Goal: Task Accomplishment & Management: Use online tool/utility

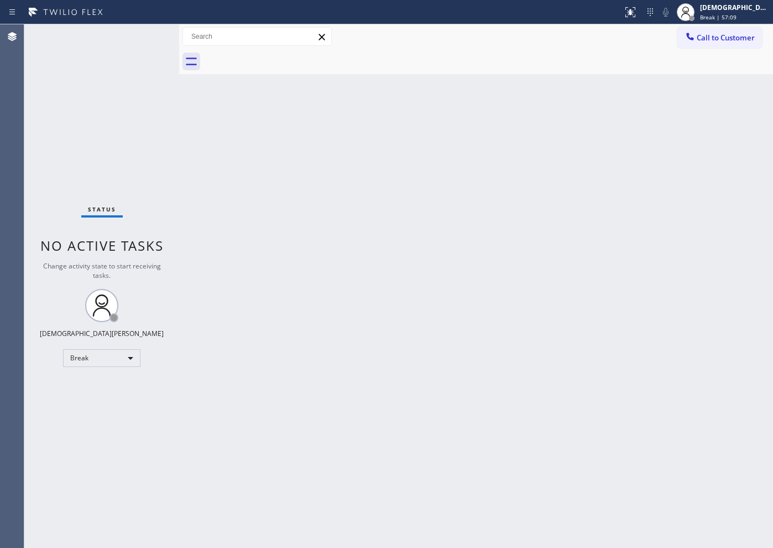
click at [144, 163] on div "Status No active tasks Change activity state to start receiving tasks. Christia…" at bounding box center [101, 285] width 155 height 523
click at [96, 360] on div "Break" at bounding box center [101, 358] width 77 height 18
click at [91, 381] on li "Available" at bounding box center [101, 387] width 75 height 13
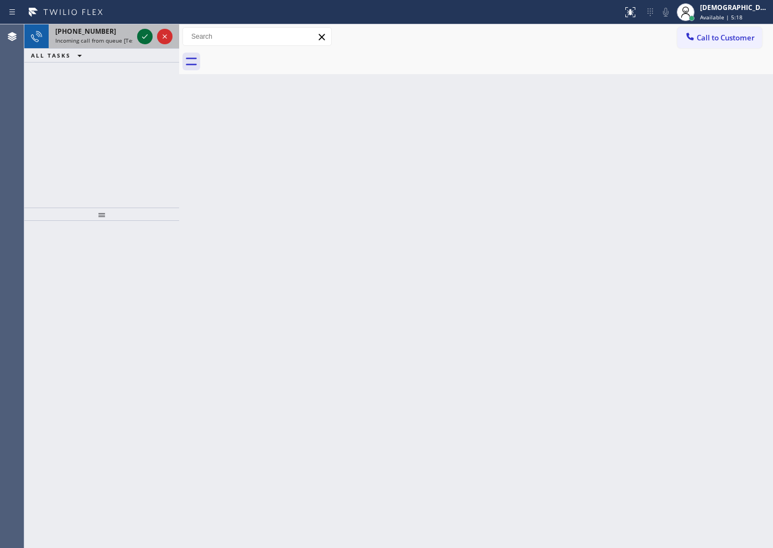
click at [145, 32] on icon at bounding box center [144, 36] width 13 height 13
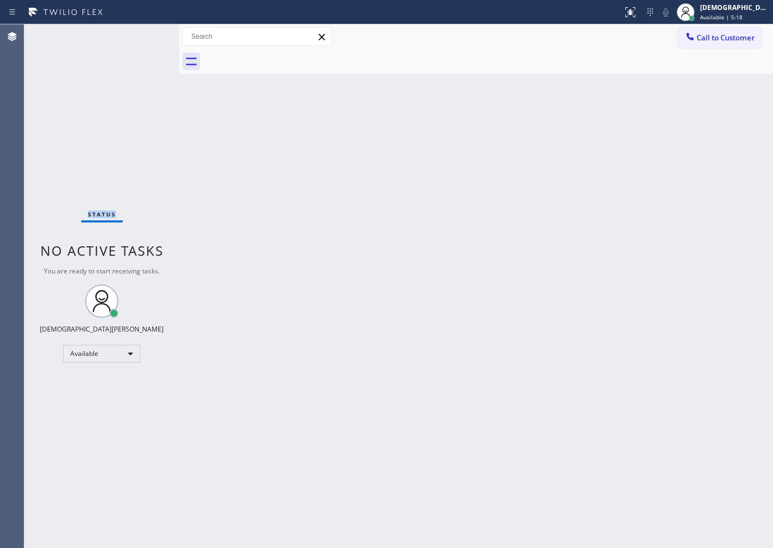
click at [145, 32] on div "Status No active tasks You are ready to start receiving tasks. Christian Cinco …" at bounding box center [101, 285] width 155 height 523
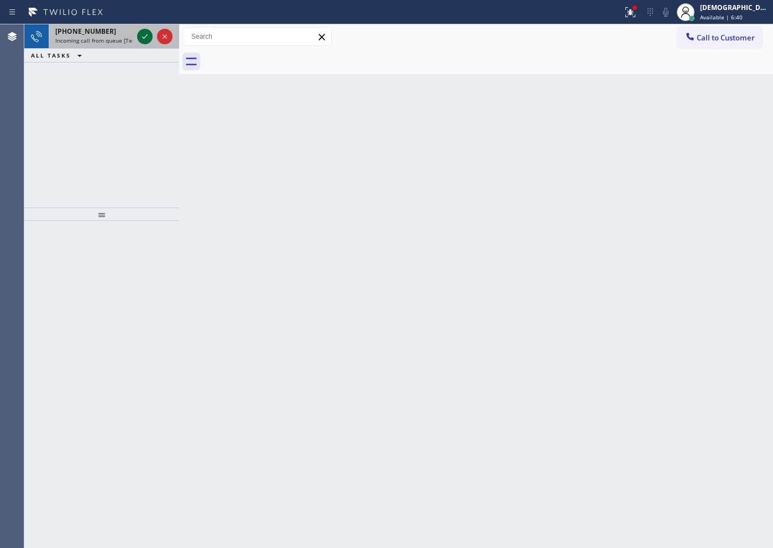
click at [144, 35] on icon at bounding box center [144, 36] width 13 height 13
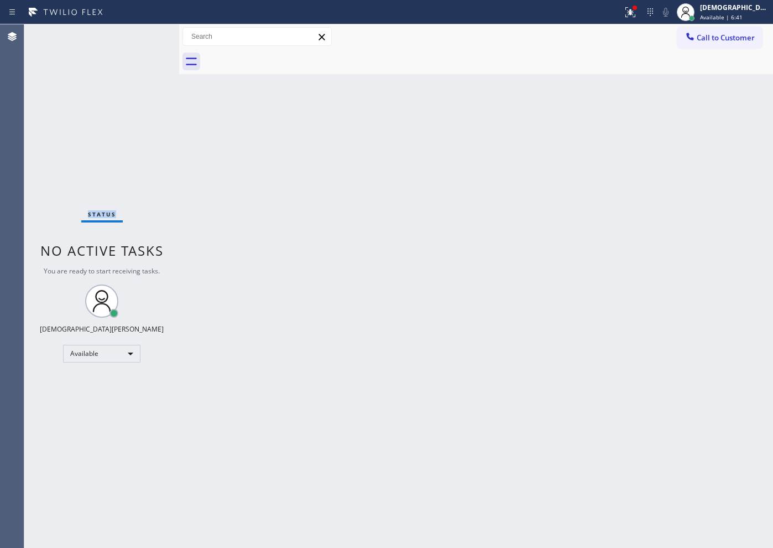
click at [144, 35] on div "Status No active tasks You are ready to start receiving tasks. Christian Cinco …" at bounding box center [101, 285] width 155 height 523
click at [136, 81] on div "Status No active tasks You are ready to start receiving tasks. Christian Cinco …" at bounding box center [101, 285] width 155 height 523
click at [147, 33] on div "Status No active tasks You are ready to start receiving tasks. Christian Cinco …" at bounding box center [101, 285] width 155 height 523
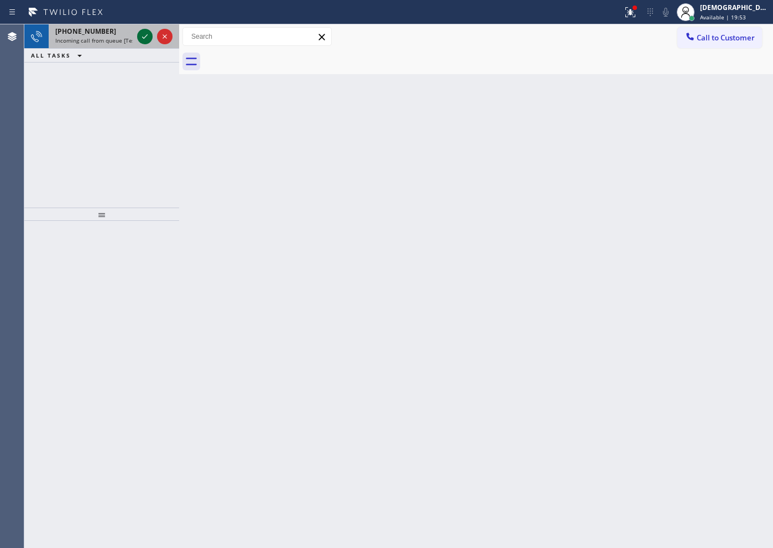
click at [143, 30] on icon at bounding box center [144, 36] width 13 height 13
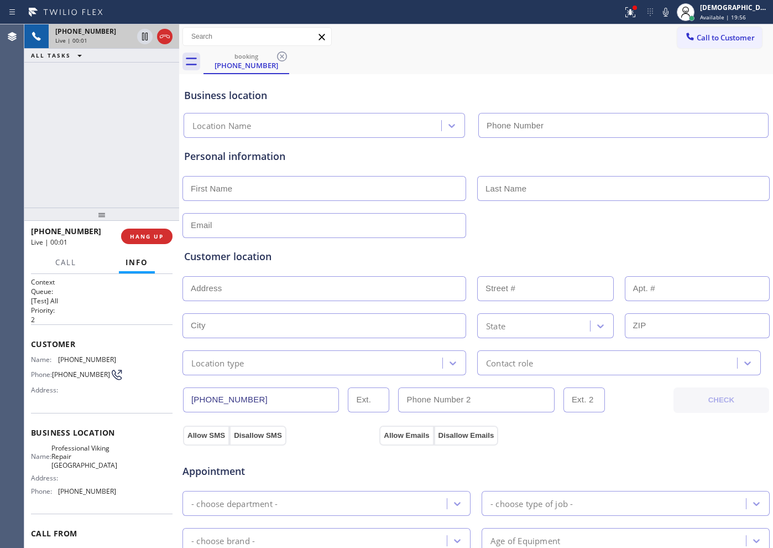
type input "[PHONE_NUMBER]"
click at [161, 37] on icon at bounding box center [164, 36] width 13 height 13
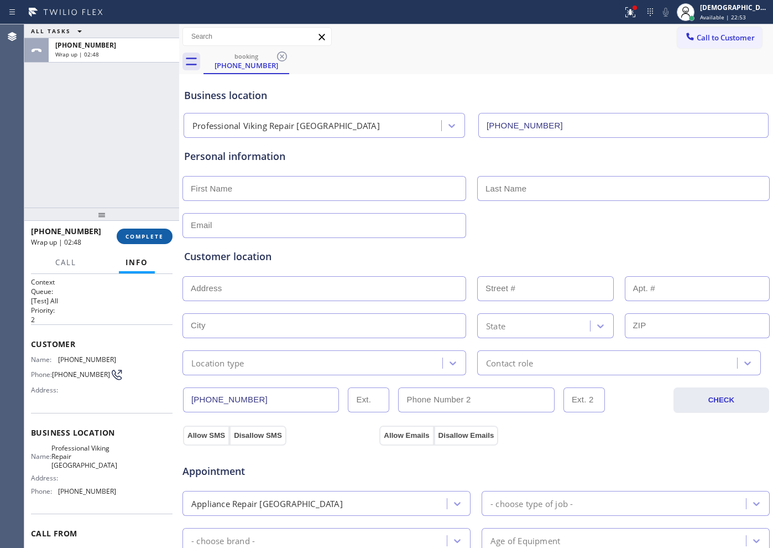
click at [138, 239] on span "COMPLETE" at bounding box center [145, 236] width 38 height 8
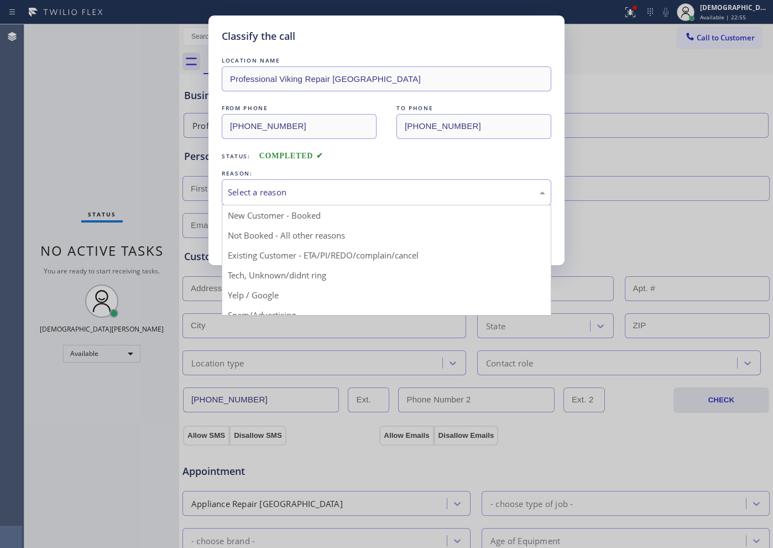
click at [243, 195] on div "Select a reason" at bounding box center [386, 192] width 317 height 13
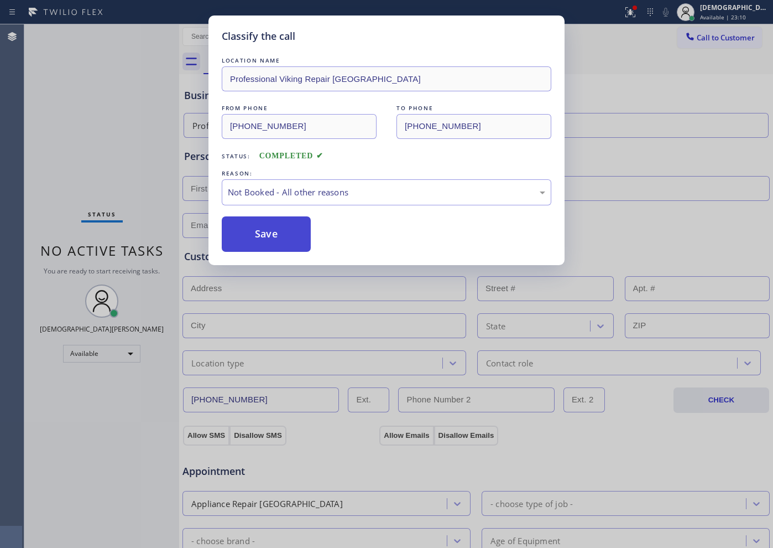
click at [277, 233] on button "Save" at bounding box center [266, 233] width 89 height 35
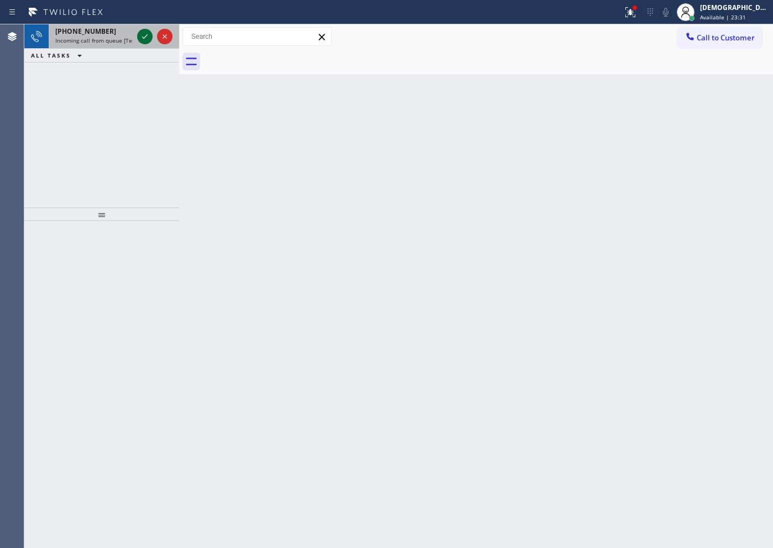
click at [140, 36] on icon at bounding box center [144, 36] width 13 height 13
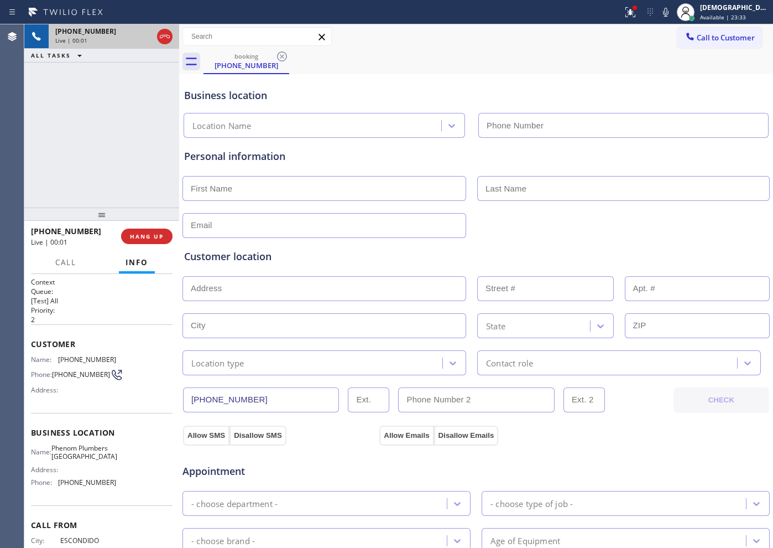
type input "[PHONE_NUMBER]"
click at [166, 39] on icon at bounding box center [164, 36] width 13 height 13
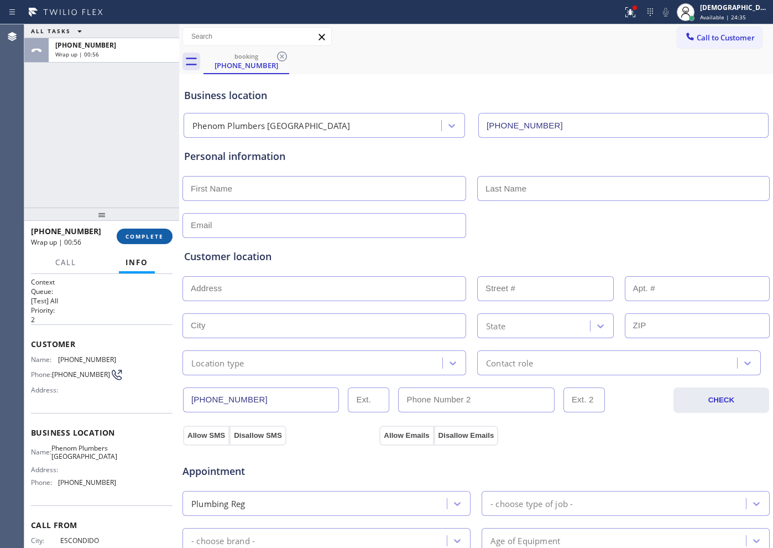
click at [160, 233] on span "COMPLETE" at bounding box center [145, 236] width 38 height 8
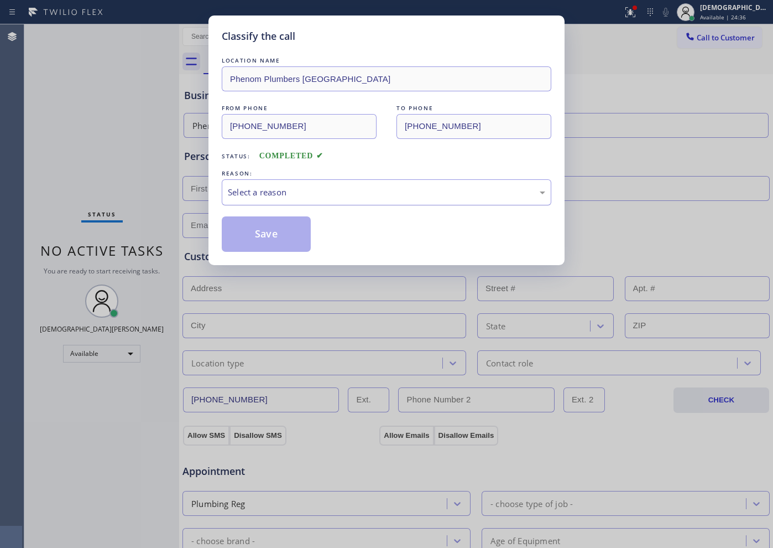
click at [307, 199] on div "Select a reason" at bounding box center [387, 192] width 330 height 26
click at [305, 230] on button "Save" at bounding box center [266, 233] width 89 height 35
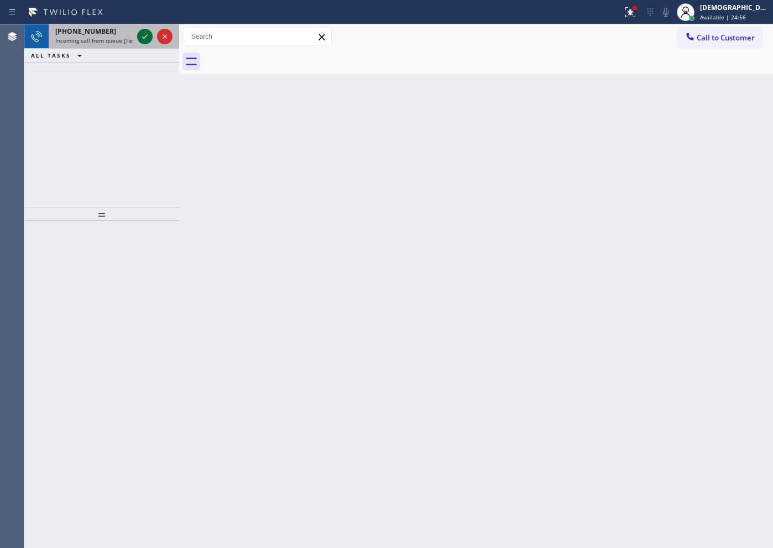
click at [149, 39] on icon at bounding box center [144, 36] width 13 height 13
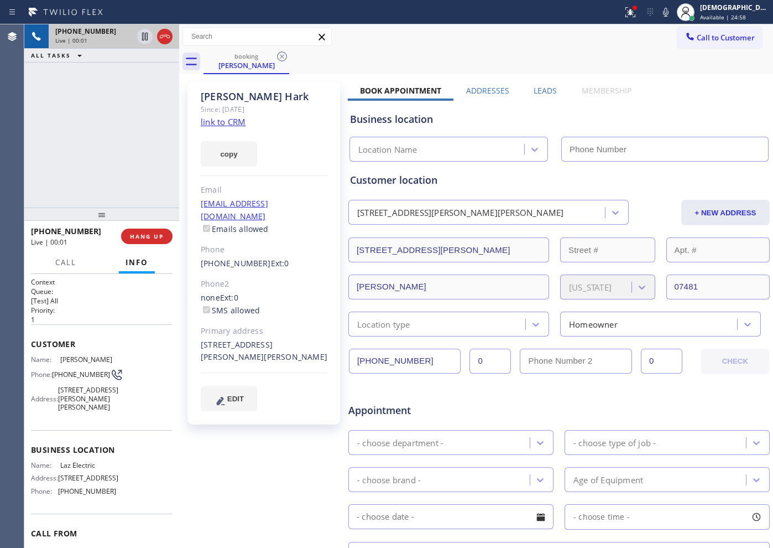
type input "[PHONE_NUMBER]"
click at [232, 122] on link "link to CRM" at bounding box center [223, 121] width 45 height 11
click at [147, 40] on icon at bounding box center [144, 36] width 13 height 13
click at [153, 138] on div "[PHONE_NUMBER] Live | 01:22 ALL TASKS ALL TASKS ACTIVE TASKS TASKS IN WRAP UP" at bounding box center [101, 115] width 155 height 183
click at [147, 35] on icon at bounding box center [144, 36] width 13 height 13
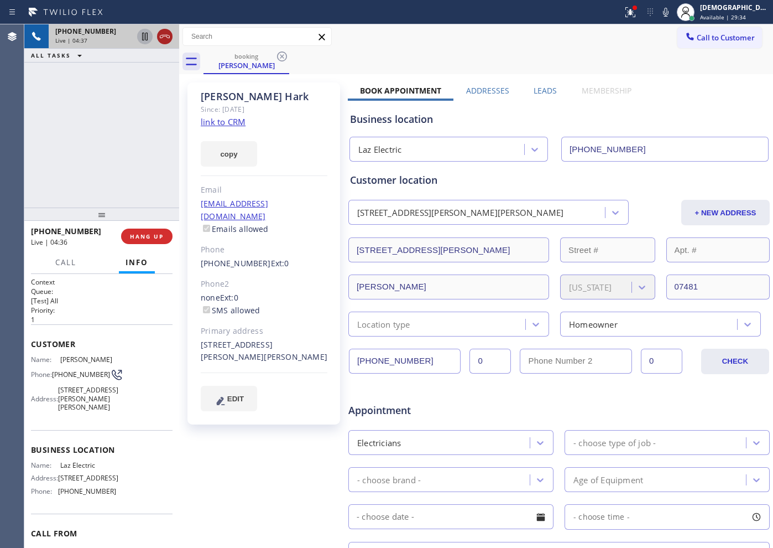
click at [165, 37] on icon at bounding box center [164, 36] width 13 height 13
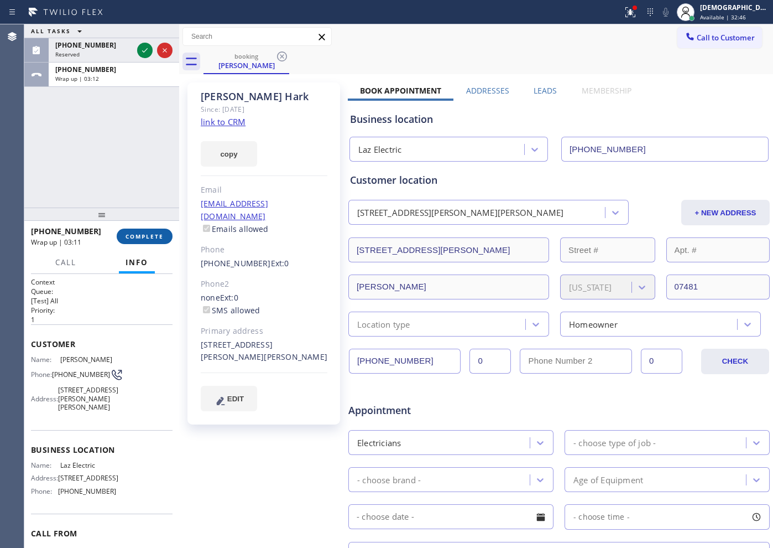
click at [158, 236] on span "COMPLETE" at bounding box center [145, 236] width 38 height 8
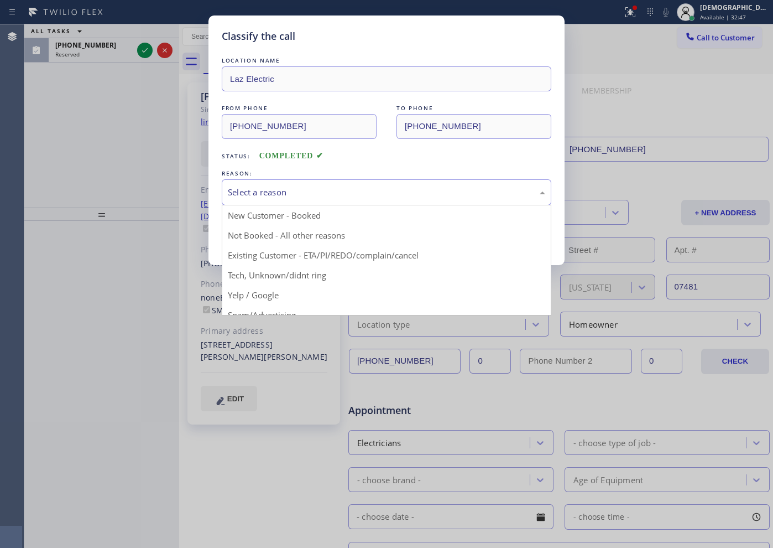
click at [351, 194] on div "Select a reason" at bounding box center [386, 192] width 317 height 13
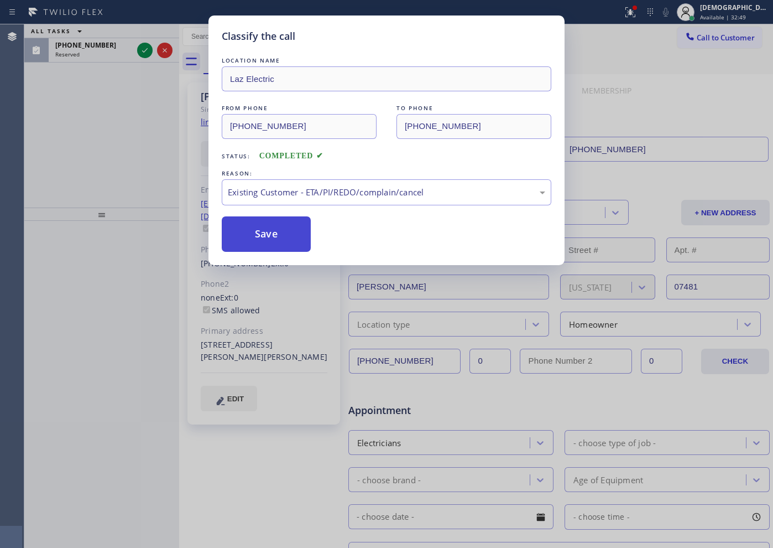
click at [254, 232] on button "Save" at bounding box center [266, 233] width 89 height 35
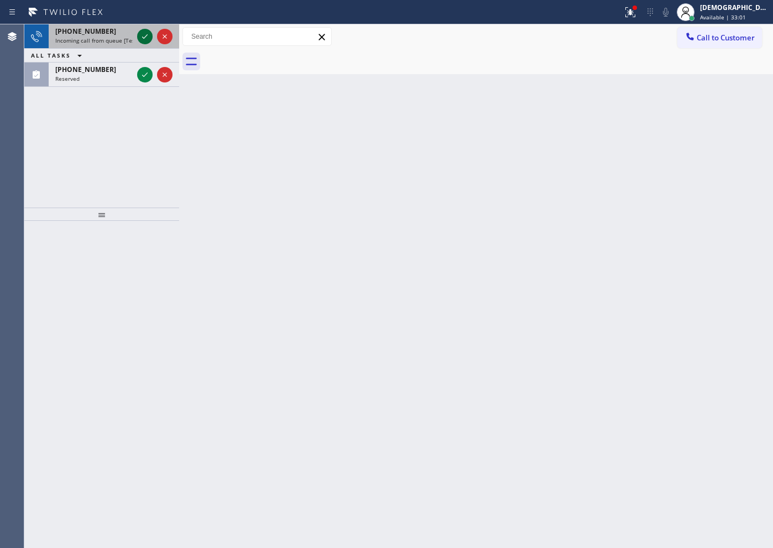
click at [145, 39] on icon at bounding box center [144, 36] width 13 height 13
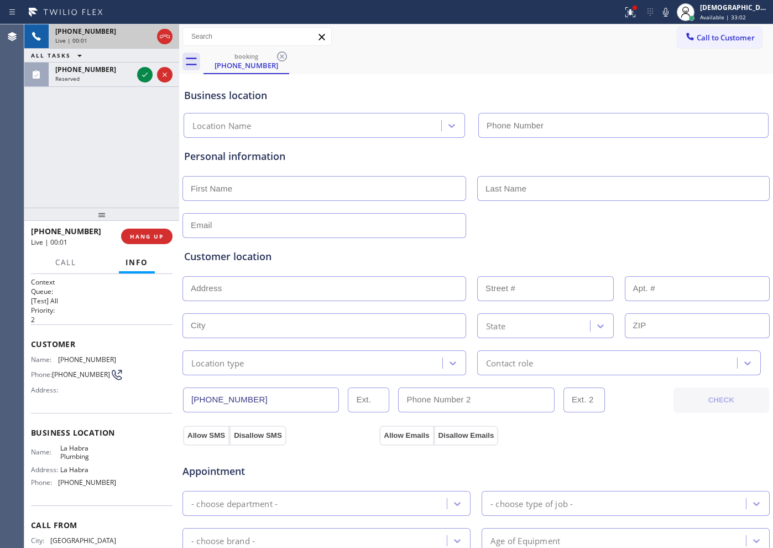
type input "[PHONE_NUMBER]"
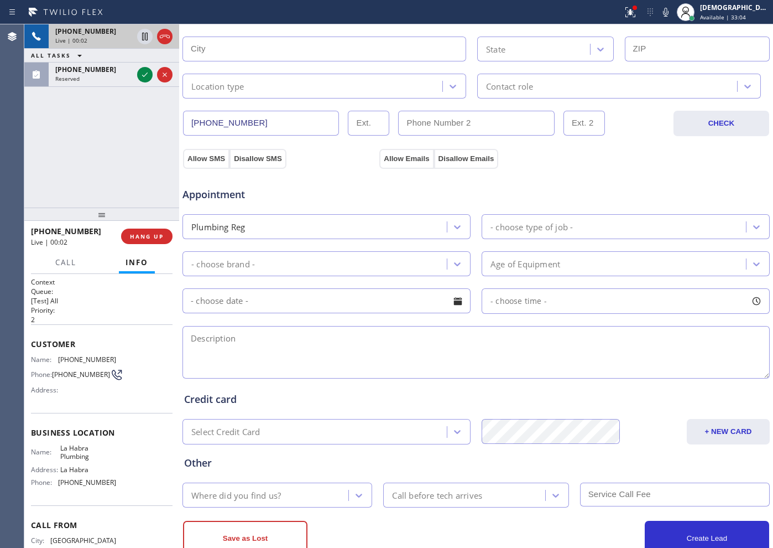
scroll to position [310, 0]
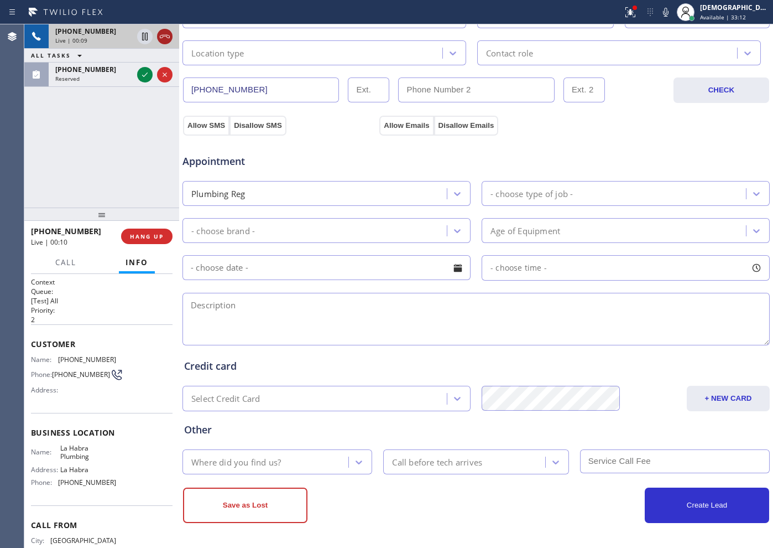
click at [170, 38] on icon at bounding box center [164, 36] width 13 height 13
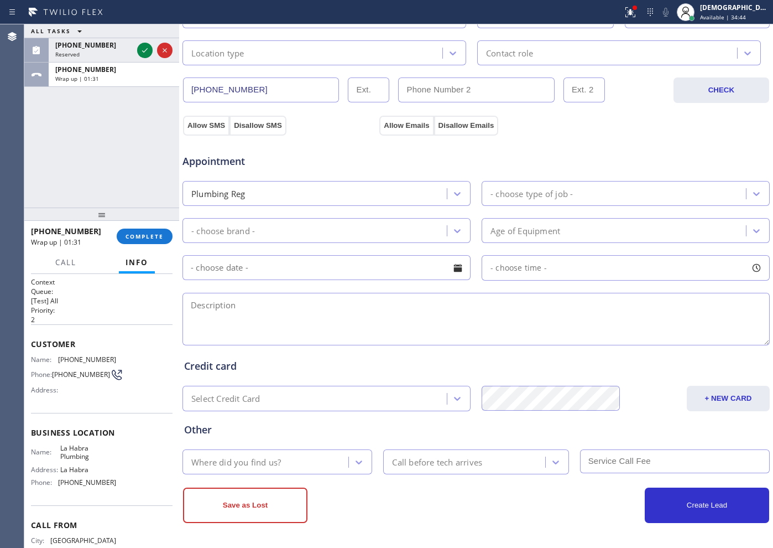
click at [145, 244] on div "[PHONE_NUMBER] Wrap up | 01:31 COMPLETE" at bounding box center [102, 236] width 142 height 29
click at [141, 239] on span "COMPLETE" at bounding box center [145, 236] width 38 height 8
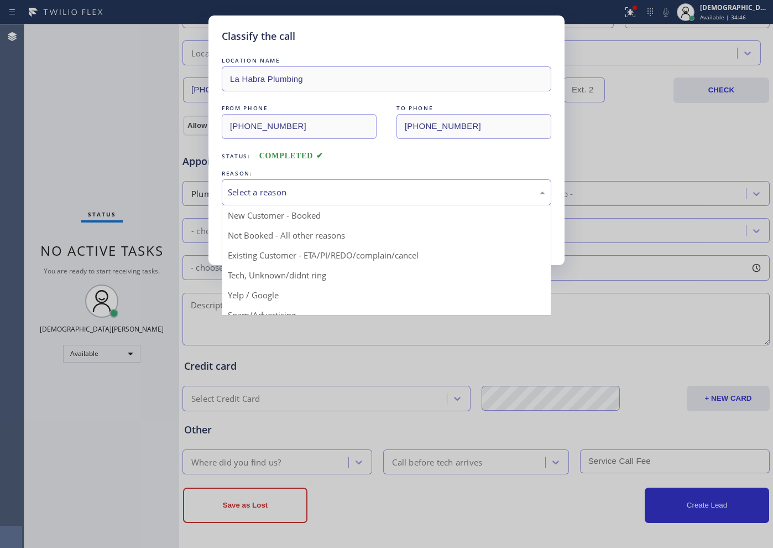
click at [277, 180] on div "Select a reason" at bounding box center [387, 192] width 330 height 26
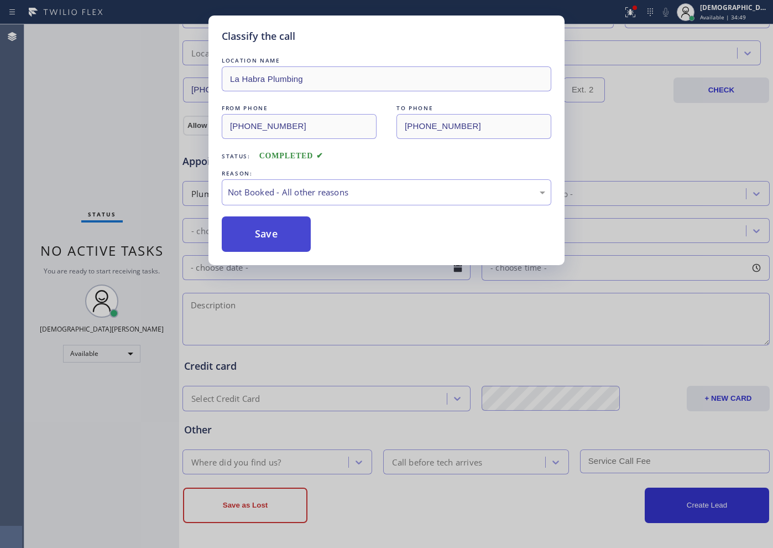
click at [269, 233] on button "Save" at bounding box center [266, 233] width 89 height 35
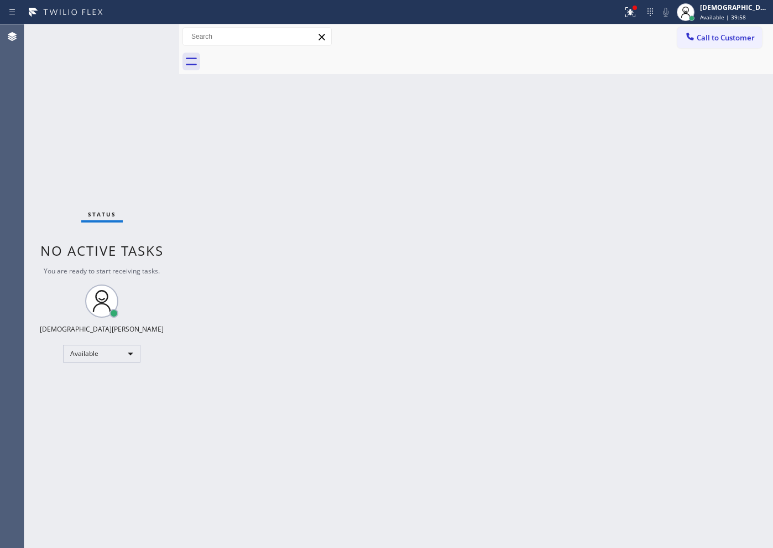
click at [139, 177] on div "Status No active tasks You are ready to start receiving tasks. Christian Cinco …" at bounding box center [101, 285] width 155 height 523
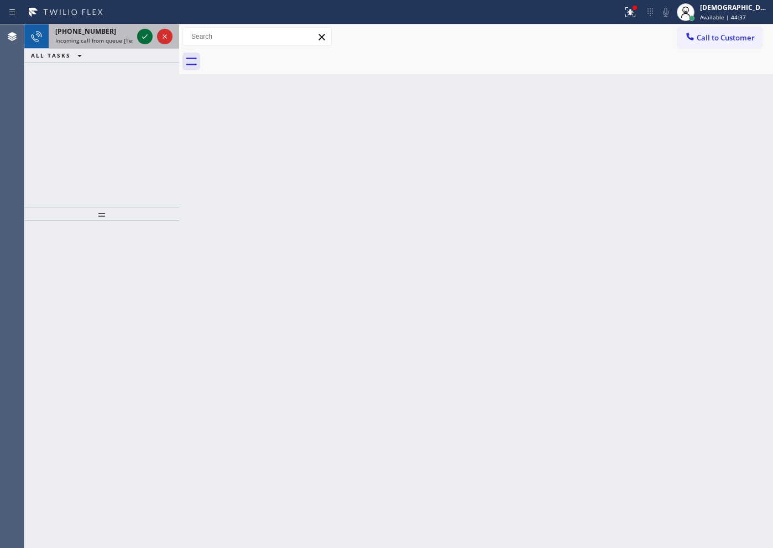
click at [142, 33] on icon at bounding box center [144, 36] width 13 height 13
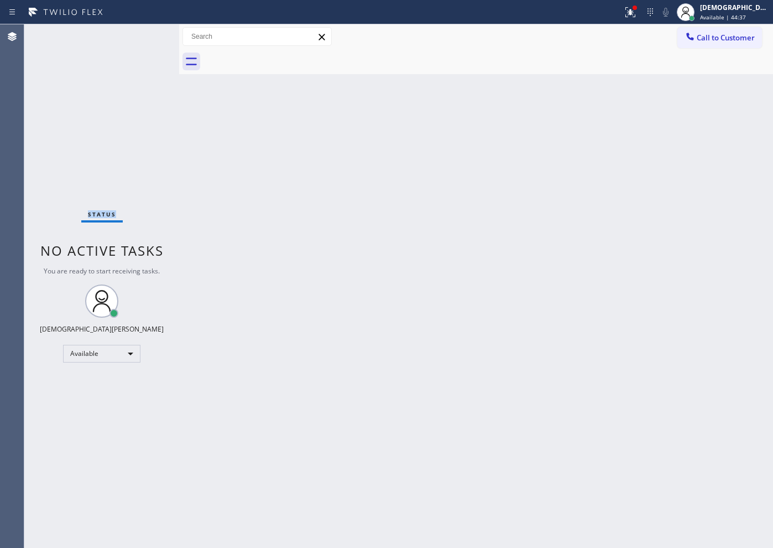
click at [142, 33] on div "Status No active tasks You are ready to start receiving tasks. Christian Cinco …" at bounding box center [101, 285] width 155 height 523
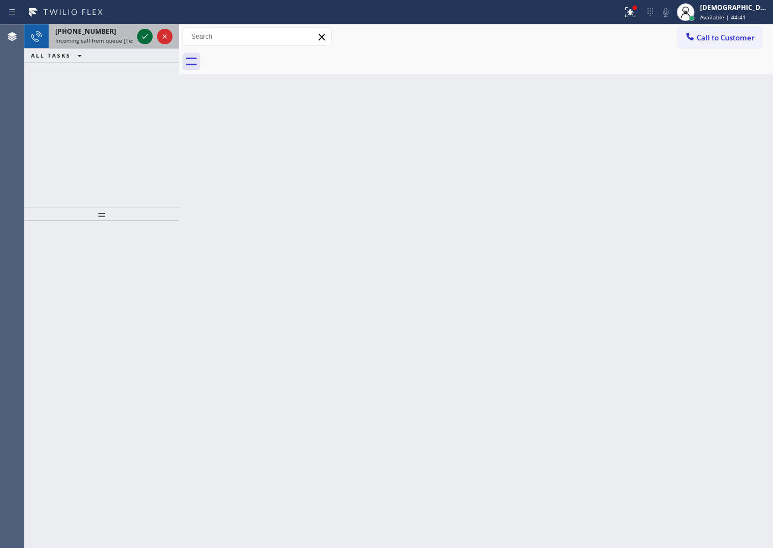
click at [142, 39] on icon at bounding box center [144, 36] width 13 height 13
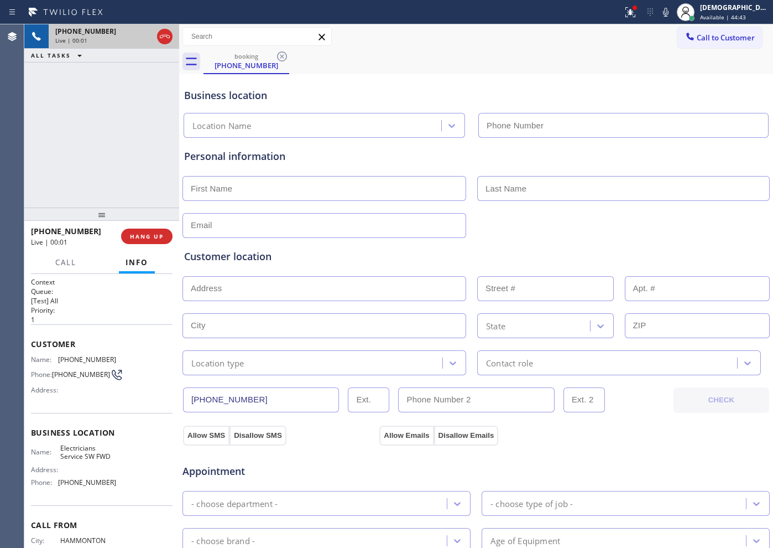
type input "[PHONE_NUMBER]"
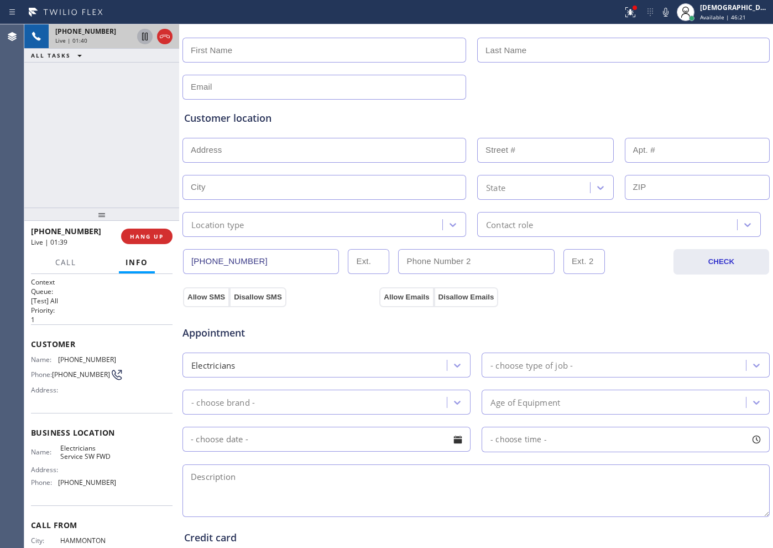
click at [145, 30] on icon at bounding box center [144, 36] width 13 height 13
click at [150, 34] on icon at bounding box center [144, 36] width 13 height 13
click at [602, 315] on div "Appointment" at bounding box center [476, 326] width 590 height 28
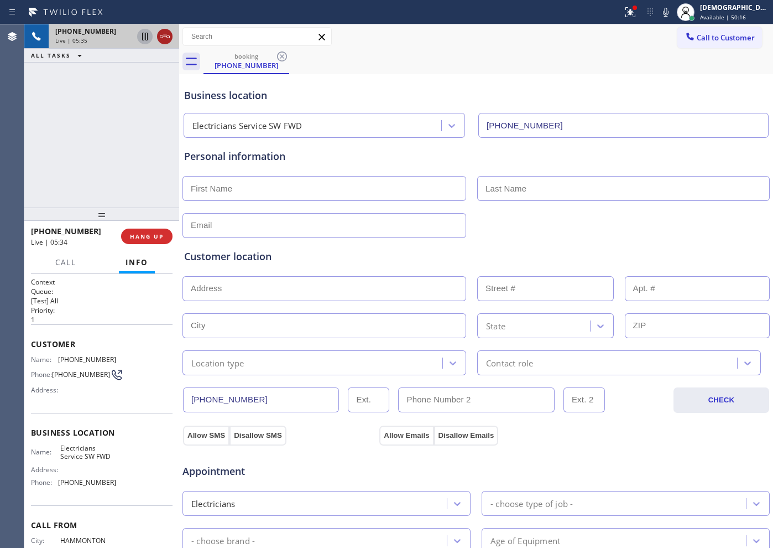
click at [166, 39] on icon at bounding box center [164, 36] width 13 height 13
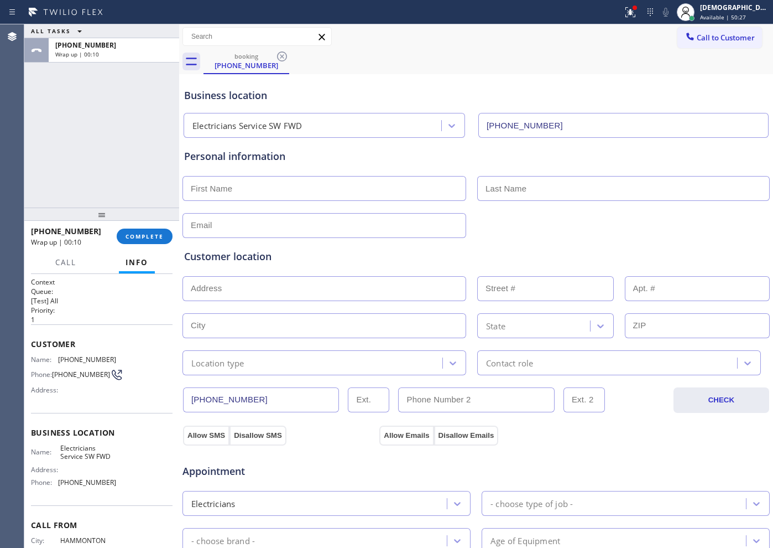
click at [41, 152] on div "ALL TASKS ALL TASKS ACTIVE TASKS TASKS IN WRAP UP [PHONE_NUMBER] Wrap up | 00:10" at bounding box center [101, 115] width 155 height 183
click at [137, 120] on div "ALL TASKS ALL TASKS ACTIVE TASKS TASKS IN WRAP UP [PHONE_NUMBER] Wrap up | 02:57" at bounding box center [101, 115] width 155 height 183
click at [252, 190] on input "text" at bounding box center [325, 188] width 284 height 25
type input "Ms"
click at [529, 192] on input "text" at bounding box center [623, 188] width 293 height 25
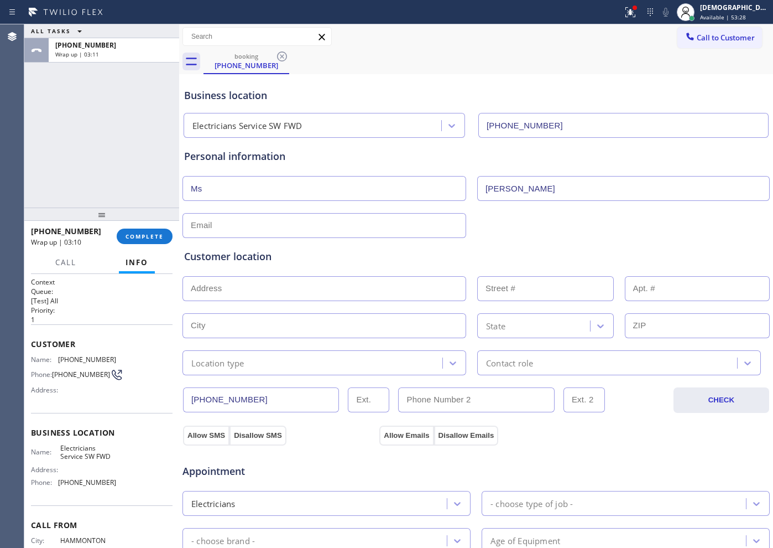
type input "[PERSON_NAME]"
click at [325, 215] on input "text" at bounding box center [325, 225] width 284 height 25
click at [548, 241] on div "Customer location >> ADD NEW ADDRESS << + NEW ADDRESS State Location type Conta…" at bounding box center [476, 306] width 588 height 137
click at [404, 221] on input "text" at bounding box center [325, 225] width 284 height 25
type input "[EMAIL_ADDRESS][DOMAIN_NAME]"
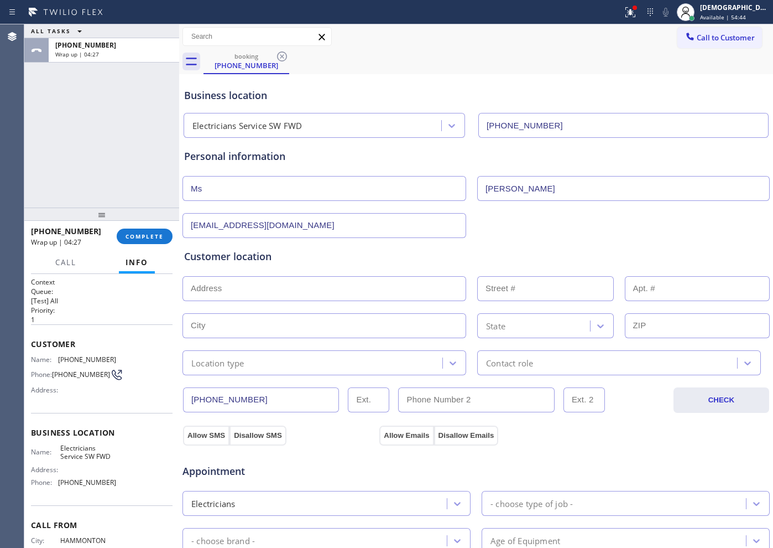
click at [282, 285] on input "text" at bounding box center [325, 288] width 284 height 25
paste input "[STREET_ADDRESS][PERSON_NAME]"
type input "[STREET_ADDRESS][PERSON_NAME]"
type input "2259"
type input "Waterford"
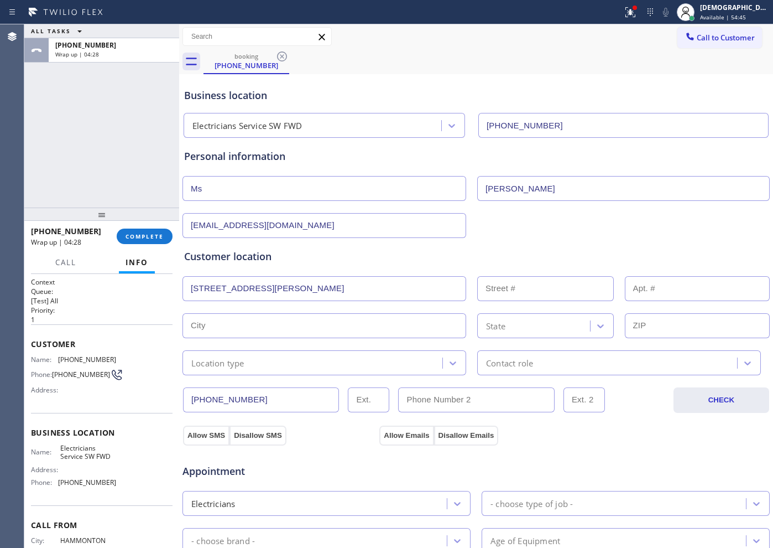
type input "08004"
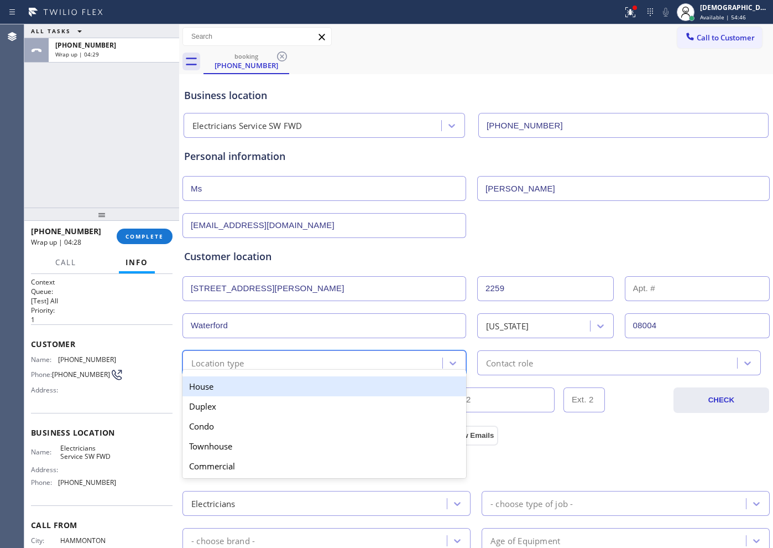
click at [281, 364] on div "Location type" at bounding box center [314, 362] width 257 height 19
click at [279, 388] on div "House" at bounding box center [325, 386] width 284 height 20
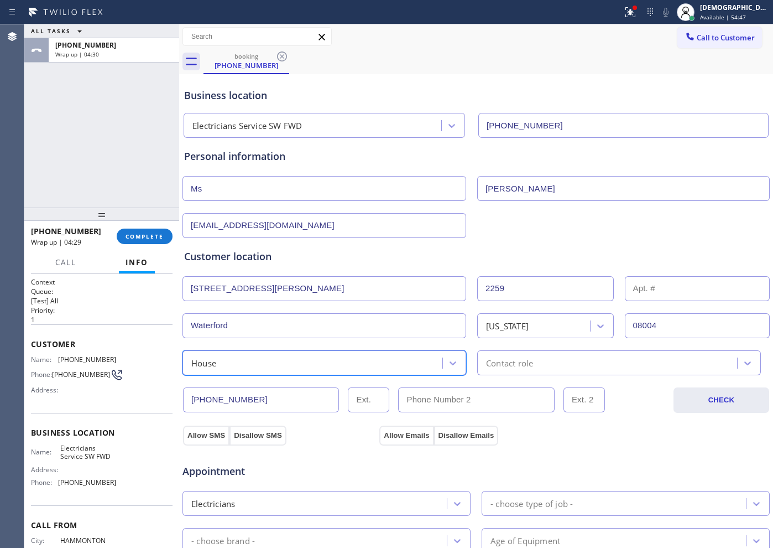
click at [507, 361] on div "Contact role" at bounding box center [509, 362] width 47 height 13
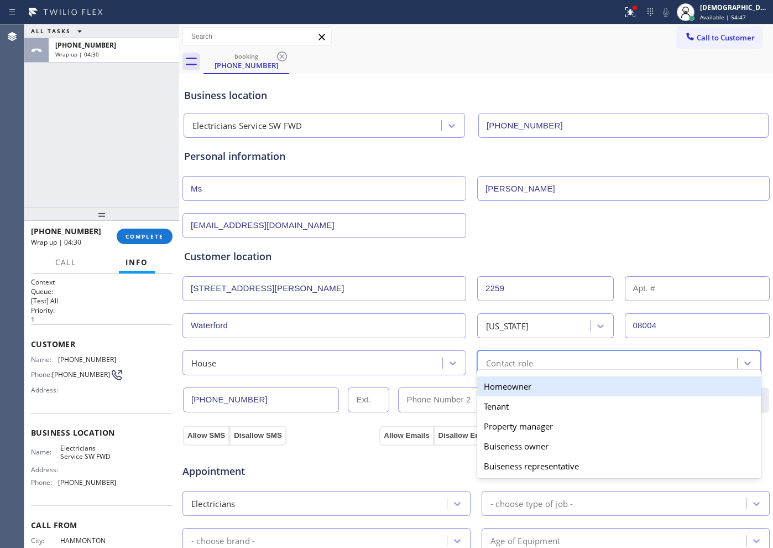
drag, startPoint x: 507, startPoint y: 390, endPoint x: 488, endPoint y: 395, distance: 19.6
click at [504, 391] on div "Homeowner" at bounding box center [619, 386] width 284 height 20
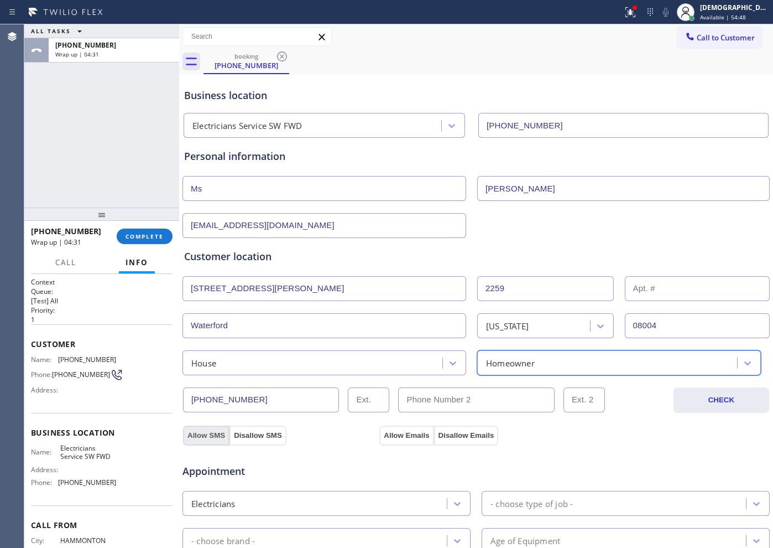
click at [213, 431] on button "Allow SMS" at bounding box center [206, 435] width 46 height 20
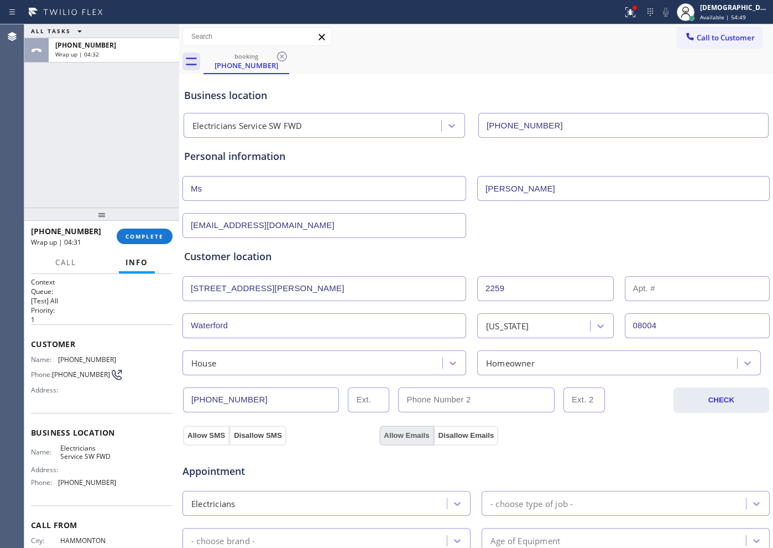
click at [394, 428] on button "Allow Emails" at bounding box center [406, 435] width 54 height 20
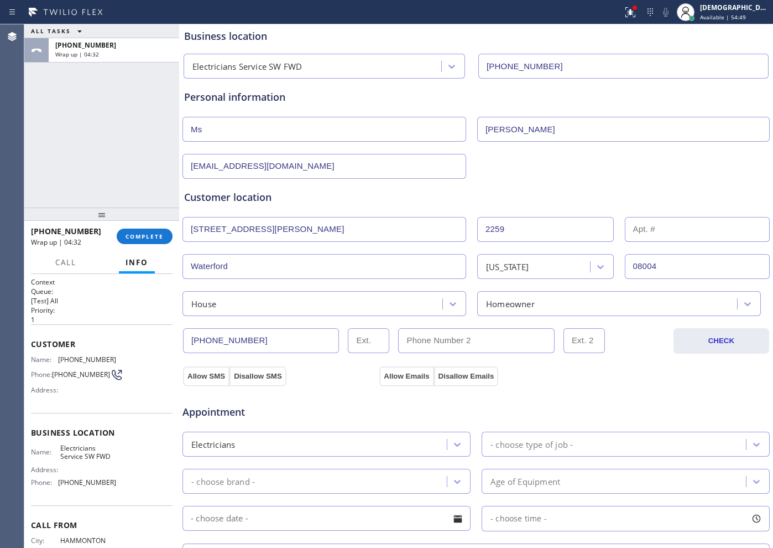
scroll to position [207, 0]
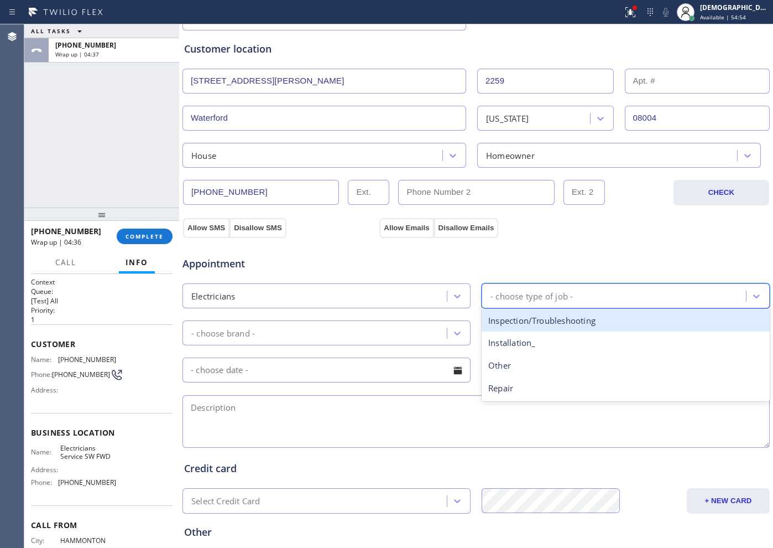
click at [531, 293] on div "- choose type of job -" at bounding box center [532, 295] width 82 height 13
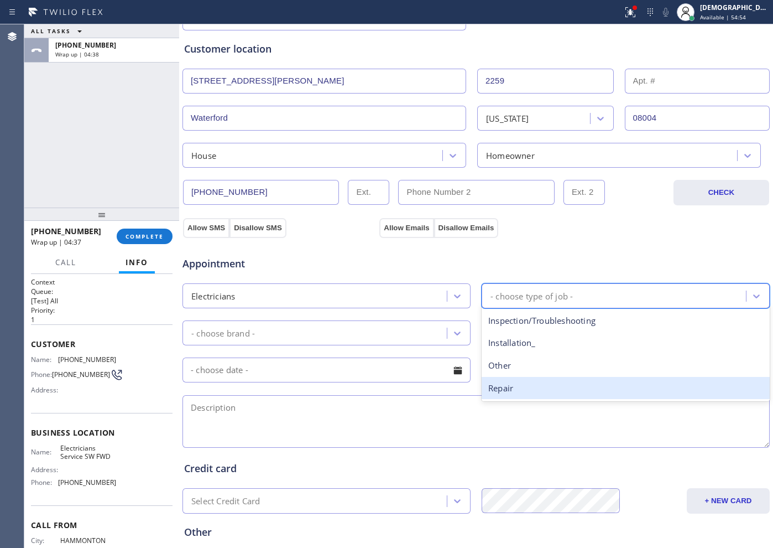
click at [520, 386] on div "Repair" at bounding box center [626, 388] width 288 height 23
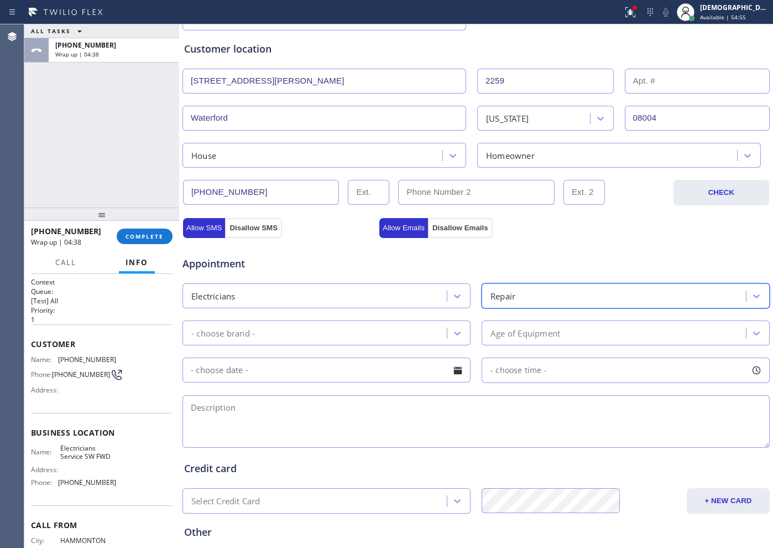
click at [333, 335] on div "- choose brand -" at bounding box center [316, 332] width 261 height 19
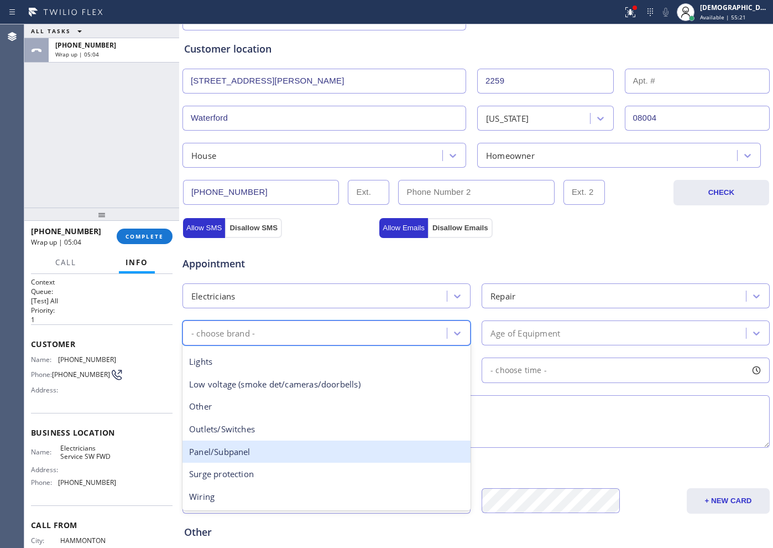
scroll to position [85, 0]
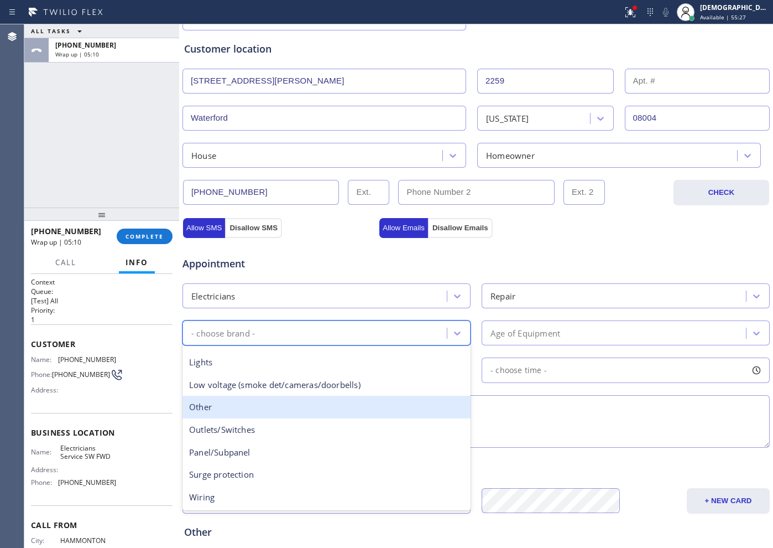
click at [291, 412] on div "Other" at bounding box center [327, 406] width 288 height 23
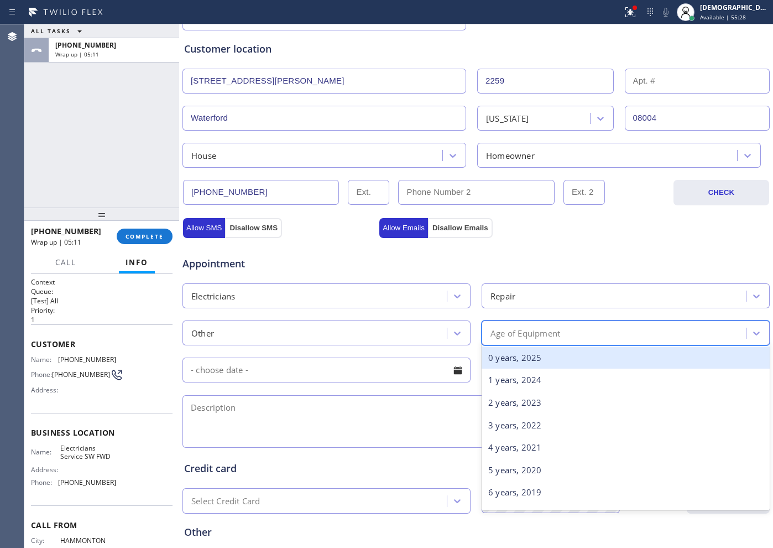
drag, startPoint x: 570, startPoint y: 334, endPoint x: 566, endPoint y: 348, distance: 15.0
click at [570, 334] on div "Age of Equipment" at bounding box center [615, 332] width 261 height 19
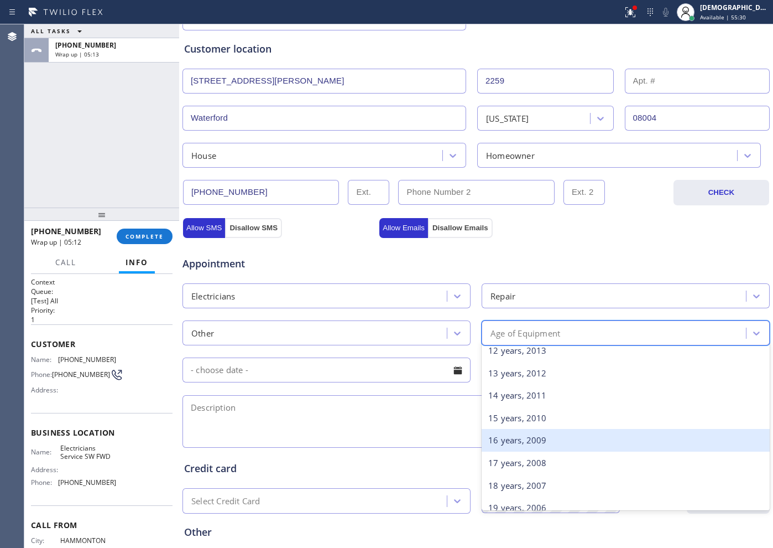
scroll to position [138, 0]
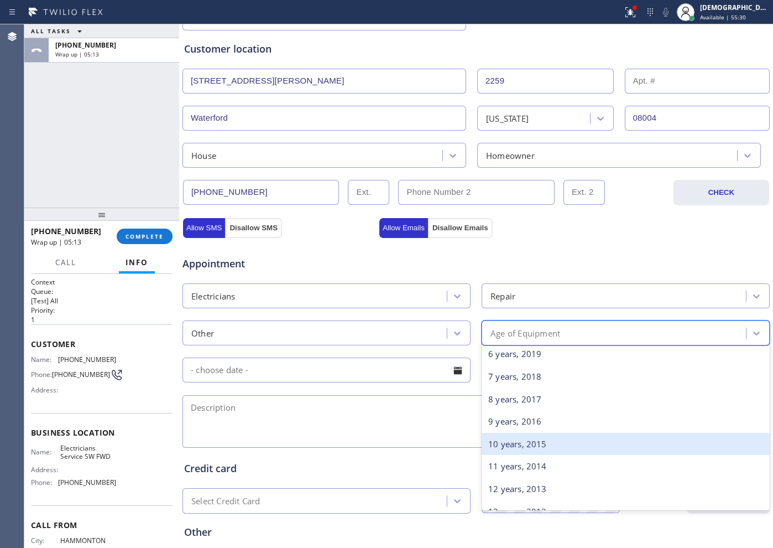
click at [530, 433] on div "10 years, 2015" at bounding box center [626, 444] width 288 height 23
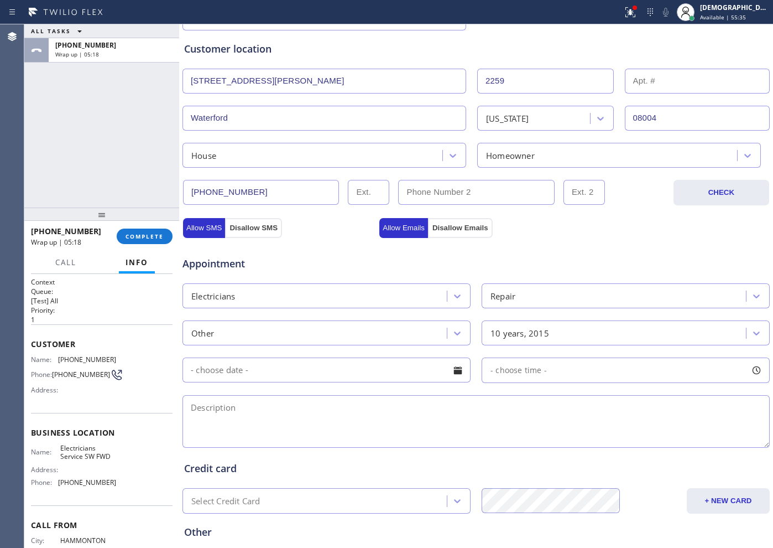
click at [287, 423] on textarea at bounding box center [476, 421] width 587 height 53
paste textarea "2 rooms has no electricity"
click at [443, 400] on textarea "2 rooms has no electricity /" at bounding box center [476, 421] width 587 height 53
paste textarea "[STREET_ADDRESS][PERSON_NAME]"
drag, startPoint x: 88, startPoint y: 475, endPoint x: 108, endPoint y: 466, distance: 21.8
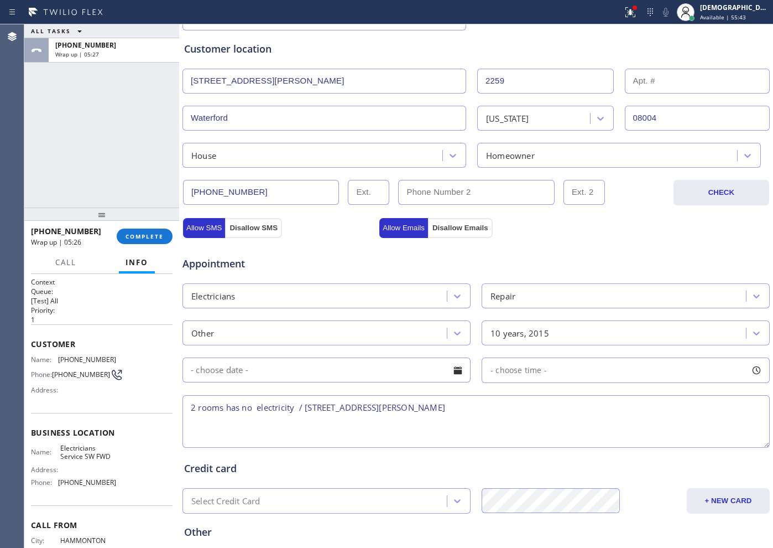
click at [90, 473] on div "Address:" at bounding box center [73, 469] width 85 height 8
drag, startPoint x: 113, startPoint y: 459, endPoint x: 56, endPoint y: 452, distance: 57.3
click at [56, 452] on div "Name: Electricians Service SW FWD Address: Phone: [PHONE_NUMBER]" at bounding box center [102, 468] width 142 height 48
copy div "Electricians Service SW FWD"
click at [482, 413] on textarea "2 rooms has no electricity / [STREET_ADDRESS][PERSON_NAME]" at bounding box center [476, 421] width 587 height 53
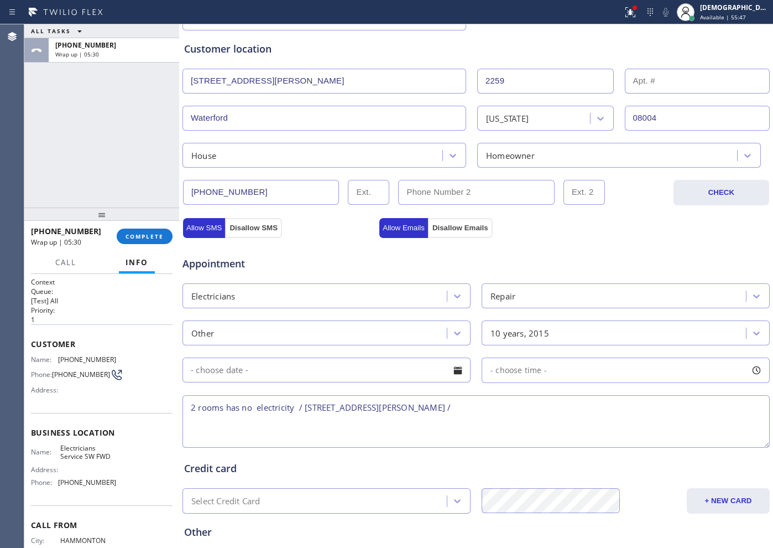
paste textarea "Electricians Service SW FWD"
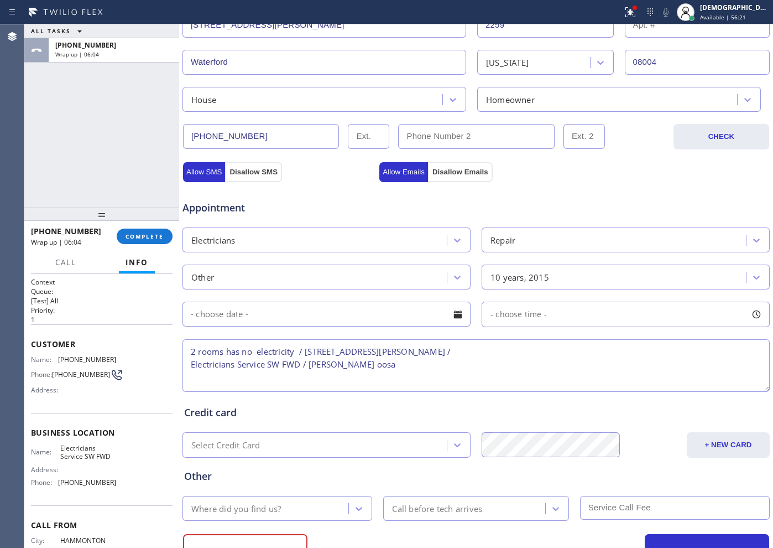
scroll to position [310, 0]
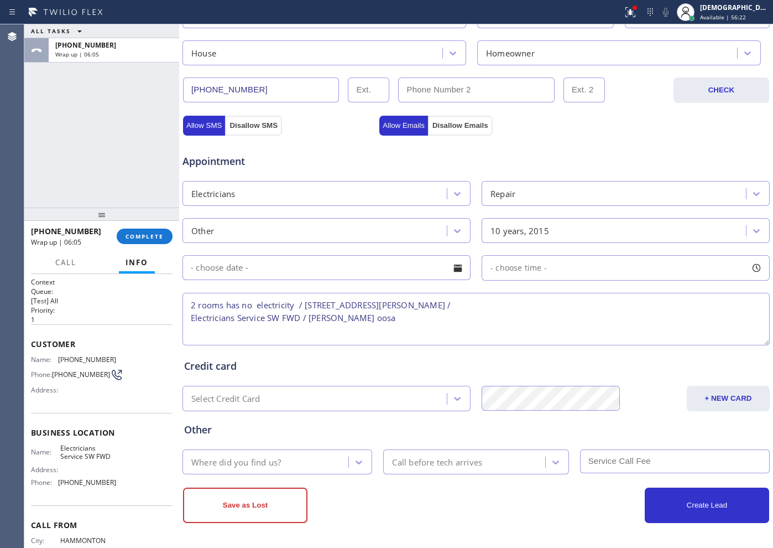
type textarea "2 rooms has no electricity / [STREET_ADDRESS][PERSON_NAME] / Electricians Servi…"
click at [293, 462] on div "Where did you find us?" at bounding box center [267, 461] width 163 height 19
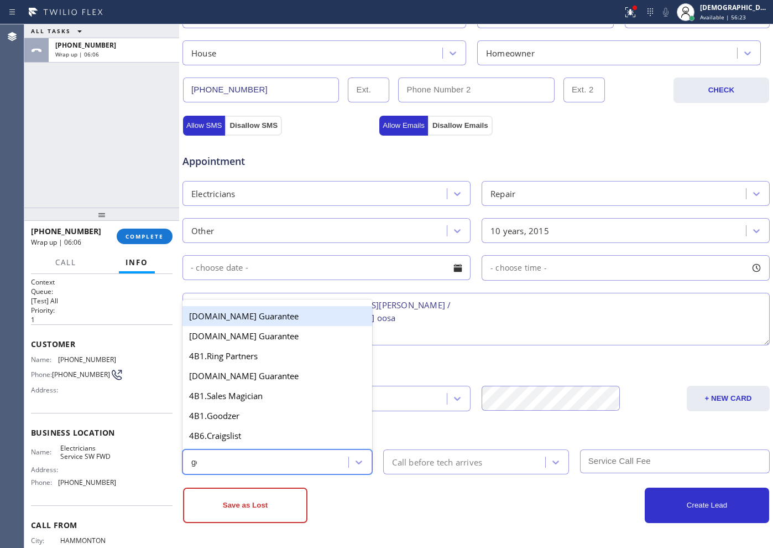
type input "goo"
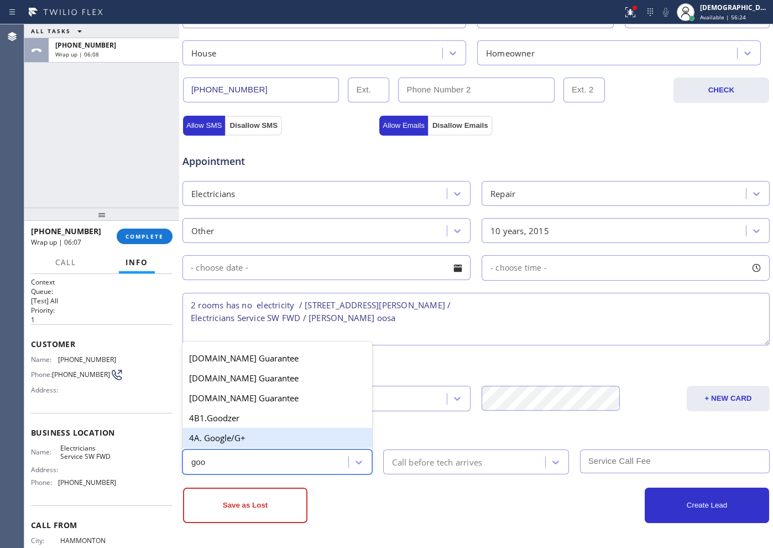
click at [256, 442] on div "4A. Google/G+" at bounding box center [278, 438] width 190 height 20
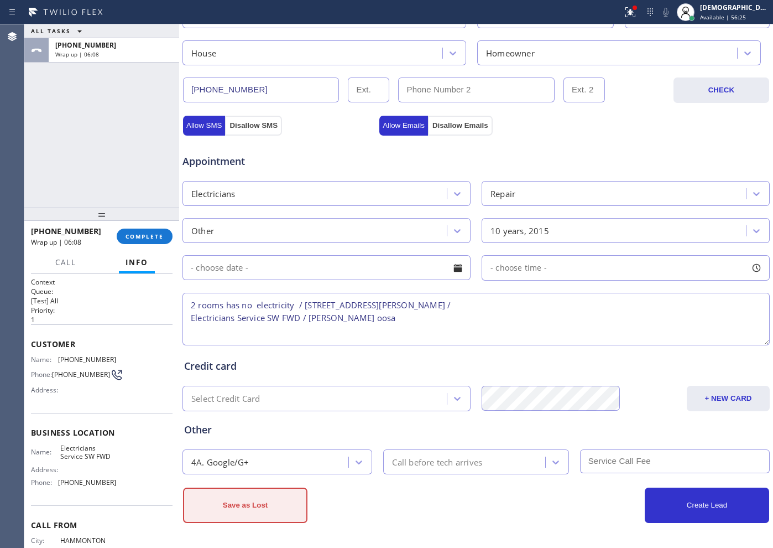
click at [244, 511] on button "Save as Lost" at bounding box center [245, 504] width 124 height 35
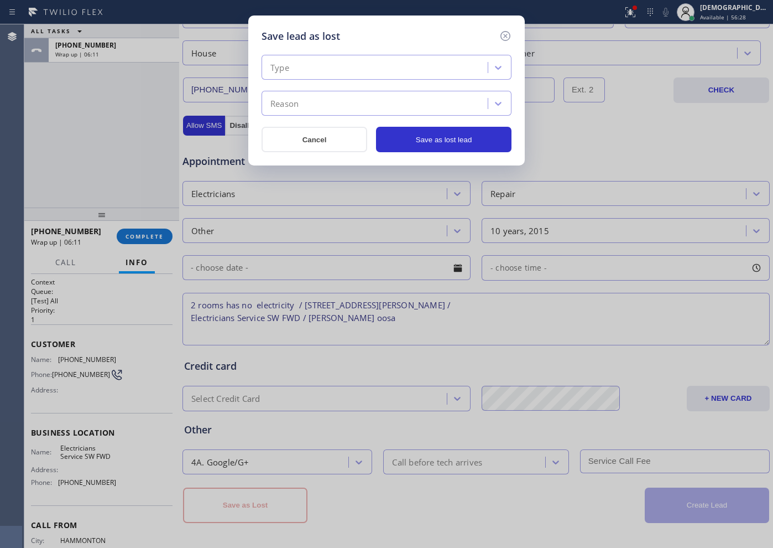
click at [387, 60] on div "Type" at bounding box center [376, 67] width 223 height 19
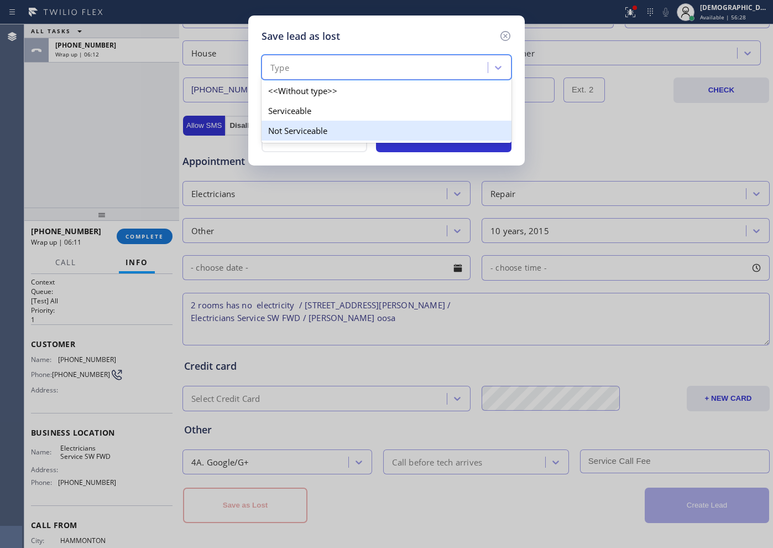
click at [356, 126] on div "Not Serviceable" at bounding box center [387, 131] width 250 height 20
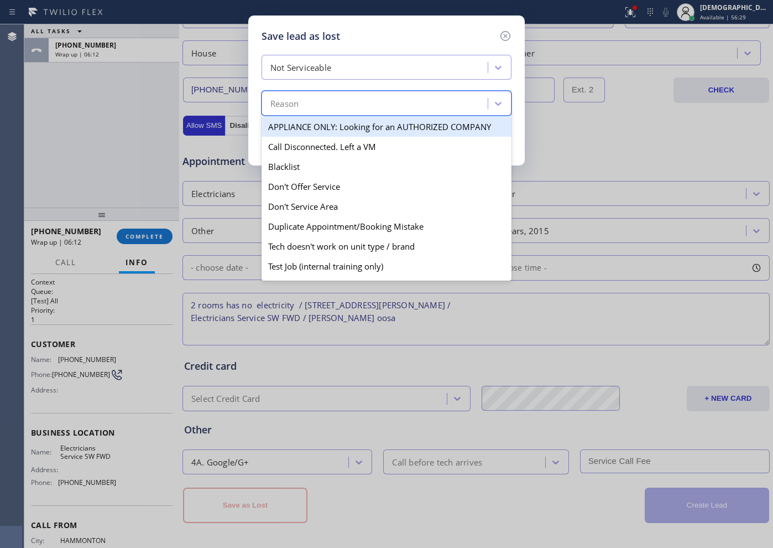
click at [338, 105] on div "Reason" at bounding box center [376, 103] width 223 height 19
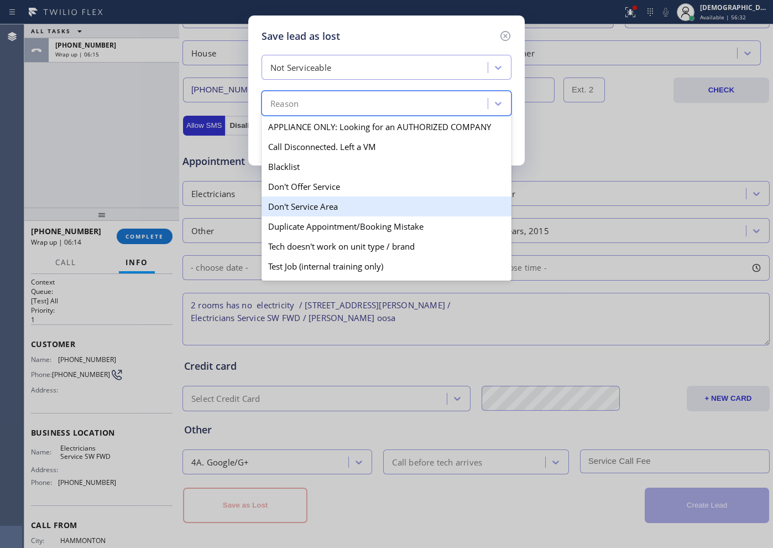
click at [348, 211] on div "Don't Service Area" at bounding box center [387, 206] width 250 height 20
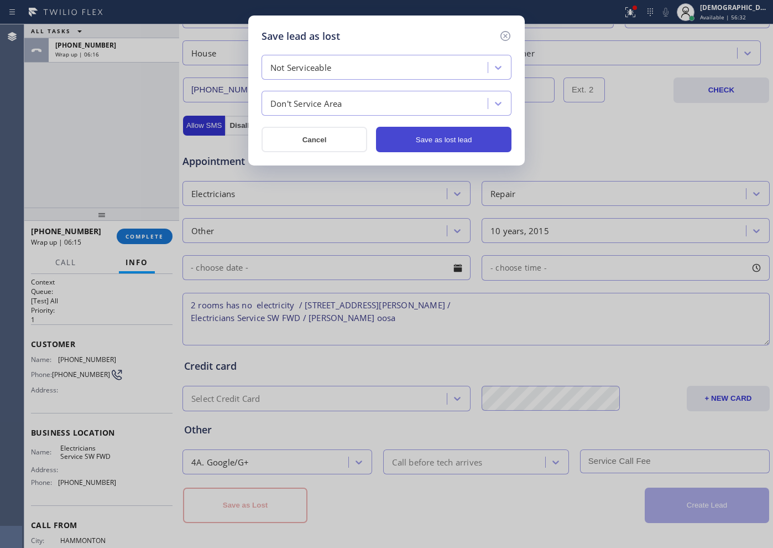
click at [459, 141] on button "Save as lost lead" at bounding box center [444, 139] width 136 height 25
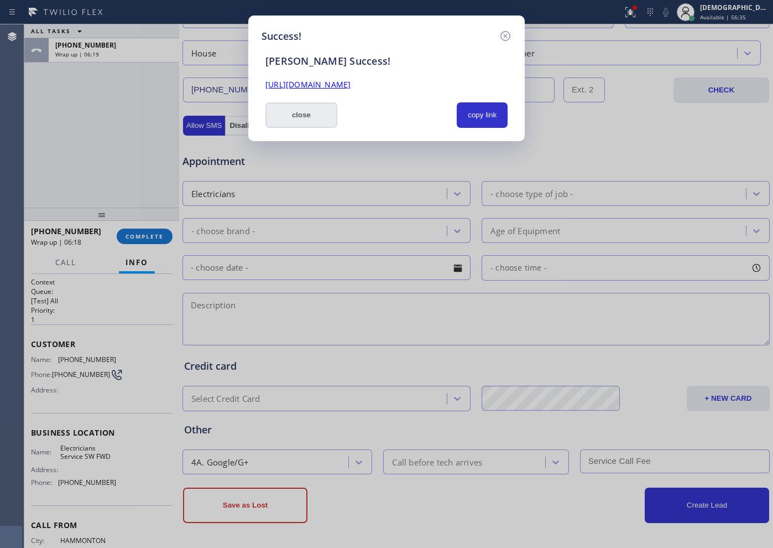
click at [298, 111] on button "close" at bounding box center [301, 114] width 72 height 25
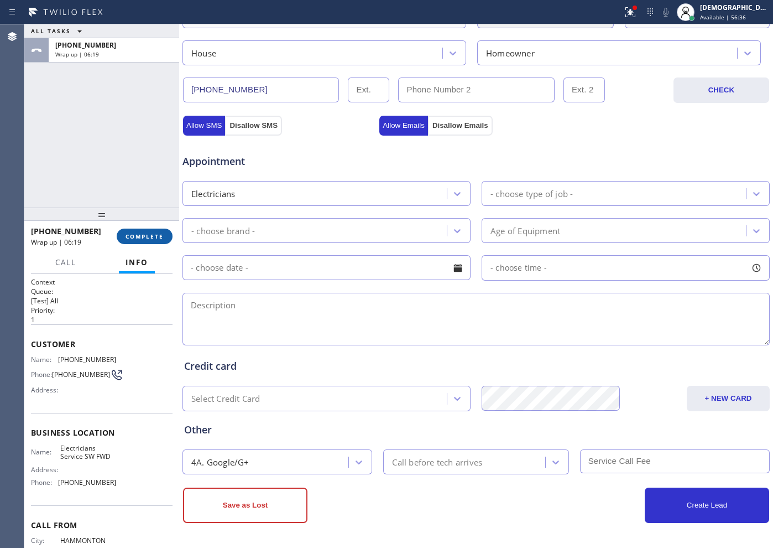
click at [140, 231] on button "COMPLETE" at bounding box center [145, 235] width 56 height 15
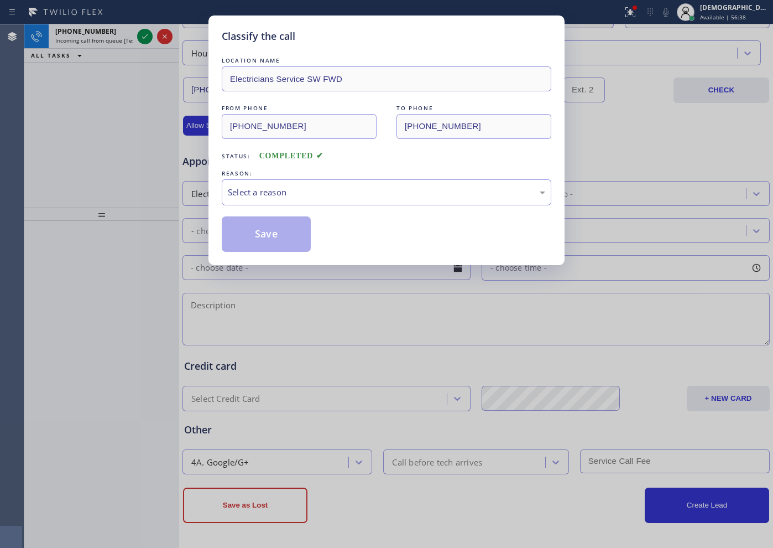
click at [387, 174] on div "REASON:" at bounding box center [387, 174] width 330 height 12
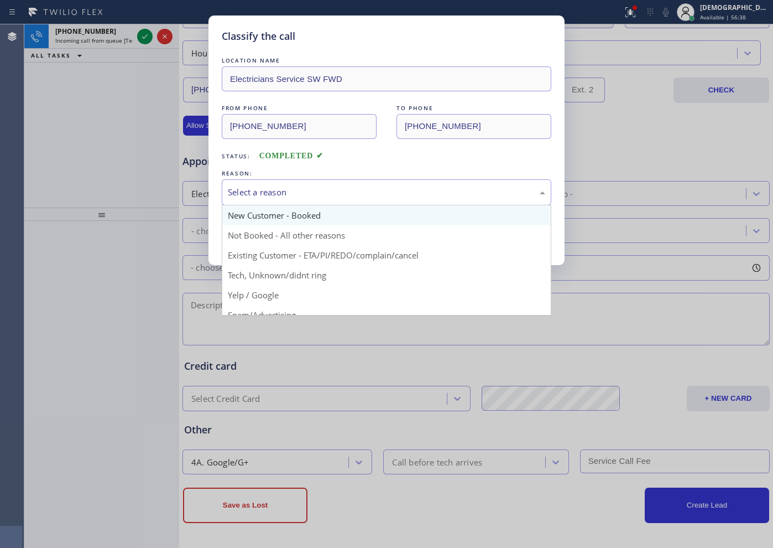
drag, startPoint x: 344, startPoint y: 192, endPoint x: 311, endPoint y: 213, distance: 39.1
click at [339, 193] on div "Select a reason" at bounding box center [386, 192] width 317 height 13
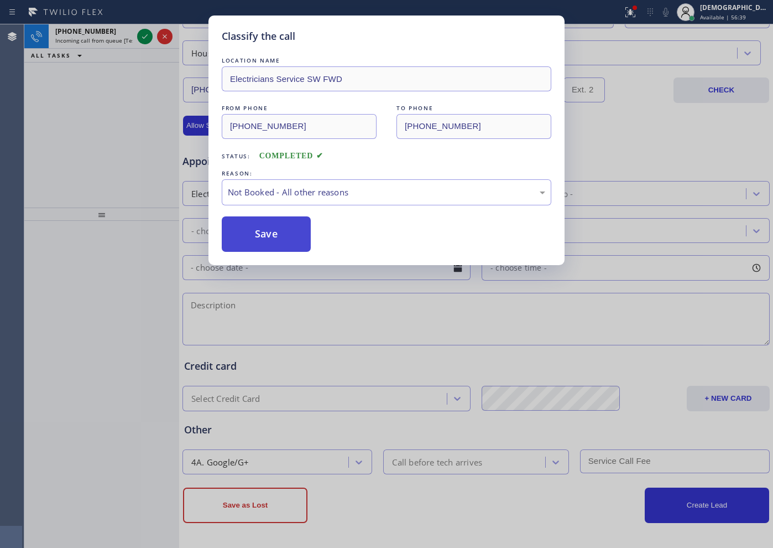
click at [278, 238] on button "Save" at bounding box center [266, 233] width 89 height 35
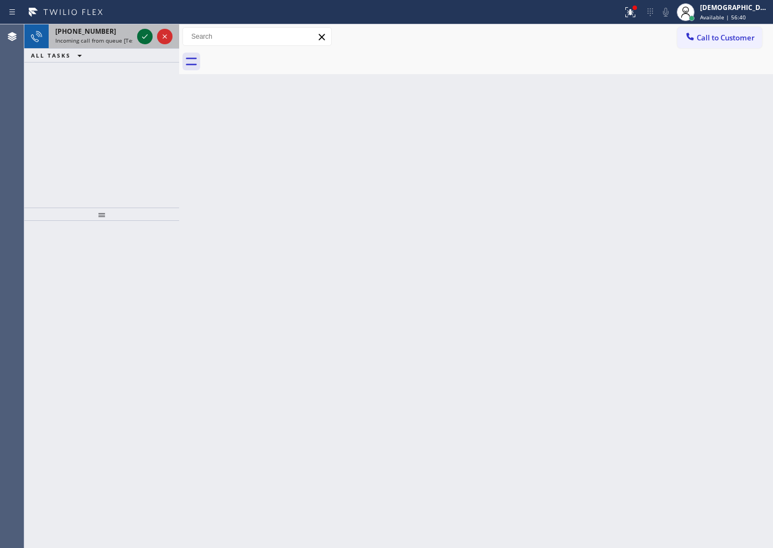
click at [139, 34] on icon at bounding box center [144, 36] width 13 height 13
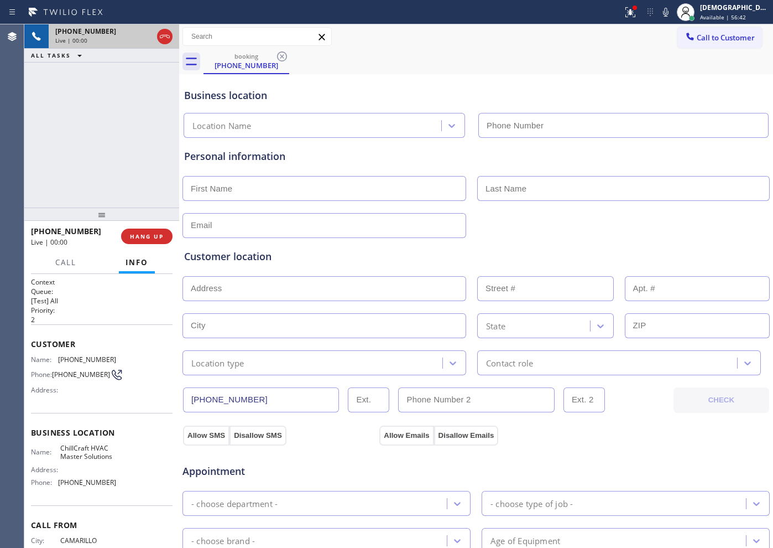
type input "[PHONE_NUMBER]"
click at [170, 38] on icon at bounding box center [164, 36] width 13 height 13
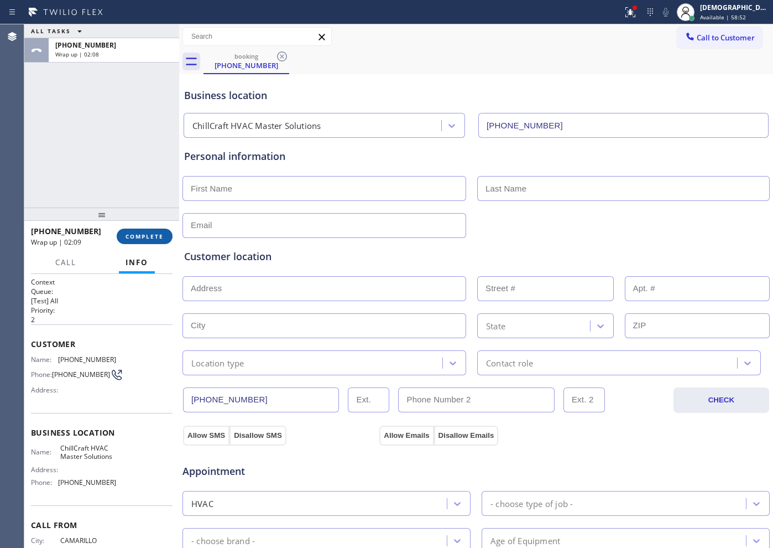
click at [138, 230] on button "COMPLETE" at bounding box center [145, 235] width 56 height 15
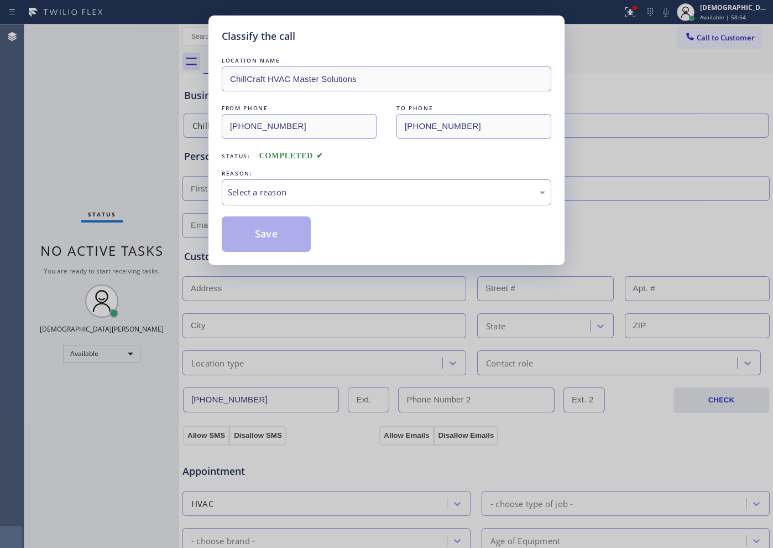
click at [160, 237] on div "Classify the call LOCATION NAME ChillCraft HVAC Master Solutions FROM PHONE [PH…" at bounding box center [386, 274] width 773 height 548
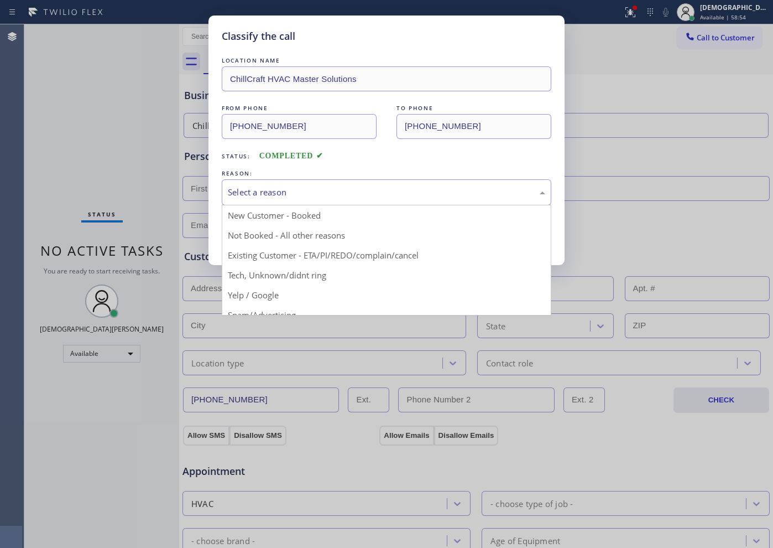
click at [275, 199] on div "Select a reason" at bounding box center [387, 192] width 330 height 26
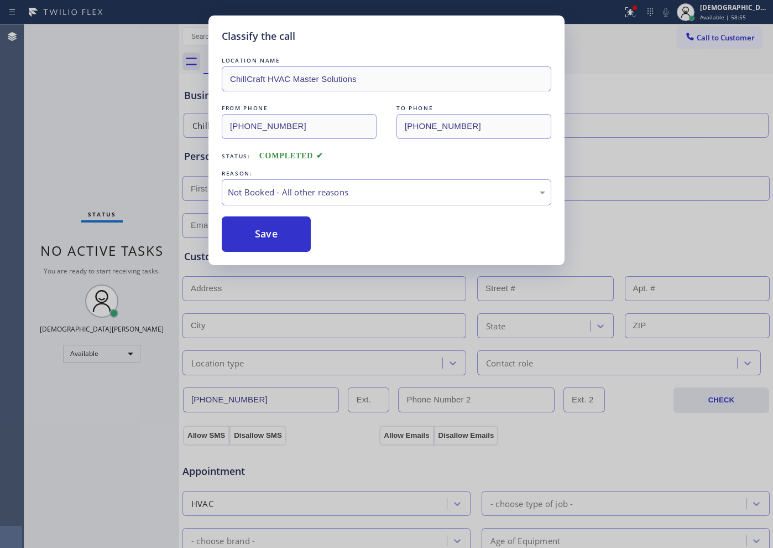
click at [269, 234] on button "Save" at bounding box center [266, 233] width 89 height 35
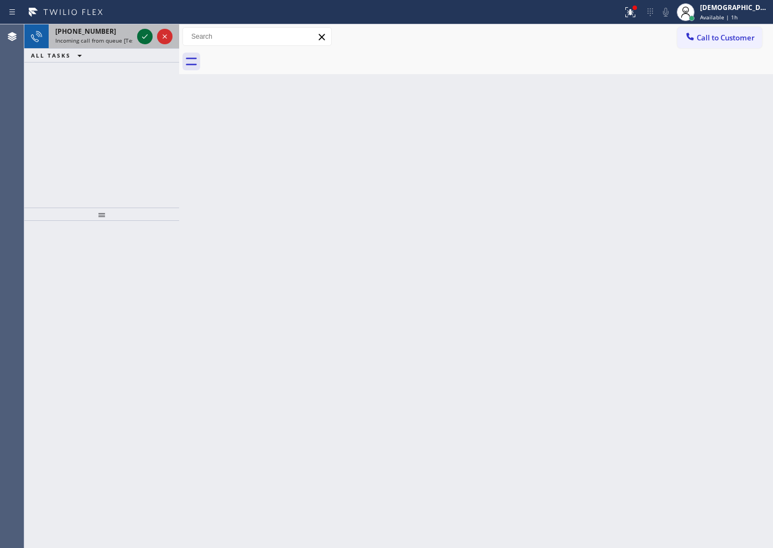
click at [147, 37] on icon at bounding box center [144, 36] width 13 height 13
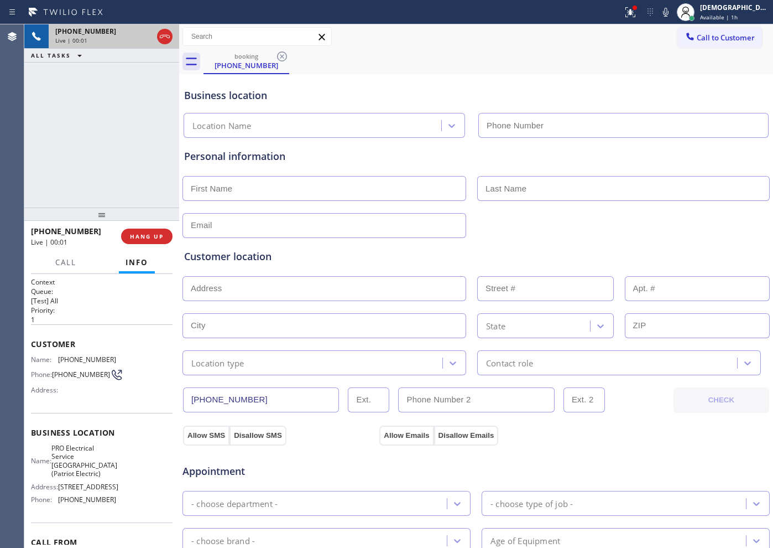
type input "[PHONE_NUMBER]"
click at [163, 43] on icon at bounding box center [164, 36] width 13 height 13
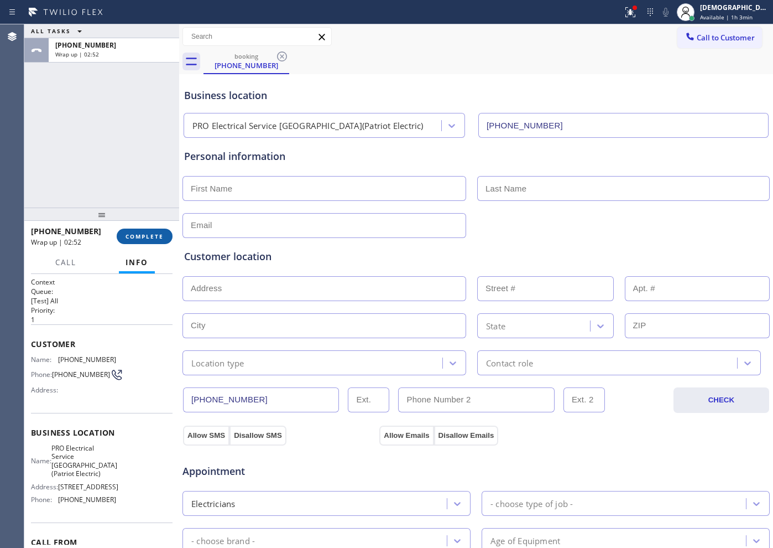
click at [147, 237] on span "COMPLETE" at bounding box center [145, 236] width 38 height 8
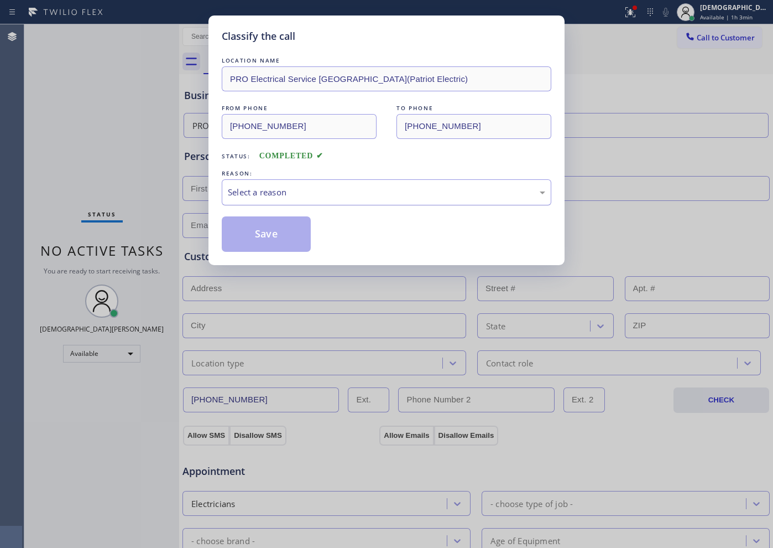
click at [263, 186] on div "Select a reason" at bounding box center [386, 192] width 317 height 13
click at [257, 229] on button "Save" at bounding box center [266, 233] width 89 height 35
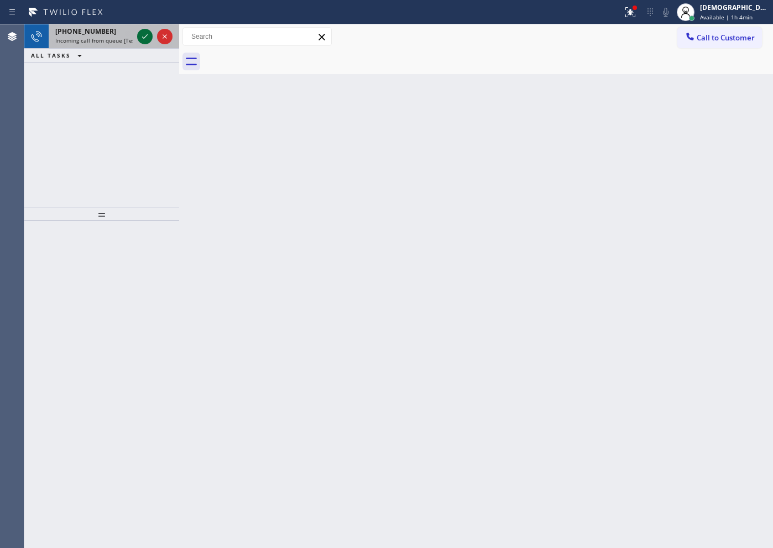
click at [145, 38] on icon at bounding box center [144, 36] width 13 height 13
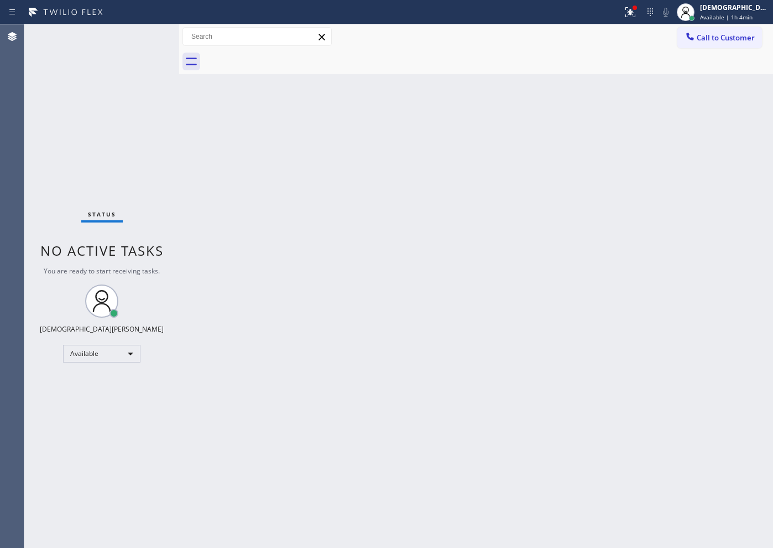
click at [142, 40] on div "Status No active tasks You are ready to start receiving tasks. Christian Cinco …" at bounding box center [101, 285] width 155 height 523
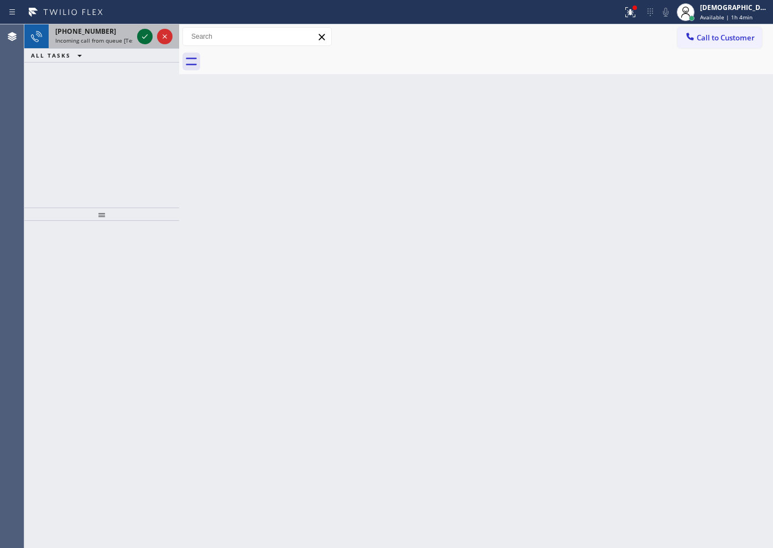
click at [151, 38] on icon at bounding box center [144, 36] width 13 height 13
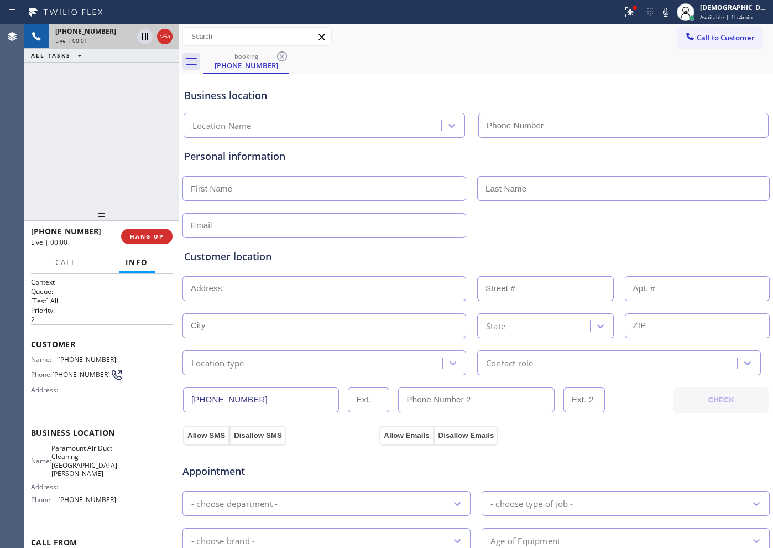
type input "[PHONE_NUMBER]"
click at [165, 33] on icon at bounding box center [164, 36] width 13 height 13
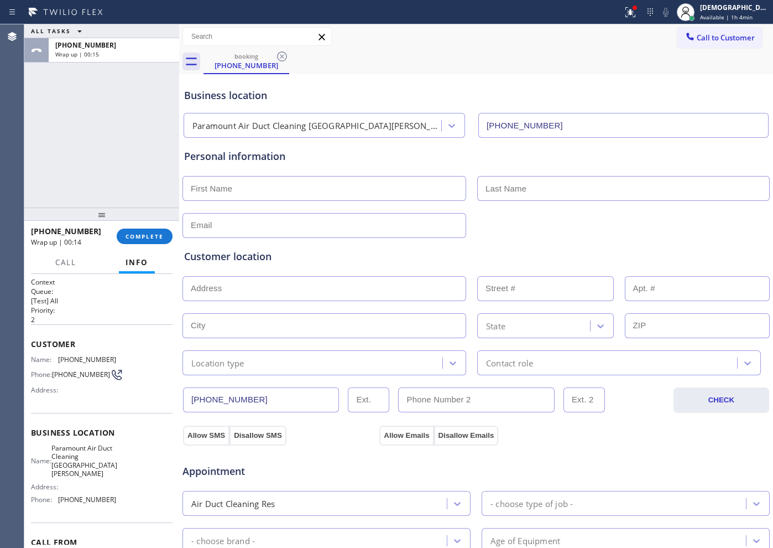
drag, startPoint x: 220, startPoint y: 59, endPoint x: 157, endPoint y: 106, distance: 78.2
drag, startPoint x: 157, startPoint y: 106, endPoint x: 96, endPoint y: 178, distance: 94.5
drag, startPoint x: 96, startPoint y: 178, endPoint x: 73, endPoint y: 117, distance: 64.9
click at [66, 120] on div "ALL TASKS ALL TASKS ACTIVE TASKS TASKS IN WRAP UP [PHONE_NUMBER] Wrap up | 01:50" at bounding box center [101, 115] width 155 height 183
click at [145, 228] on button "COMPLETE" at bounding box center [145, 235] width 56 height 15
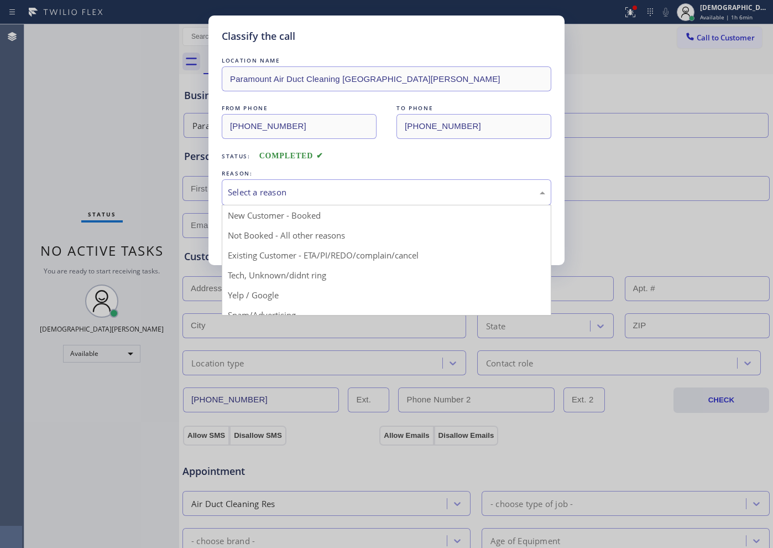
click at [289, 191] on div "Select a reason" at bounding box center [386, 192] width 317 height 13
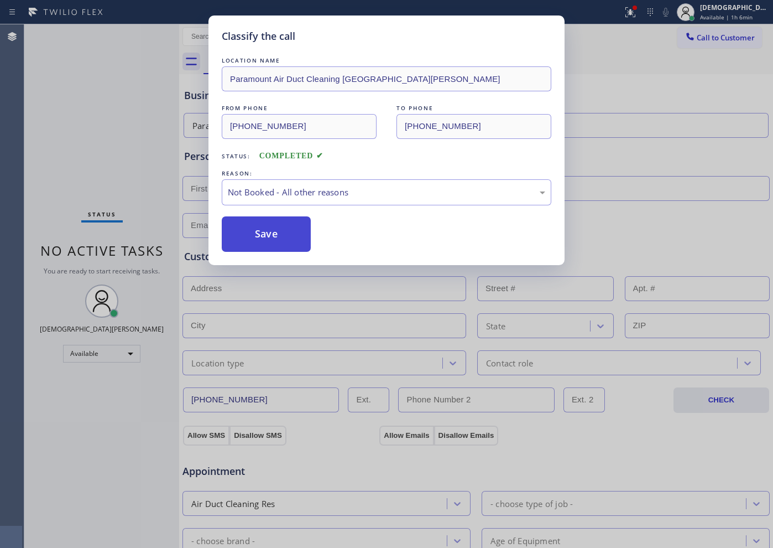
click at [292, 239] on button "Save" at bounding box center [266, 233] width 89 height 35
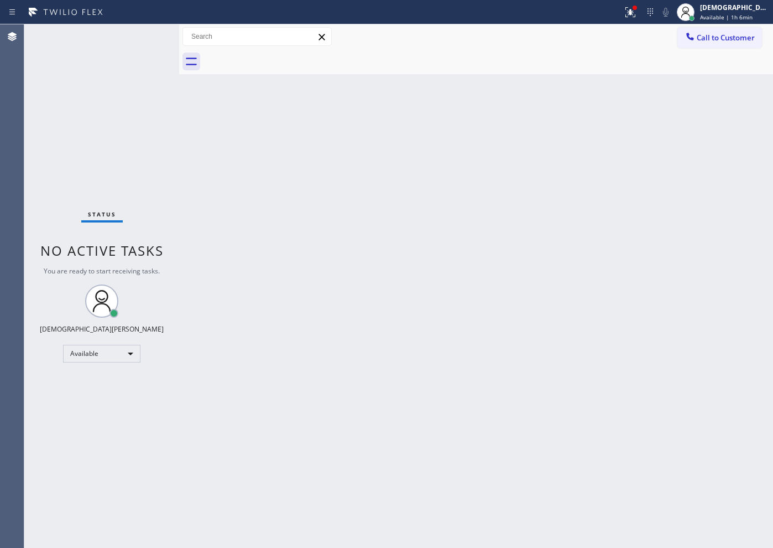
click at [639, 404] on div "Back to Dashboard Change Sender ID Customers Technicians Select a contact Outbo…" at bounding box center [476, 285] width 594 height 523
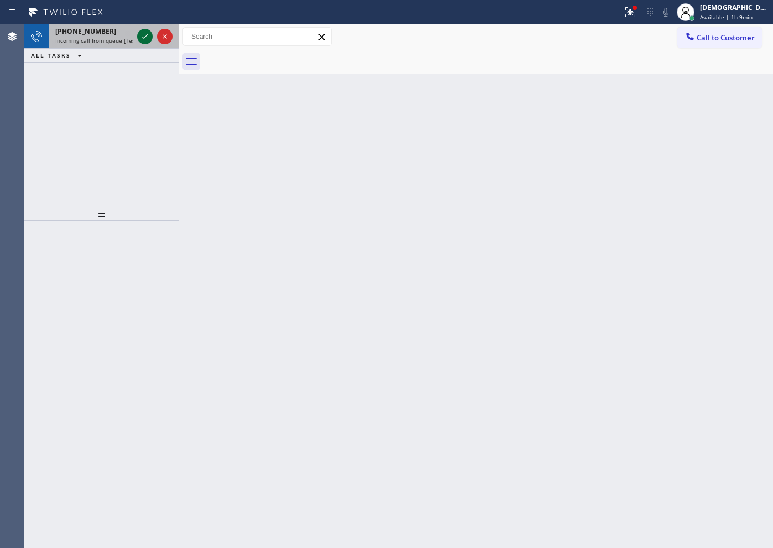
click at [145, 39] on icon at bounding box center [144, 36] width 13 height 13
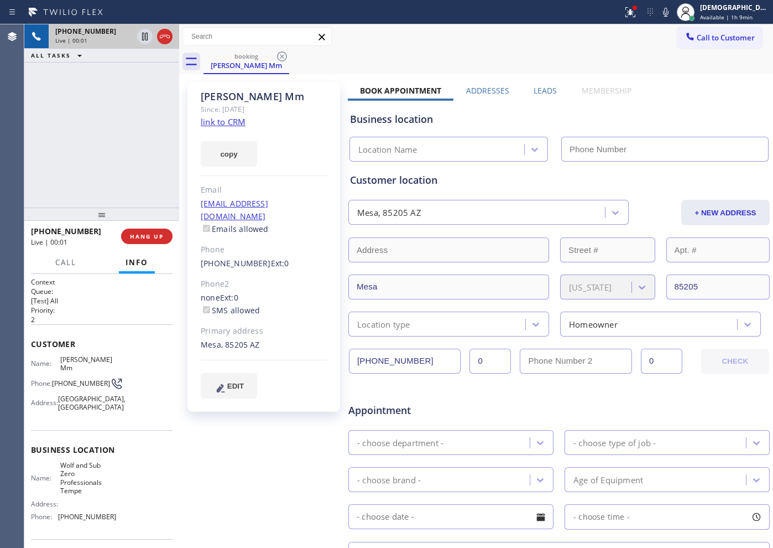
type input "[PHONE_NUMBER]"
click at [236, 121] on link "link to CRM" at bounding box center [223, 121] width 45 height 11
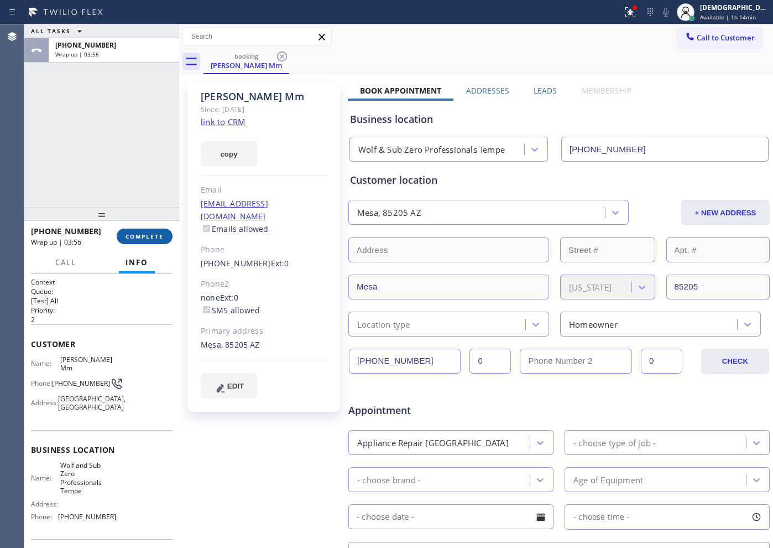
drag, startPoint x: 155, startPoint y: 236, endPoint x: 165, endPoint y: 234, distance: 10.2
click at [155, 236] on span "COMPLETE" at bounding box center [145, 236] width 38 height 8
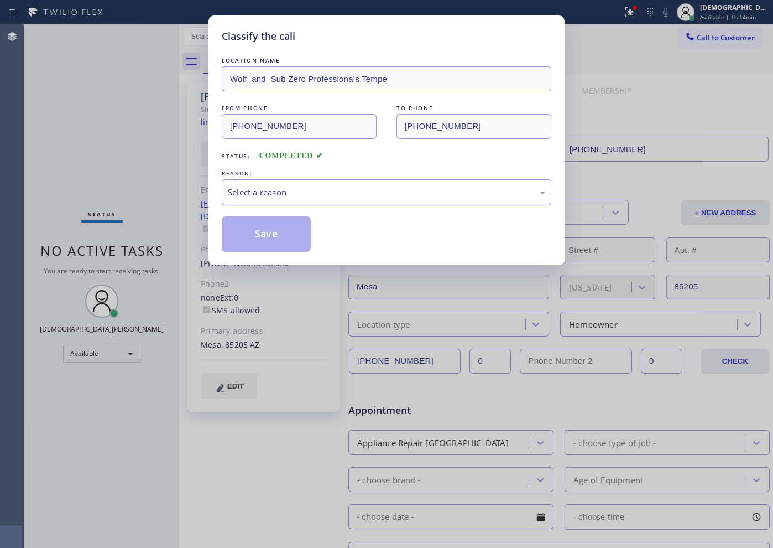
click at [252, 186] on div "Select a reason" at bounding box center [386, 192] width 317 height 13
click at [275, 230] on button "Save" at bounding box center [266, 233] width 89 height 35
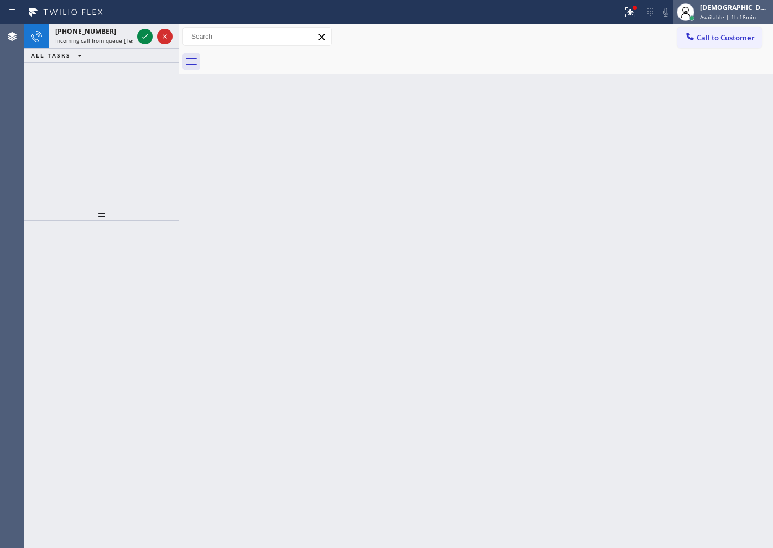
click at [746, 14] on span "Available | 1h 18min" at bounding box center [728, 17] width 56 height 8
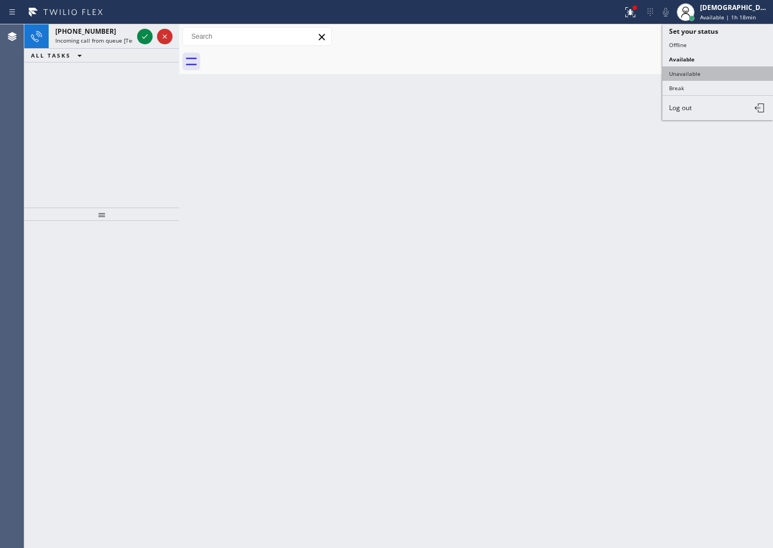
click at [725, 77] on button "Unavailable" at bounding box center [718, 73] width 111 height 14
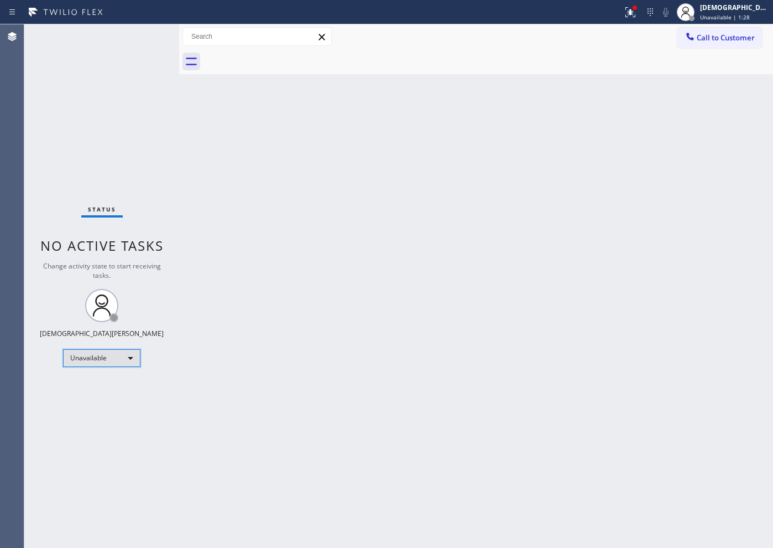
click at [98, 354] on div "Unavailable" at bounding box center [101, 358] width 77 height 18
click at [92, 386] on li "Available" at bounding box center [101, 387] width 75 height 13
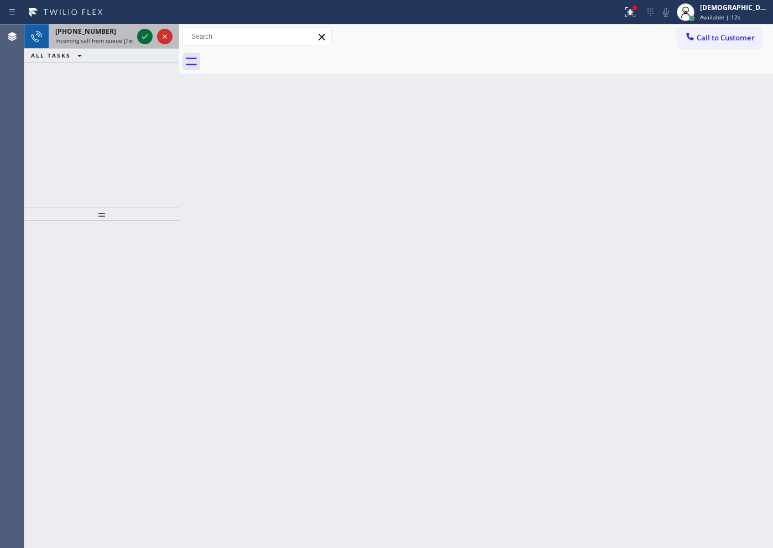
click at [145, 32] on icon at bounding box center [144, 36] width 13 height 13
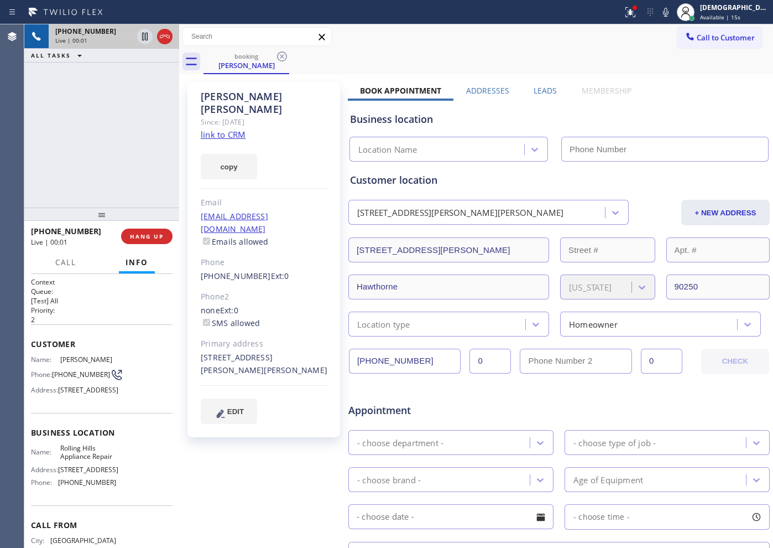
type input "[PHONE_NUMBER]"
click at [321, 471] on div "[PERSON_NAME] Since: [DATE] link to CRM copy Email [EMAIL_ADDRESS][DOMAIN_NAME]…" at bounding box center [265, 435] width 166 height 717
click at [143, 40] on icon at bounding box center [144, 36] width 13 height 13
click at [146, 34] on icon at bounding box center [145, 37] width 8 height 8
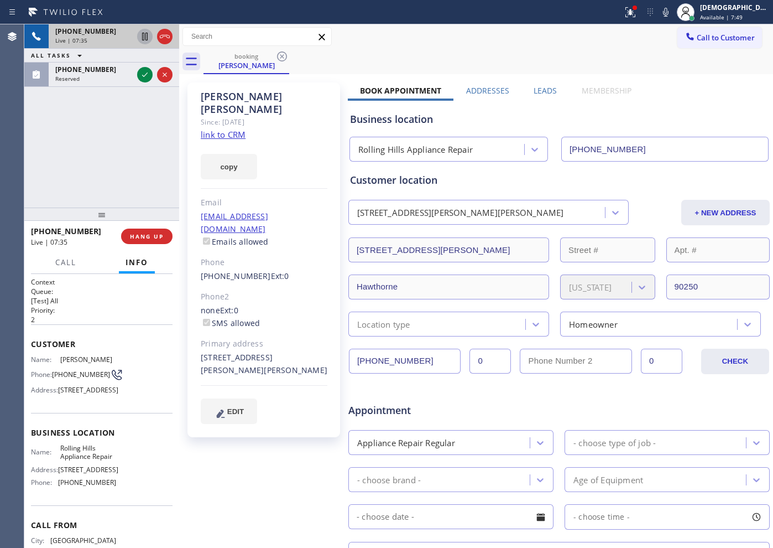
click at [166, 35] on icon at bounding box center [165, 36] width 10 height 3
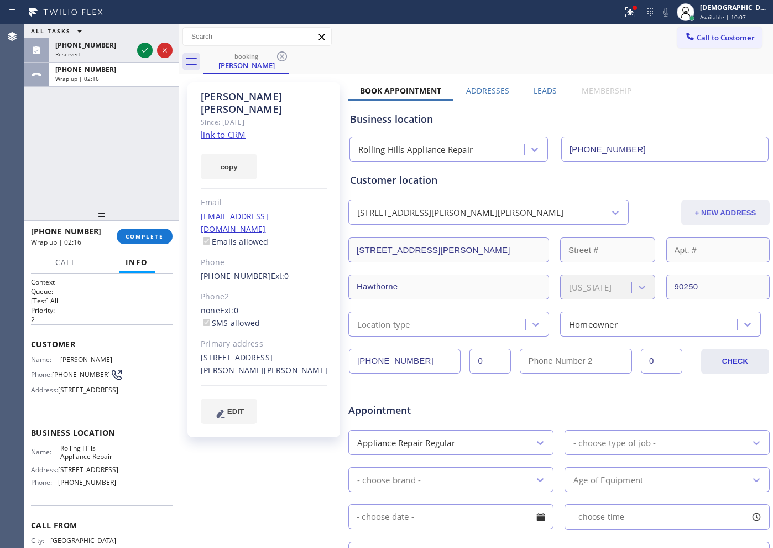
click at [716, 218] on button "+ NEW ADDRESS" at bounding box center [725, 212] width 88 height 25
click at [611, 216] on icon at bounding box center [615, 212] width 11 height 11
click at [486, 187] on div "Customer location" at bounding box center [559, 180] width 418 height 15
click at [478, 210] on div ">> ADD NEW ADDRESS <<" at bounding box center [478, 212] width 253 height 19
drag, startPoint x: 488, startPoint y: 185, endPoint x: 475, endPoint y: 213, distance: 31.9
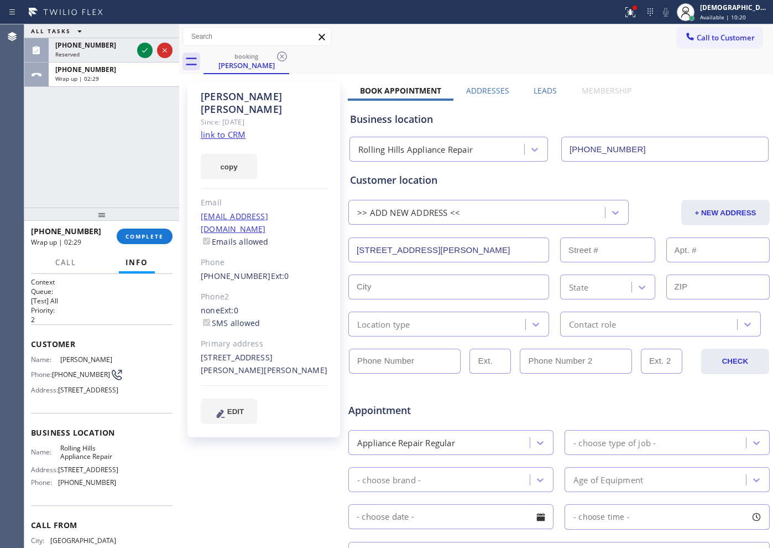
click at [488, 184] on div "Customer location" at bounding box center [559, 180] width 418 height 15
click at [447, 244] on input "[STREET_ADDRESS][PERSON_NAME]" at bounding box center [448, 249] width 201 height 25
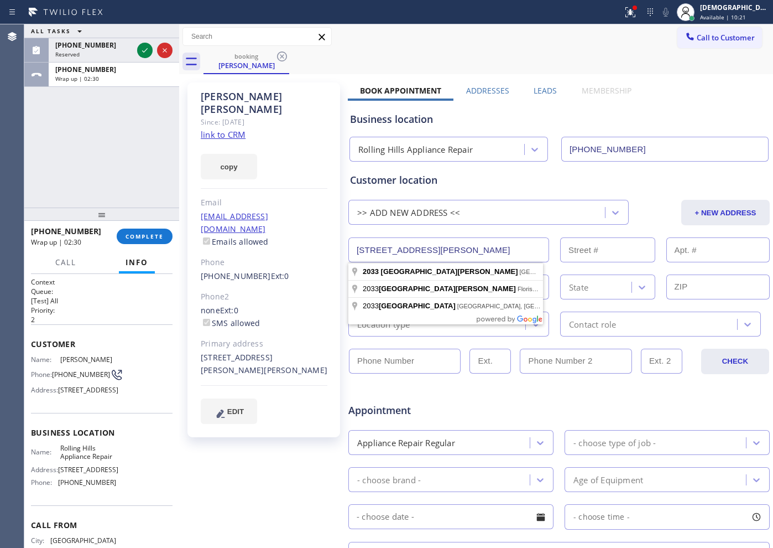
click at [447, 244] on input "[STREET_ADDRESS][PERSON_NAME]" at bounding box center [448, 249] width 201 height 25
paste input "[STREET_ADDRESS]"
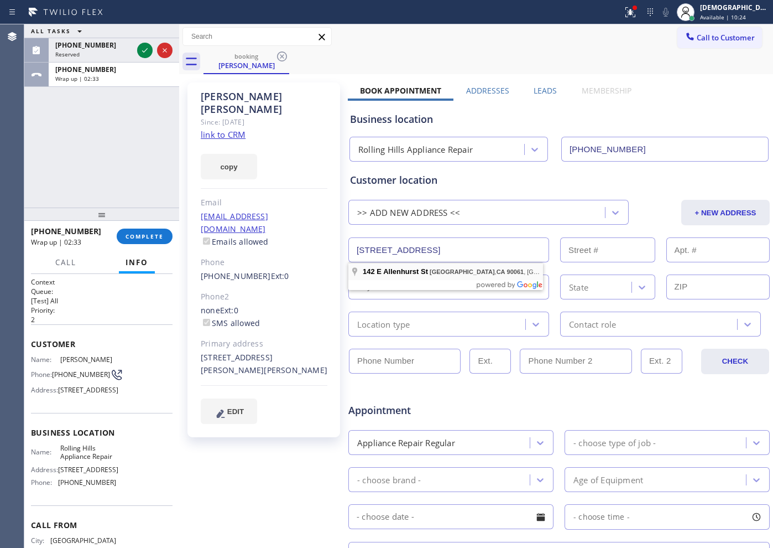
type input "[STREET_ADDRESS]"
type input "142"
type input "[GEOGRAPHIC_DATA]"
type input "90061"
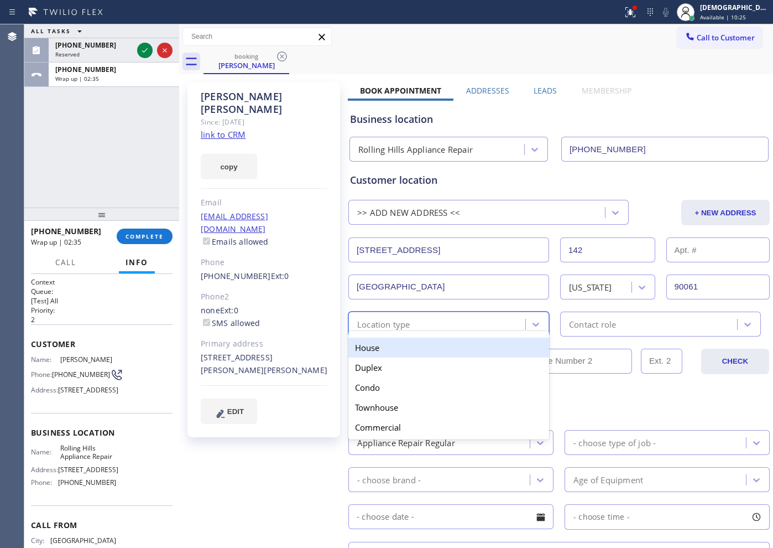
click at [431, 320] on div "Location type" at bounding box center [439, 323] width 174 height 19
click at [438, 345] on div "House" at bounding box center [448, 347] width 201 height 20
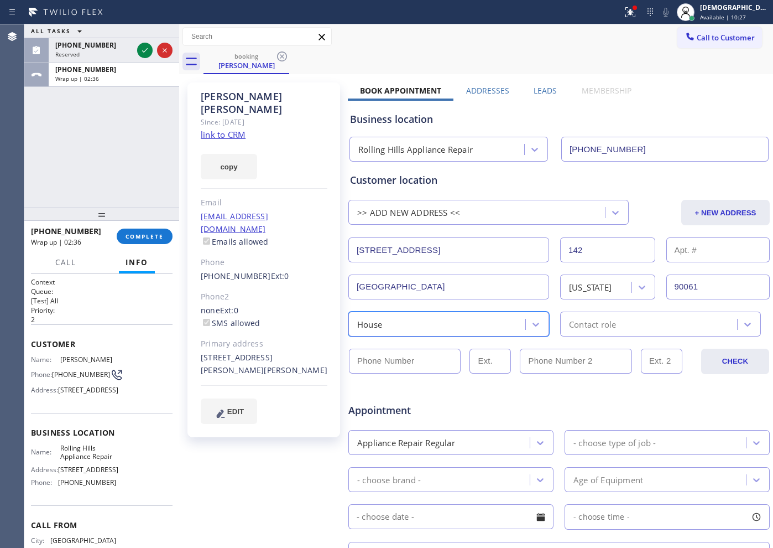
click at [600, 324] on div "Contact role" at bounding box center [592, 323] width 47 height 13
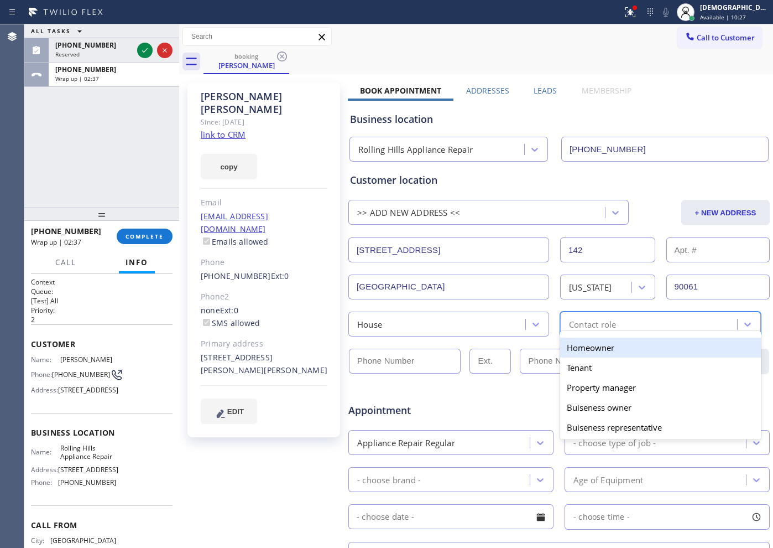
click at [590, 346] on div "Homeowner" at bounding box center [660, 347] width 201 height 20
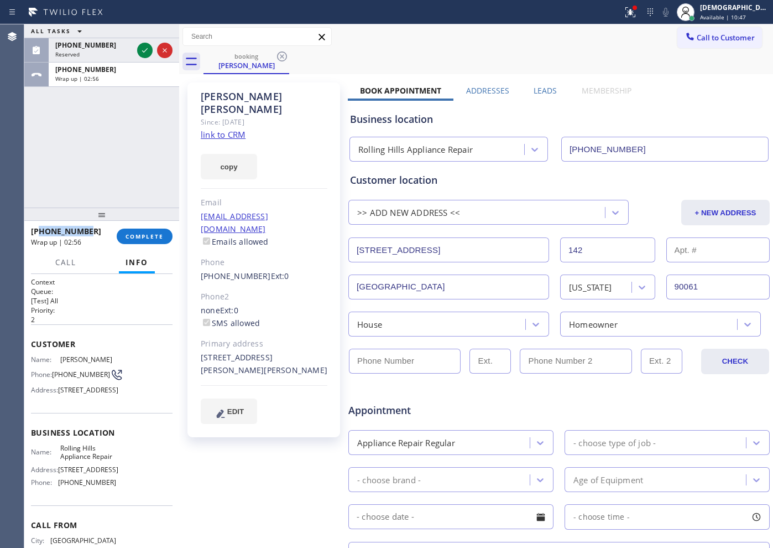
drag, startPoint x: 87, startPoint y: 230, endPoint x: 40, endPoint y: 231, distance: 46.5
click at [40, 231] on div "[PHONE_NUMBER]" at bounding box center [70, 231] width 78 height 11
copy span "3105316494"
click at [381, 353] on input "(___) ___-____" at bounding box center [405, 360] width 112 height 25
paste input "310) 531-6494"
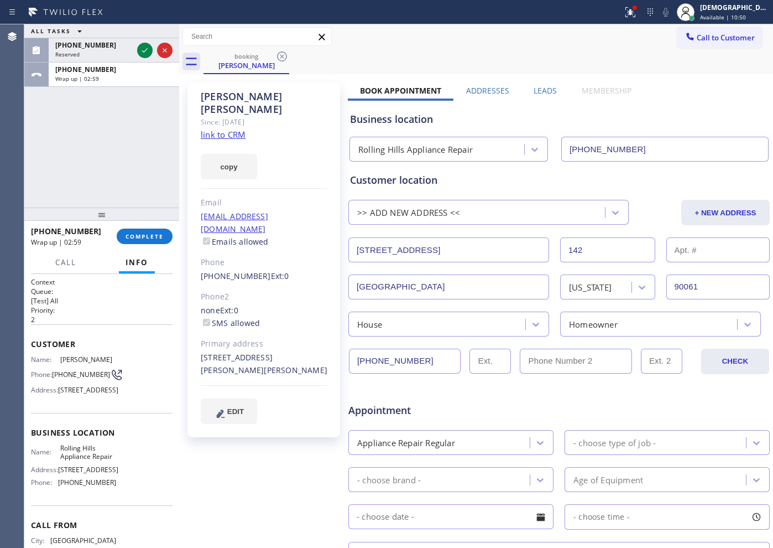
type input "[PHONE_NUMBER]"
click at [447, 398] on div "Appointment" at bounding box center [417, 405] width 141 height 26
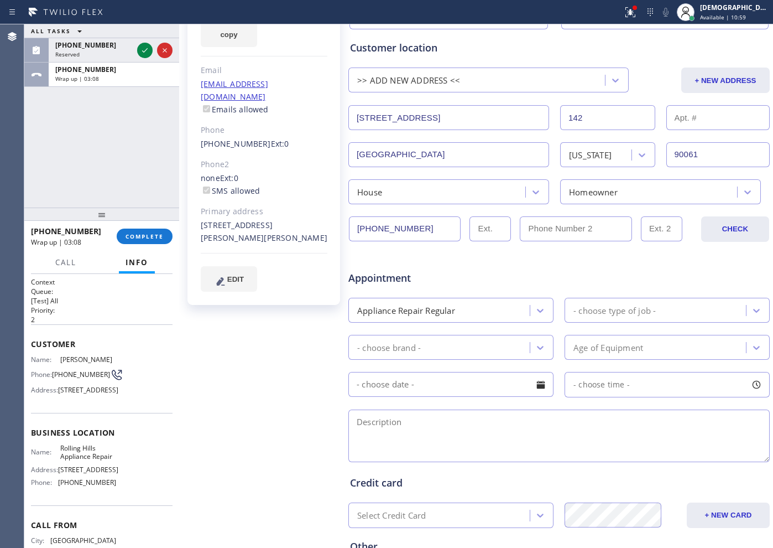
scroll to position [138, 0]
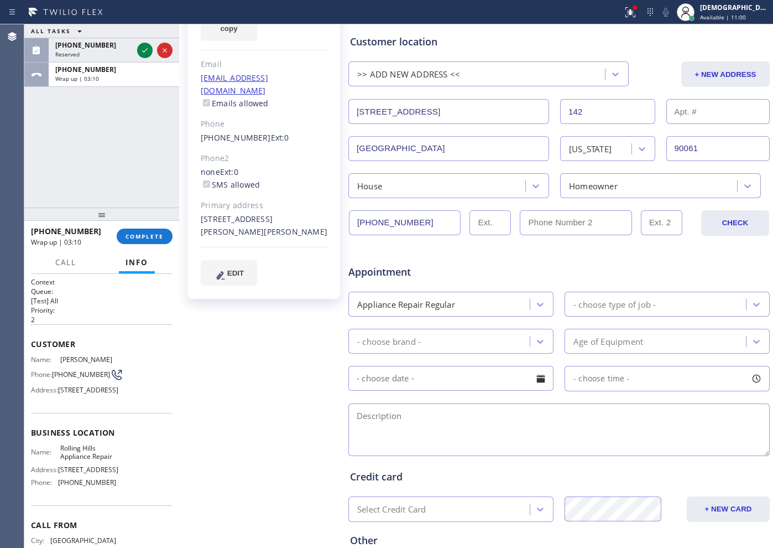
click at [591, 308] on div "- choose type of job -" at bounding box center [615, 304] width 82 height 13
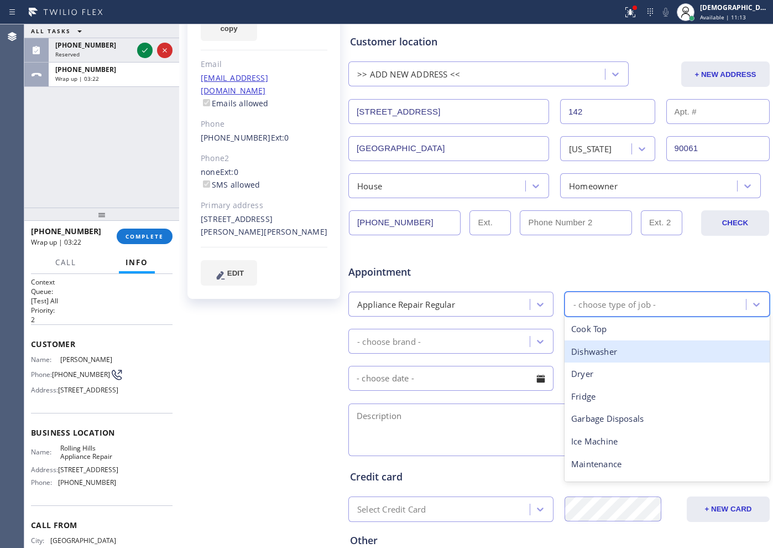
click at [605, 354] on div "Dishwasher" at bounding box center [667, 351] width 205 height 23
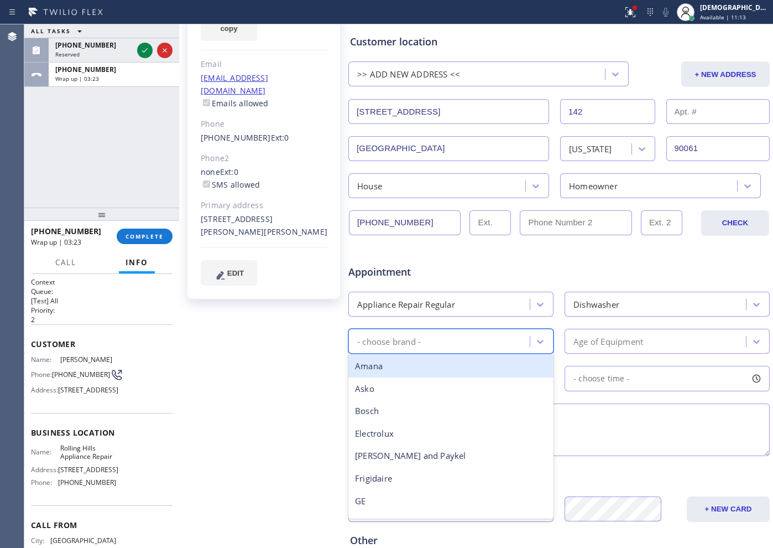
click at [485, 340] on div "- choose brand -" at bounding box center [441, 340] width 178 height 19
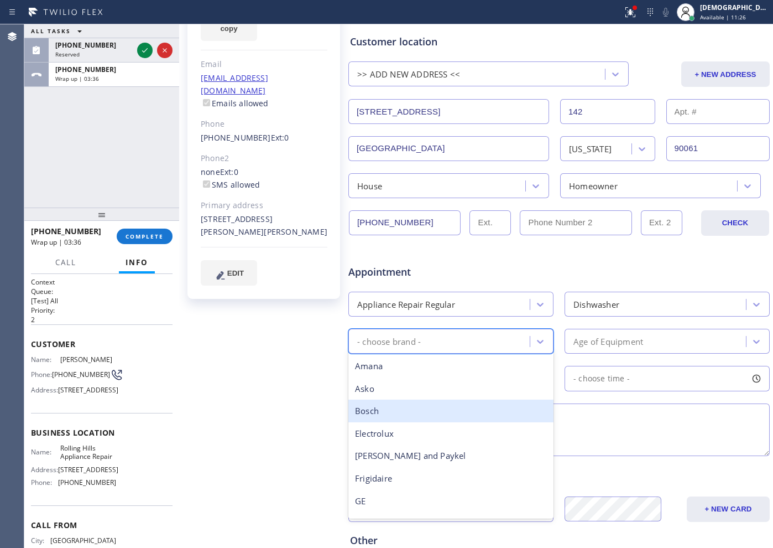
drag, startPoint x: 274, startPoint y: 404, endPoint x: 321, endPoint y: 377, distance: 54.7
click at [274, 403] on div "[PERSON_NAME] Since: [DATE] link to CRM copy Email [EMAIL_ADDRESS][DOMAIN_NAME]…" at bounding box center [265, 297] width 166 height 717
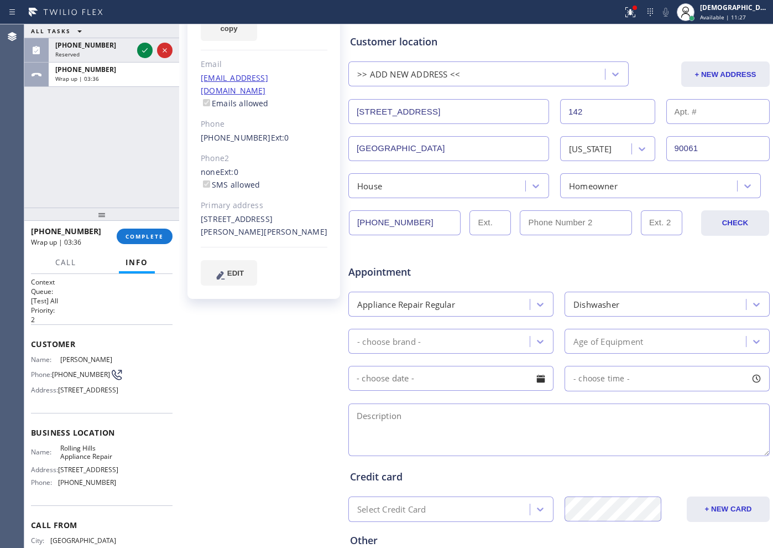
click at [404, 349] on div "- choose brand -" at bounding box center [441, 340] width 178 height 19
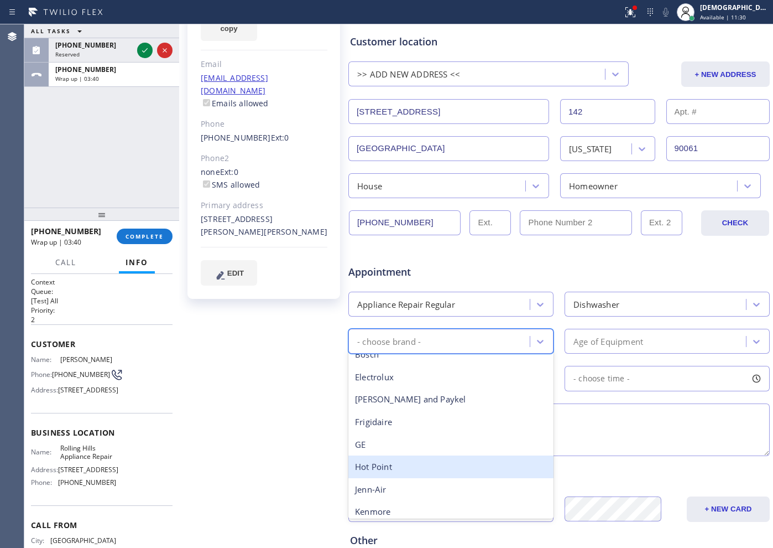
scroll to position [0, 0]
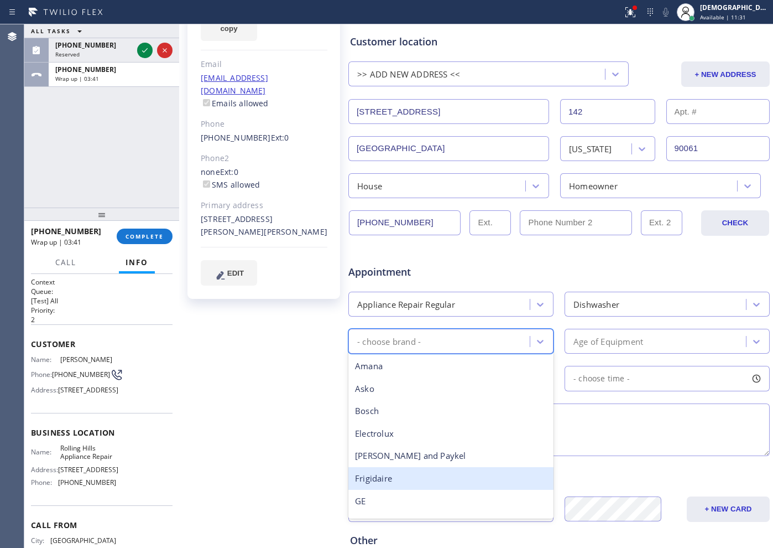
click at [410, 476] on div "Frigidaire" at bounding box center [450, 478] width 205 height 23
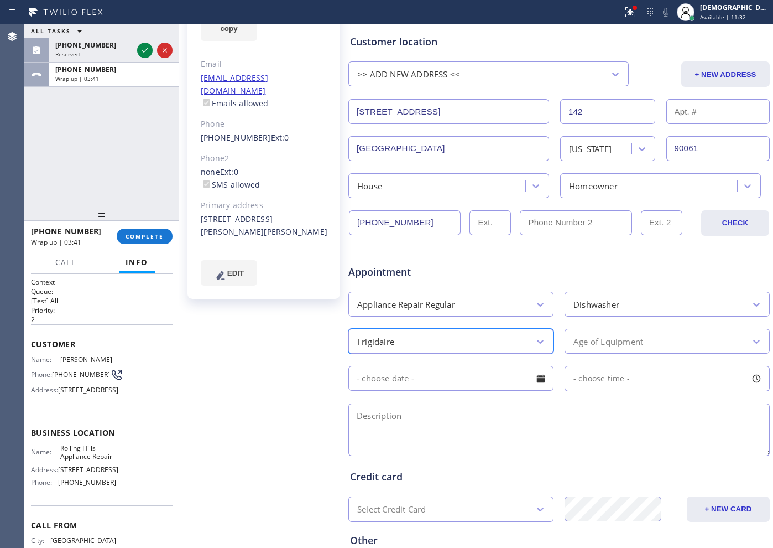
click at [611, 345] on div "Age of Equipment" at bounding box center [609, 341] width 70 height 13
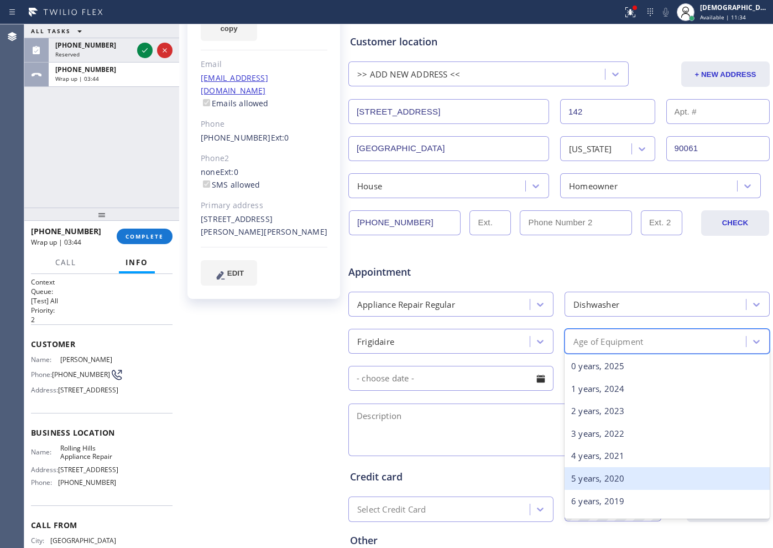
click at [593, 475] on div "5 years, 2020" at bounding box center [667, 478] width 205 height 23
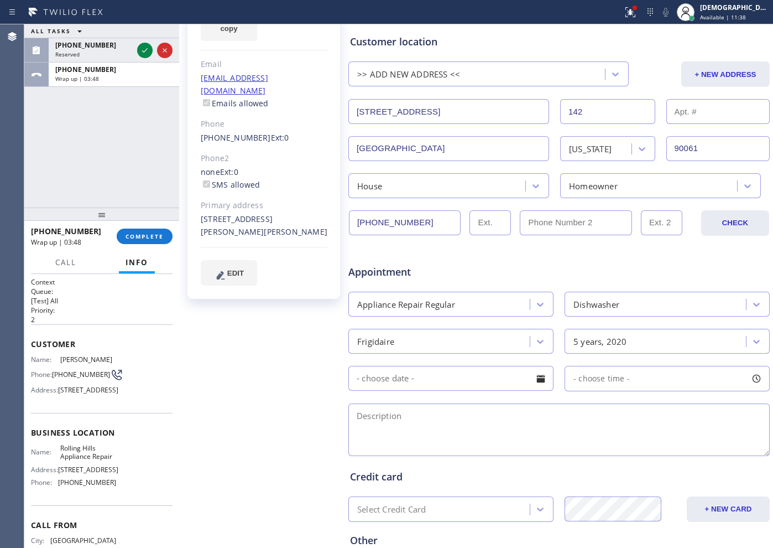
click at [415, 416] on textarea at bounding box center [558, 429] width 421 height 53
paste textarea "Frigidaire / Dishwasher / not draining / 10 years"
click at [452, 377] on input "text" at bounding box center [450, 378] width 205 height 25
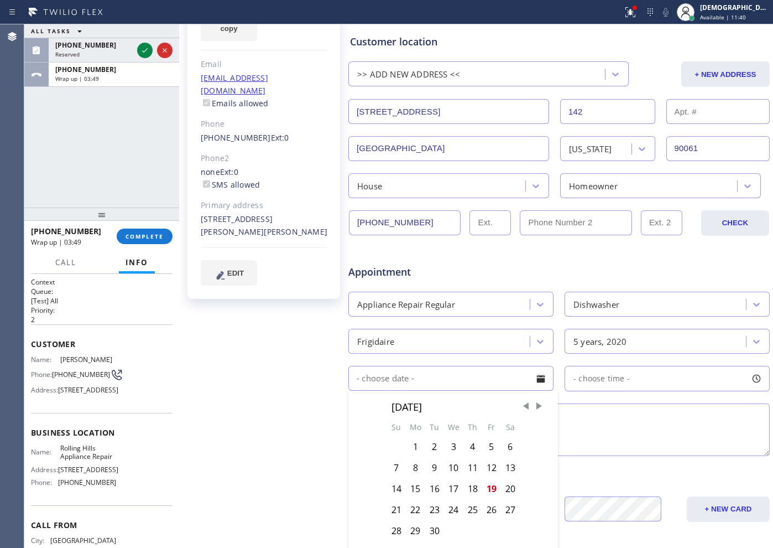
drag, startPoint x: 238, startPoint y: 374, endPoint x: 383, endPoint y: 411, distance: 148.9
click at [238, 374] on div "[PERSON_NAME] Since: [DATE] link to CRM copy Email [EMAIL_ADDRESS][DOMAIN_NAME]…" at bounding box center [265, 297] width 166 height 717
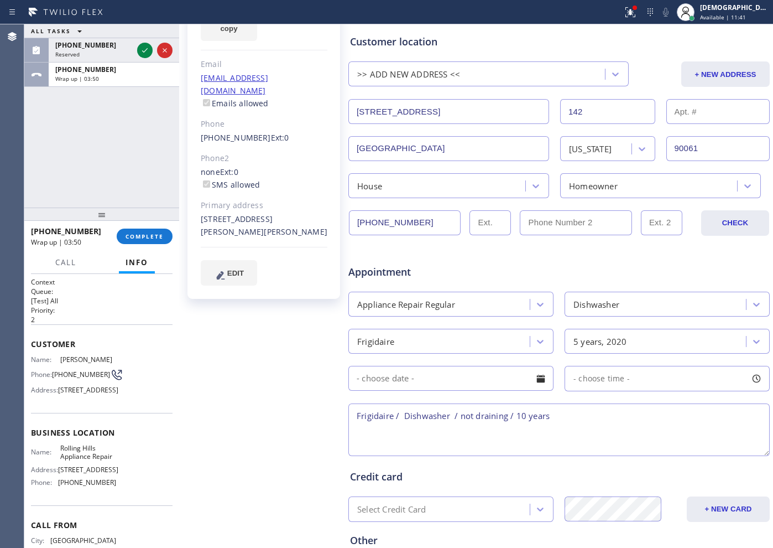
click at [597, 415] on textarea "Frigidaire / Dishwasher / not draining / 10 years" at bounding box center [558, 429] width 421 height 53
click at [621, 416] on textarea "Frigidaire / Dishwasher / not draining / 10 years /House HO /" at bounding box center [558, 429] width 421 height 53
paste textarea "[STREET_ADDRESS]"
click at [424, 432] on textarea "Frigidaire / Dishwasher / not draining / 10 years /House HO / [STREET_ADDRESS]/" at bounding box center [558, 429] width 421 height 53
paste textarea "Please call customer 30 minutes prior to arrival"
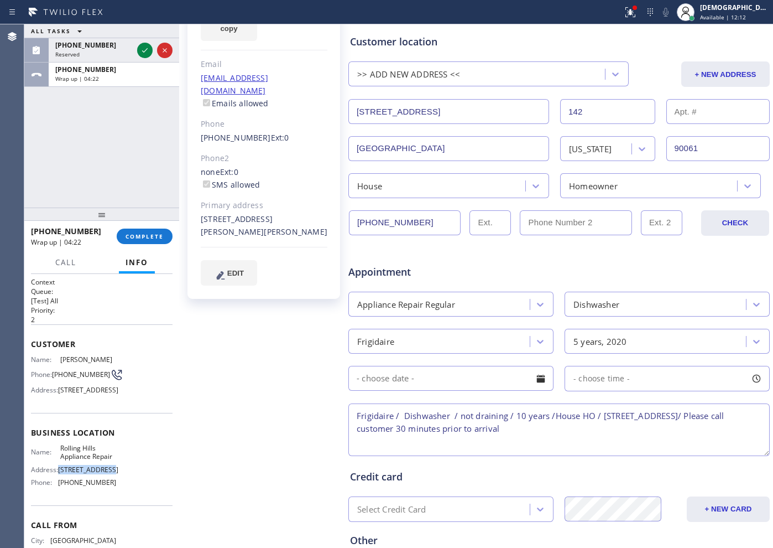
drag, startPoint x: 78, startPoint y: 508, endPoint x: 59, endPoint y: 501, distance: 20.7
click at [59, 473] on span "[STREET_ADDRESS]" at bounding box center [88, 469] width 60 height 8
copy span "[STREET_ADDRESS]"
click at [511, 434] on textarea "Frigidaire / Dishwasher / not draining / 10 years /House HO / [STREET_ADDRESS]/…" at bounding box center [558, 429] width 421 height 53
click at [77, 473] on span "[STREET_ADDRESS]" at bounding box center [88, 469] width 60 height 8
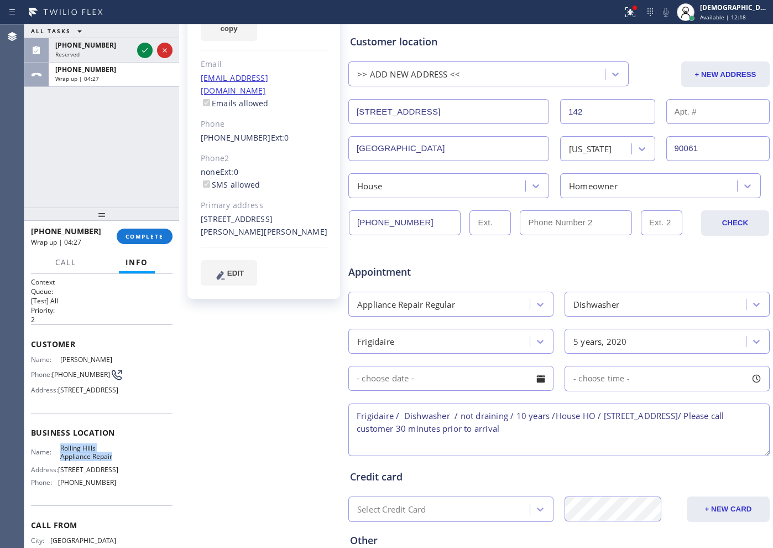
drag, startPoint x: 78, startPoint y: 483, endPoint x: 59, endPoint y: 467, distance: 24.7
click at [60, 461] on span "Rolling Hills Appliance Repair" at bounding box center [87, 452] width 55 height 17
copy span "Rolling Hills Appliance Repair"
click at [560, 450] on textarea "Frigidaire / Dishwasher / not draining / 10 years /House HO / [STREET_ADDRESS]/…" at bounding box center [558, 429] width 421 height 53
drag, startPoint x: 580, startPoint y: 428, endPoint x: 389, endPoint y: 428, distance: 190.8
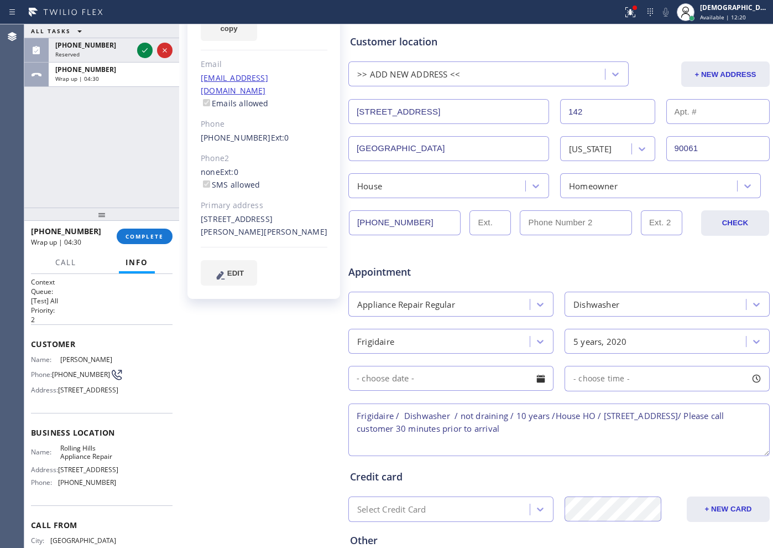
click at [389, 428] on textarea "Frigidaire / Dishwasher / not draining / 10 years /House HO / [STREET_ADDRESS]/…" at bounding box center [558, 429] width 421 height 53
paste textarea "Rolling Hills Appliance Repair"
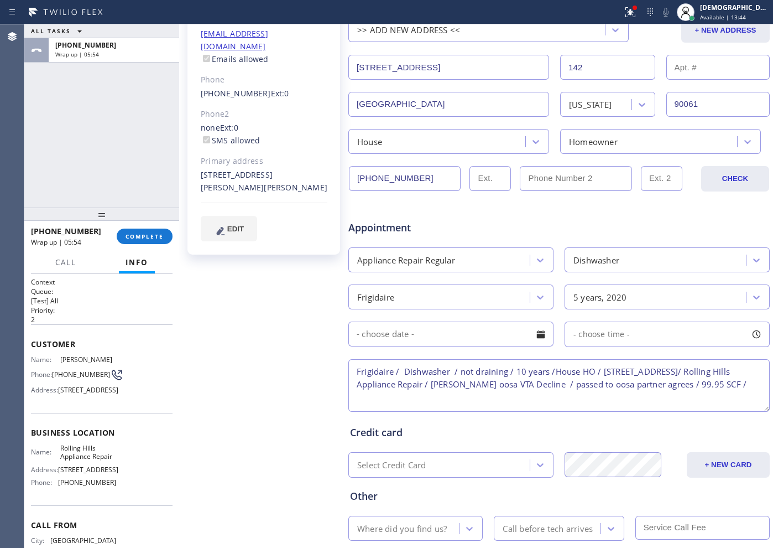
scroll to position [249, 0]
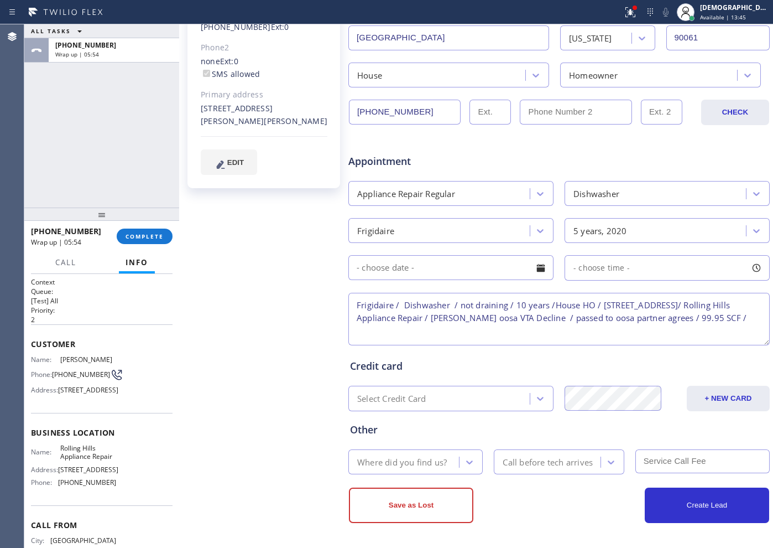
type textarea "Frigidaire / Dishwasher / not draining / 10 years /House HO / [STREET_ADDRESS]/…"
click at [417, 462] on div "Where did you find us?" at bounding box center [402, 461] width 90 height 13
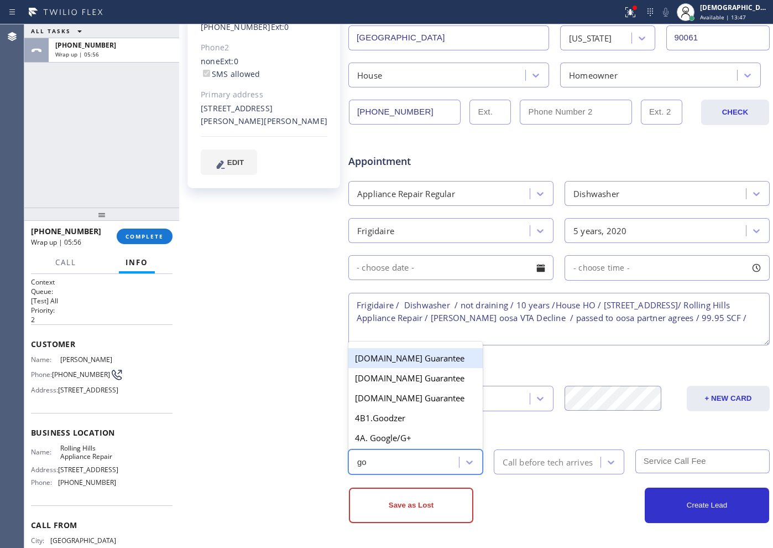
type input "goo"
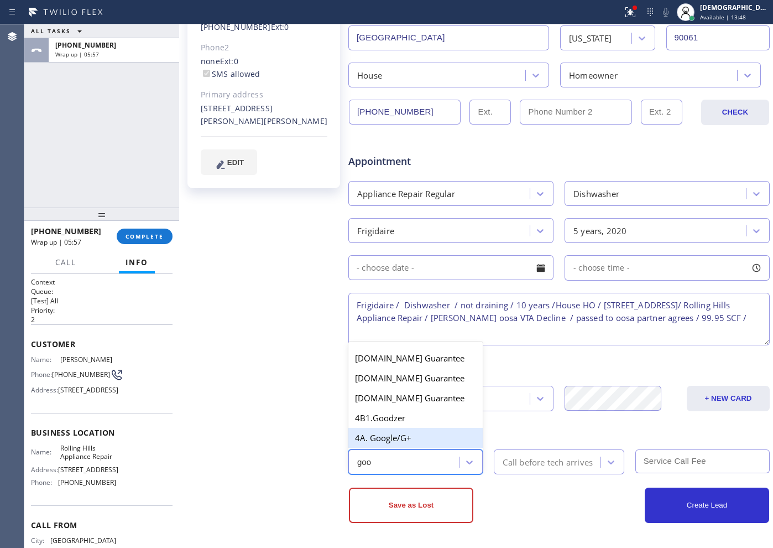
click at [393, 441] on div "4A. Google/G+" at bounding box center [415, 438] width 134 height 20
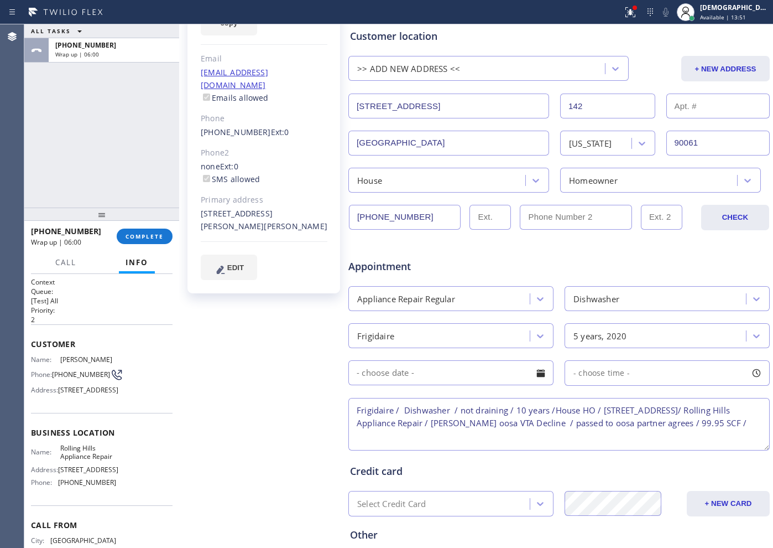
scroll to position [0, 0]
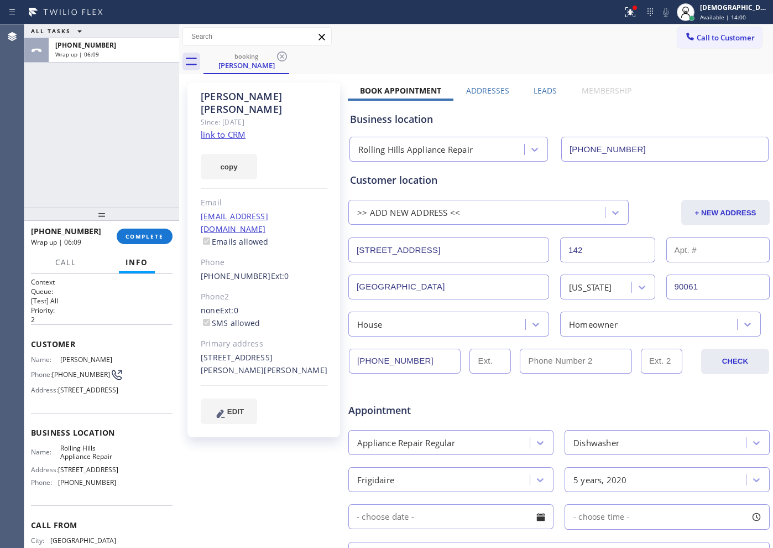
click at [238, 129] on link "link to CRM" at bounding box center [223, 134] width 45 height 11
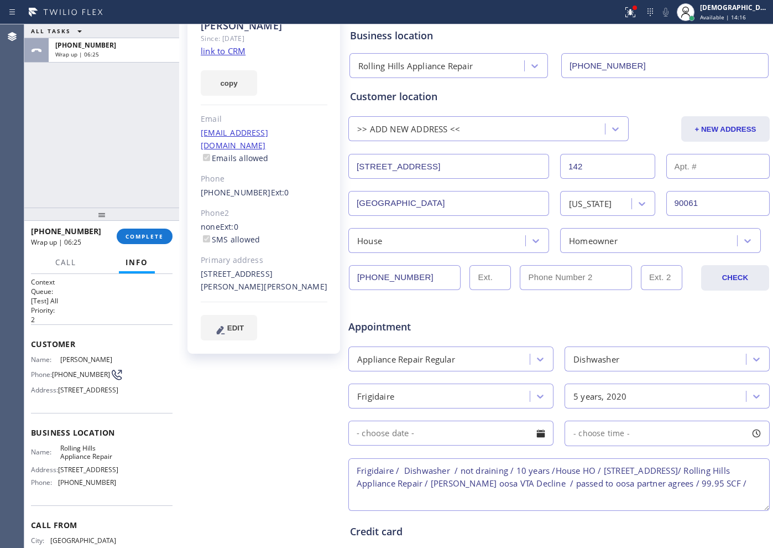
scroll to position [249, 0]
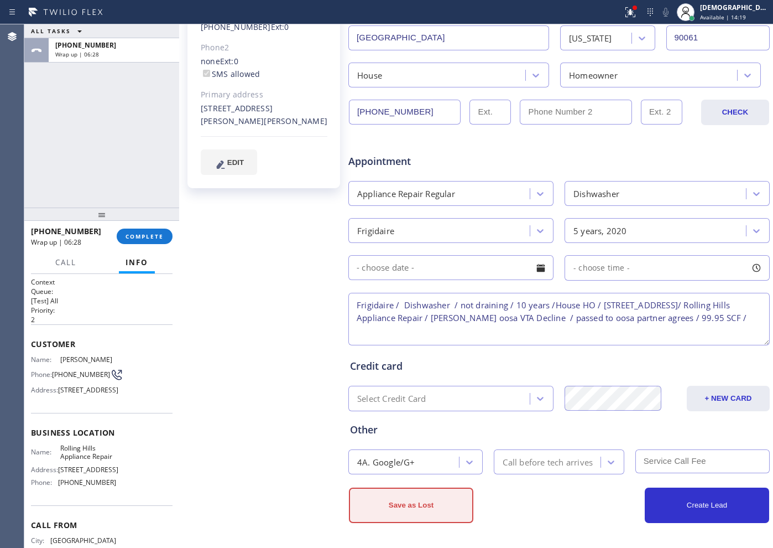
click at [399, 512] on button "Save as Lost" at bounding box center [411, 504] width 124 height 35
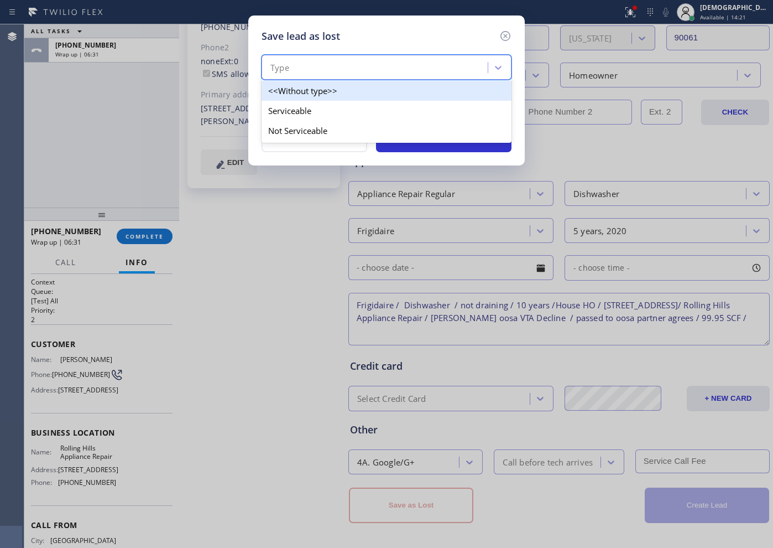
click at [341, 63] on div "Type" at bounding box center [376, 67] width 223 height 19
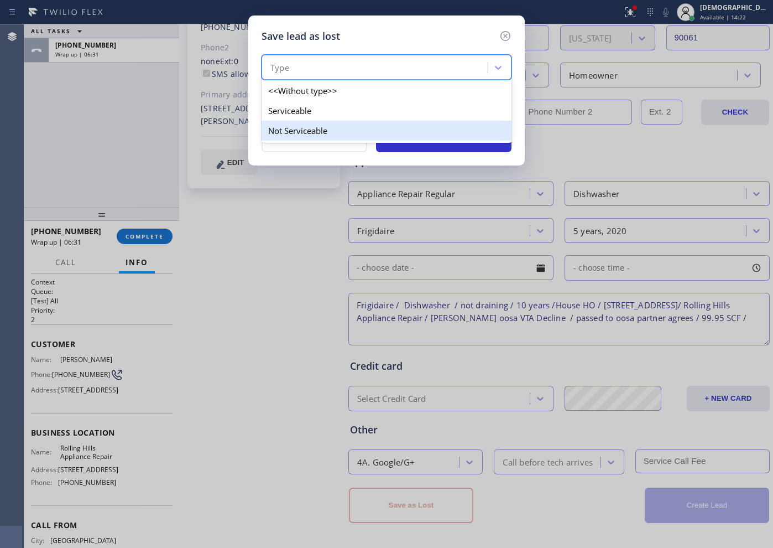
click at [321, 132] on div "Not Serviceable" at bounding box center [387, 131] width 250 height 20
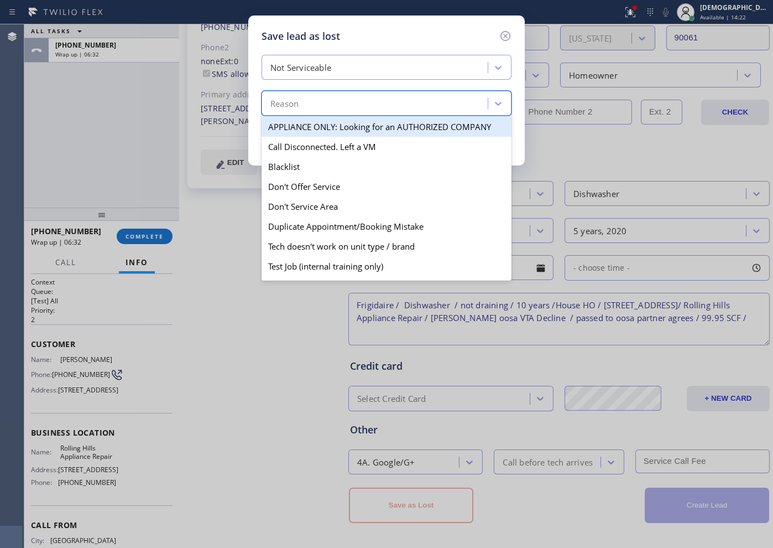
click at [329, 104] on div "Reason" at bounding box center [376, 103] width 223 height 19
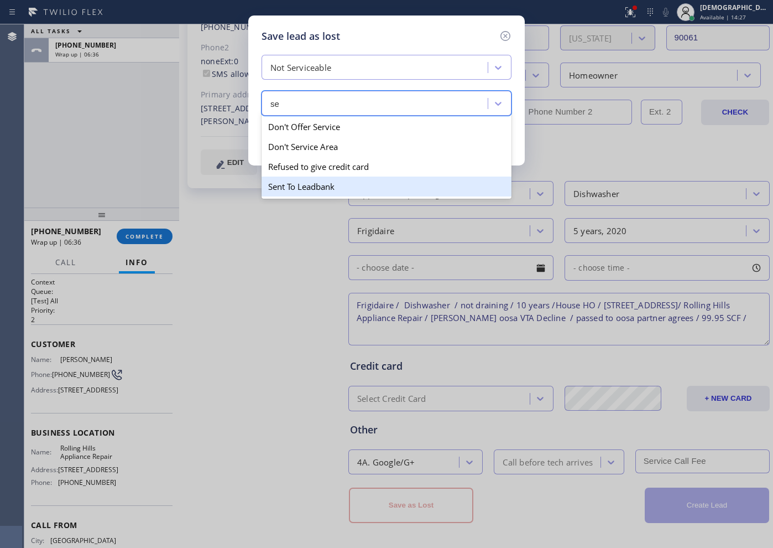
click at [309, 181] on div "Sent To Leadbank" at bounding box center [387, 186] width 250 height 20
type input "se"
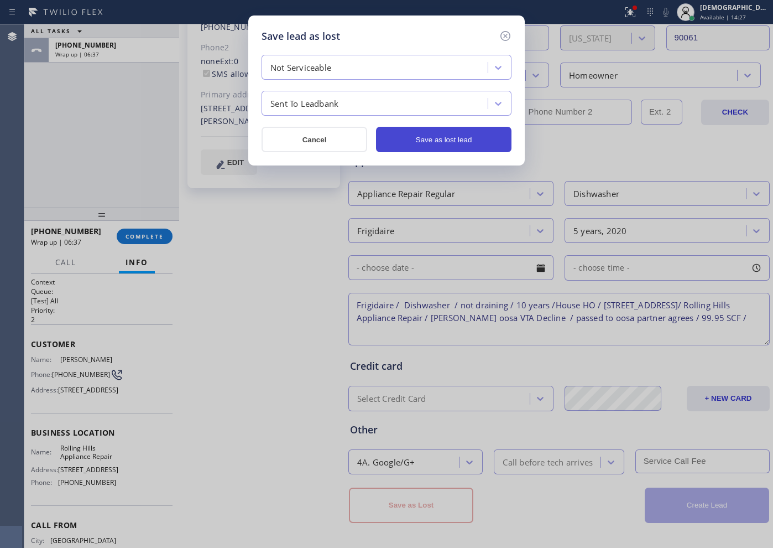
click at [445, 142] on button "Save as lost lead" at bounding box center [444, 139] width 136 height 25
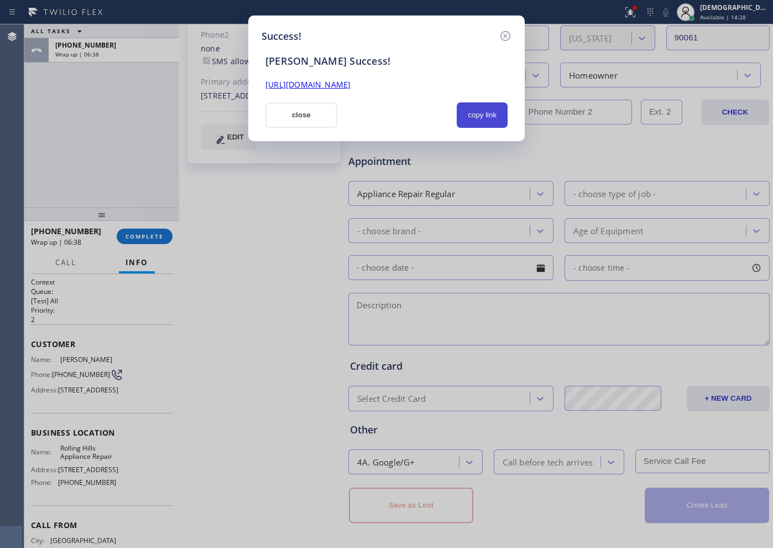
click at [480, 113] on button "copy link" at bounding box center [482, 114] width 51 height 25
click at [351, 79] on link "[URL][DOMAIN_NAME]" at bounding box center [307, 84] width 85 height 11
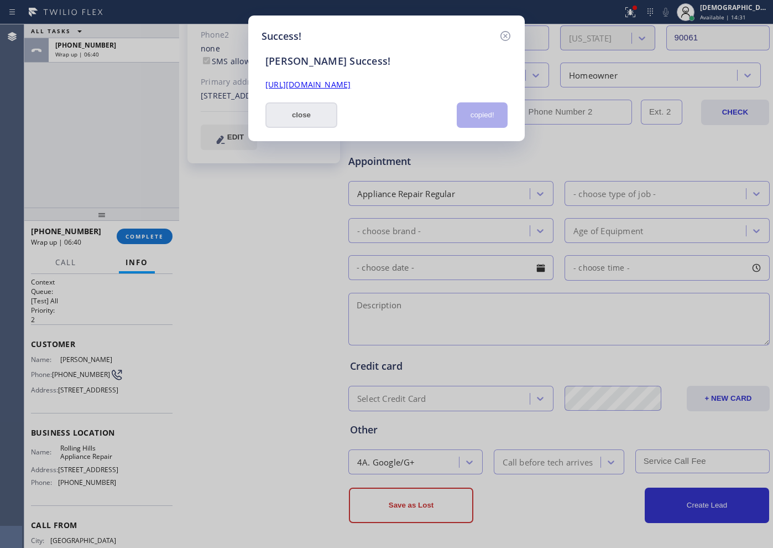
click at [299, 111] on button "close" at bounding box center [301, 114] width 72 height 25
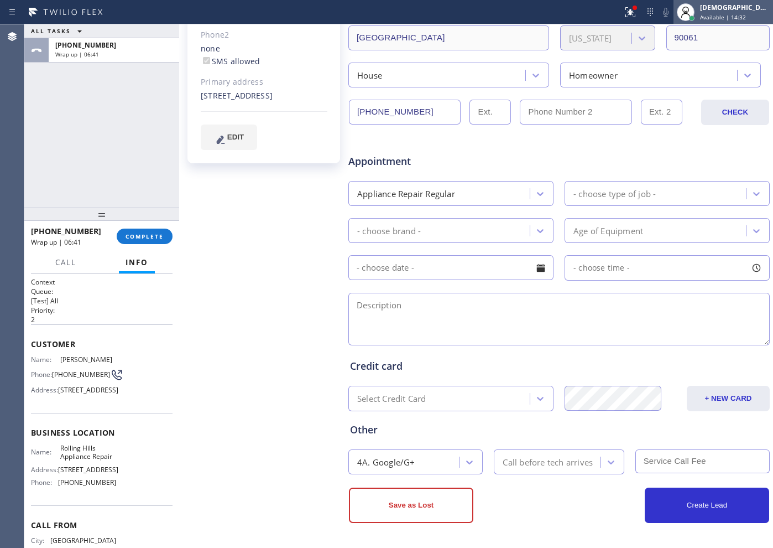
click at [725, 19] on span "Available | 14:32" at bounding box center [723, 17] width 46 height 8
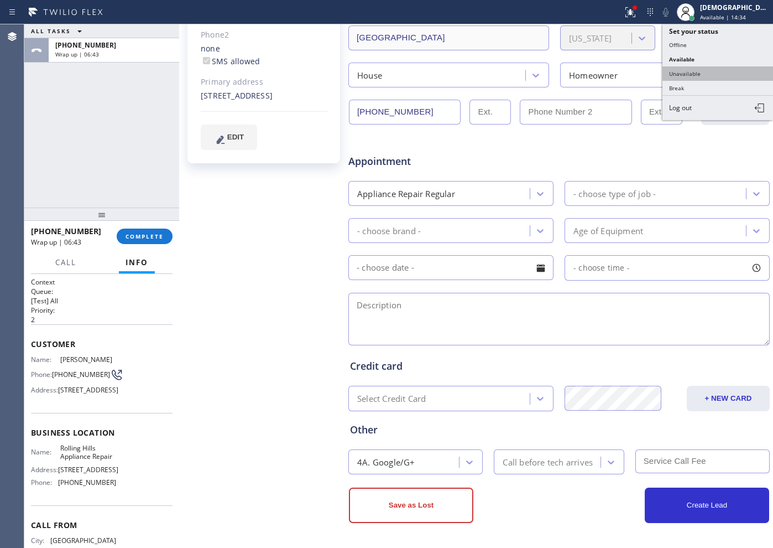
click at [704, 74] on button "Unavailable" at bounding box center [718, 73] width 111 height 14
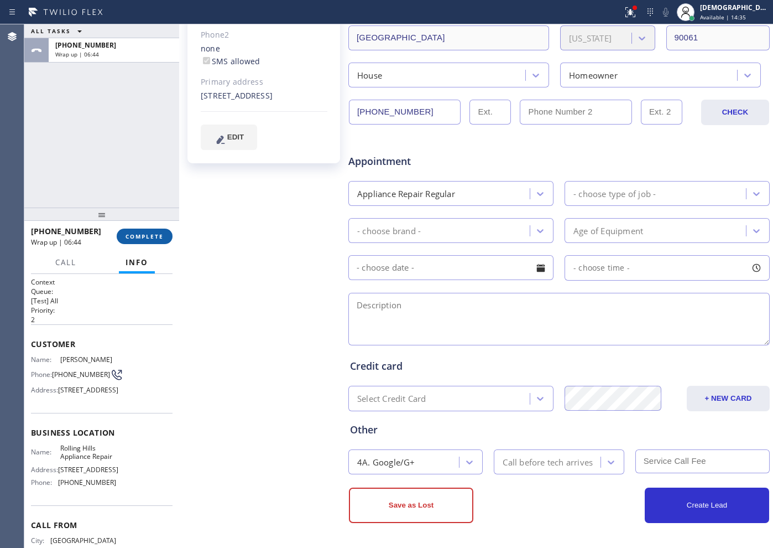
click at [165, 235] on button "COMPLETE" at bounding box center [145, 235] width 56 height 15
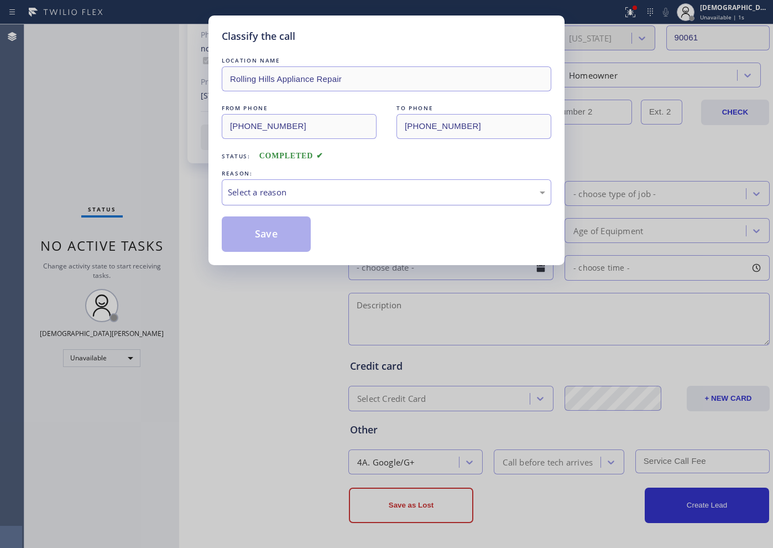
click at [251, 184] on div "Select a reason" at bounding box center [387, 192] width 330 height 26
click at [242, 229] on button "Save" at bounding box center [266, 233] width 89 height 35
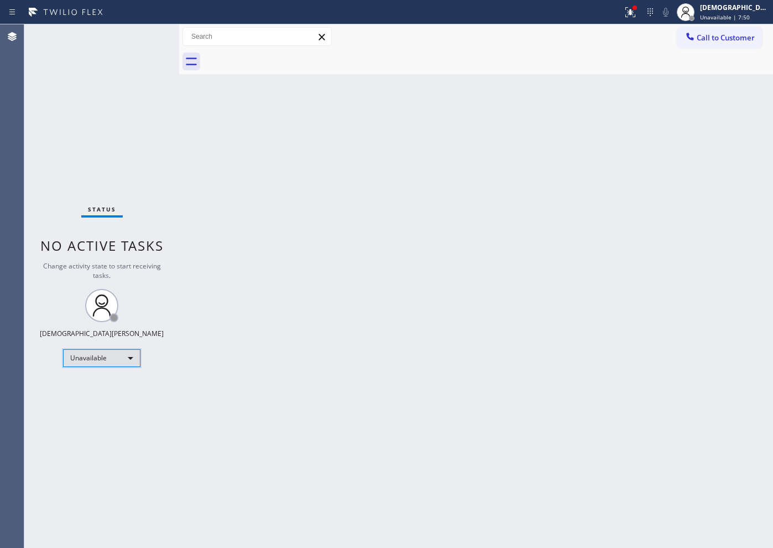
click at [120, 362] on div "Unavailable" at bounding box center [101, 358] width 77 height 18
click at [124, 389] on li "Available" at bounding box center [101, 387] width 75 height 13
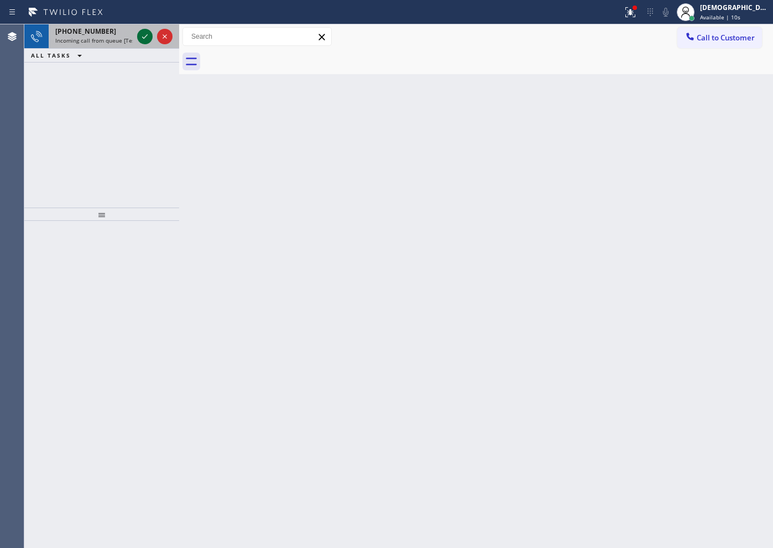
click at [143, 33] on icon at bounding box center [144, 36] width 13 height 13
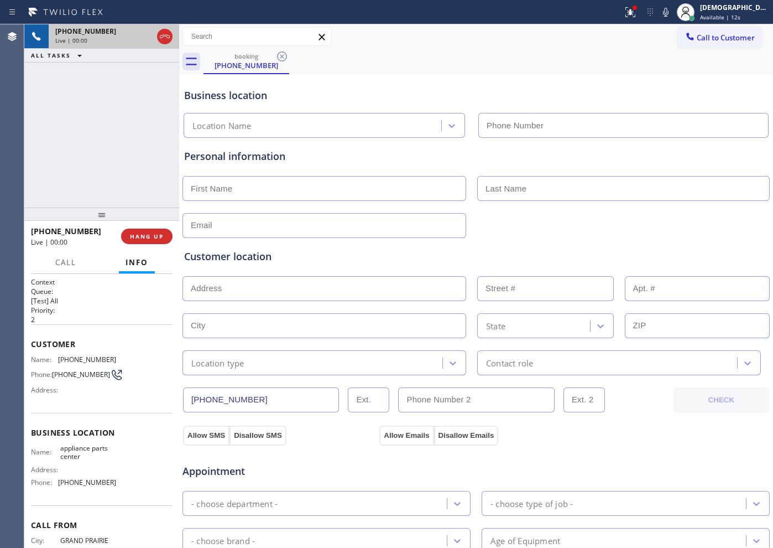
type input "[PHONE_NUMBER]"
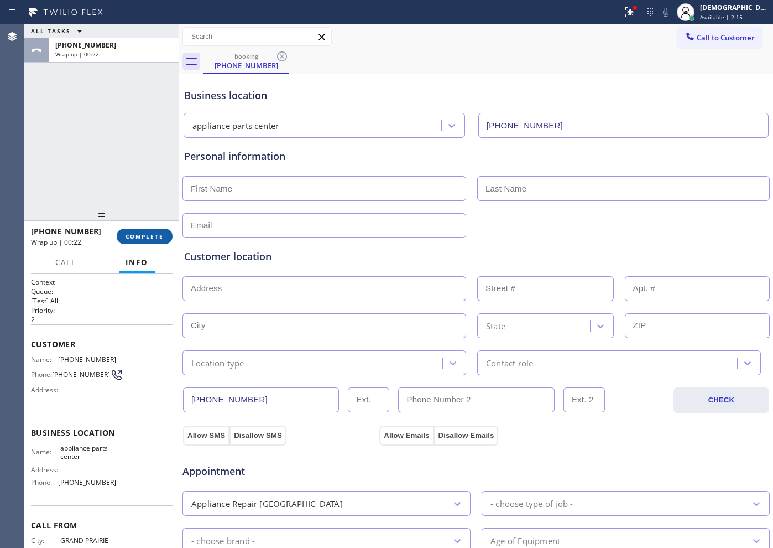
click at [154, 237] on span "COMPLETE" at bounding box center [145, 236] width 38 height 8
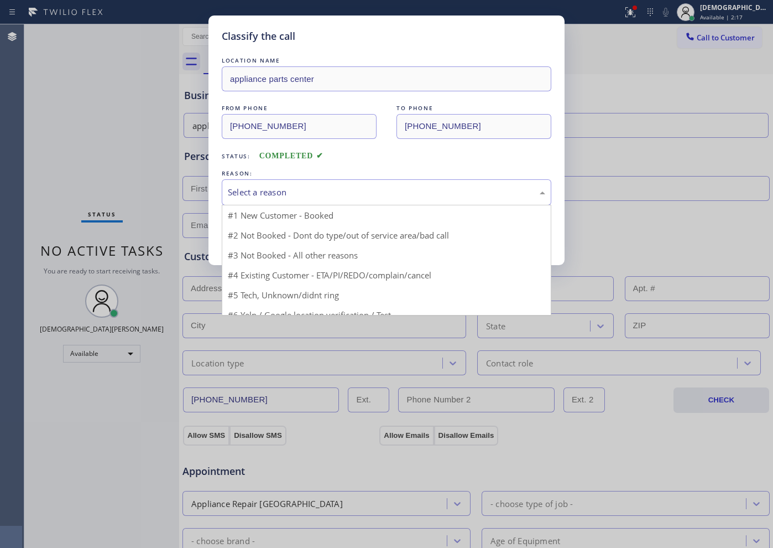
click at [249, 195] on div "Select a reason" at bounding box center [386, 192] width 317 height 13
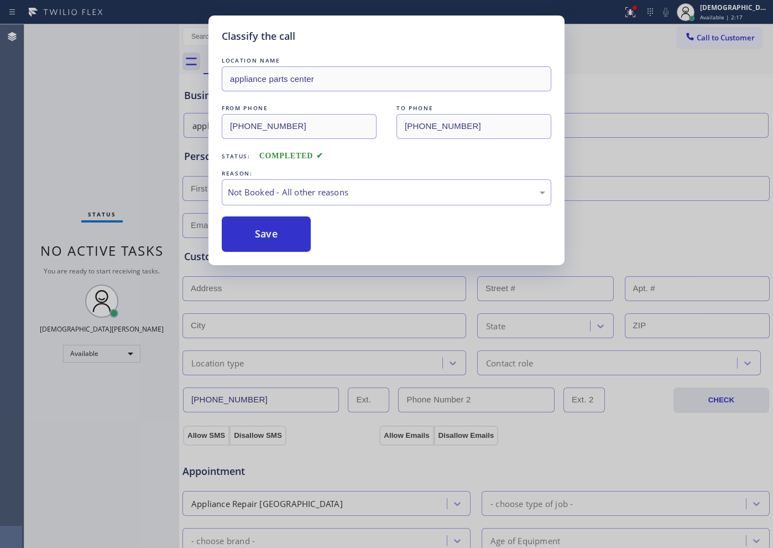
click at [246, 238] on button "Save" at bounding box center [266, 233] width 89 height 35
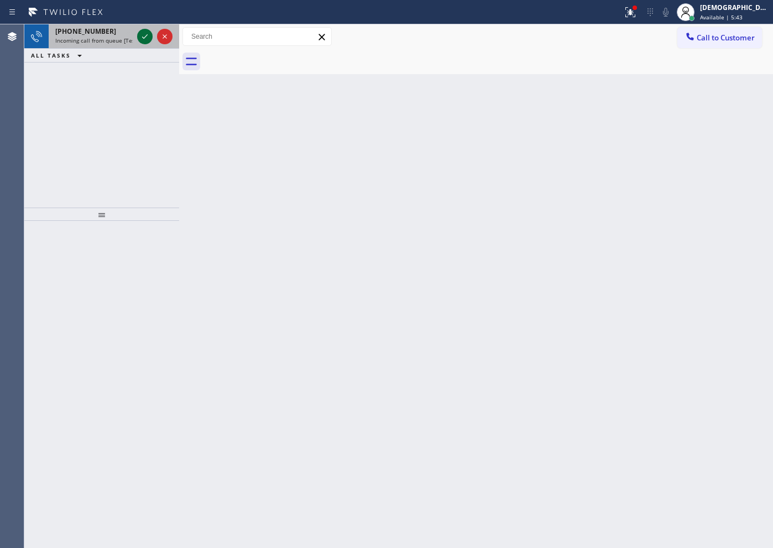
click at [148, 42] on icon at bounding box center [144, 36] width 13 height 13
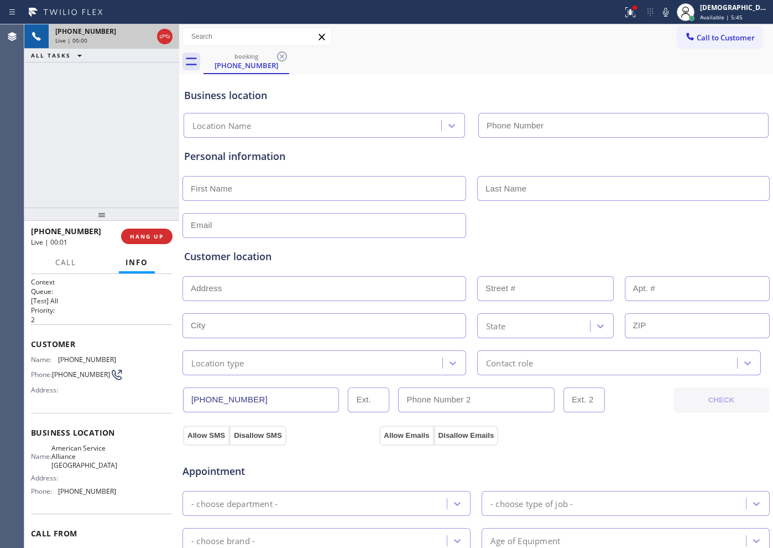
type input "[PHONE_NUMBER]"
click at [166, 36] on icon at bounding box center [165, 36] width 10 height 3
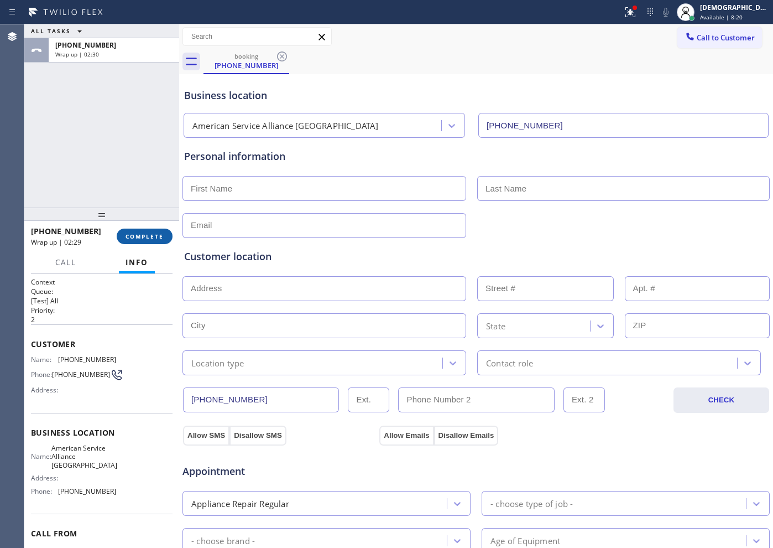
click at [162, 237] on span "COMPLETE" at bounding box center [145, 236] width 38 height 8
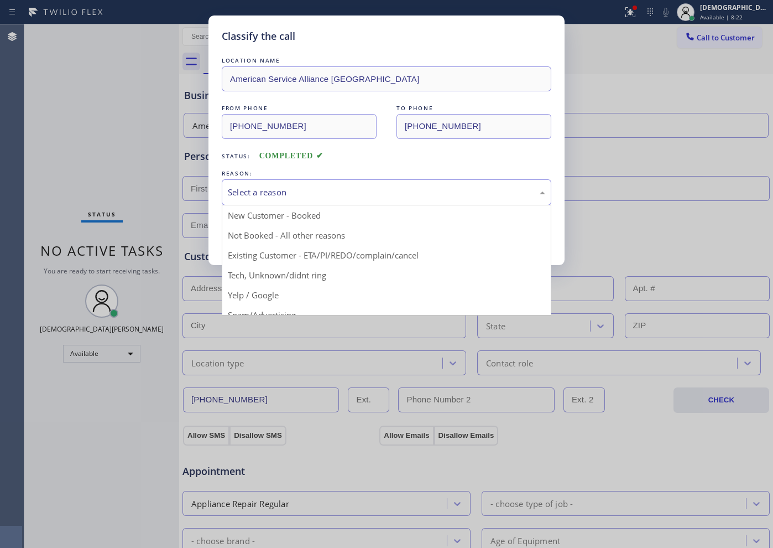
click at [311, 195] on div "Select a reason" at bounding box center [386, 192] width 317 height 13
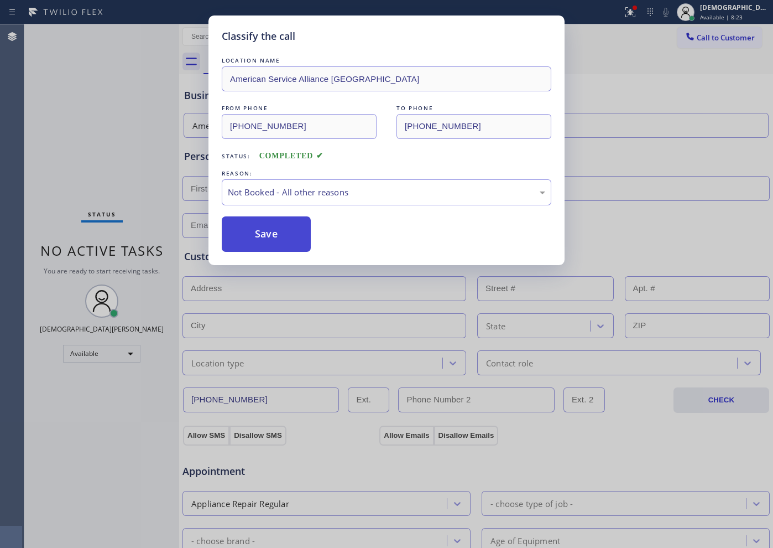
click at [298, 235] on button "Save" at bounding box center [266, 233] width 89 height 35
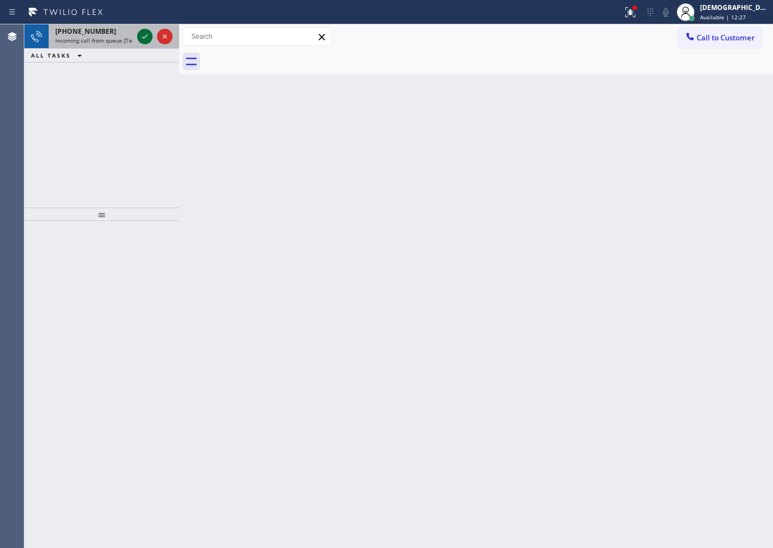
click at [145, 39] on icon at bounding box center [144, 36] width 13 height 13
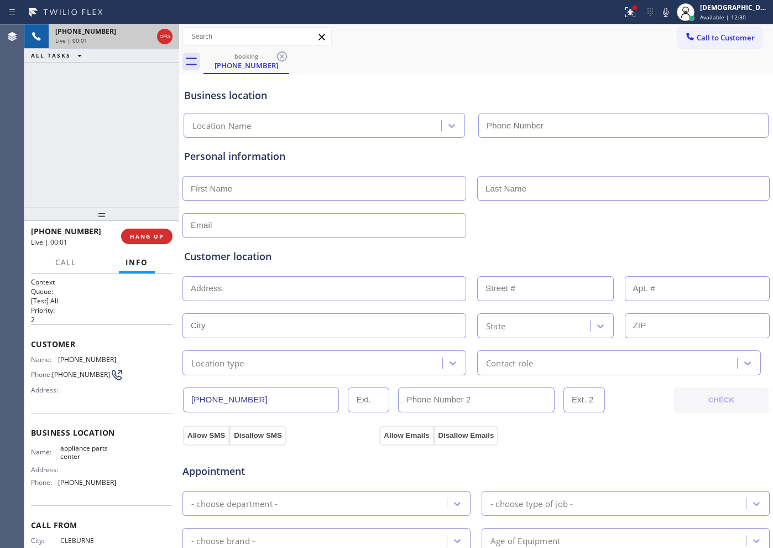
type input "[PHONE_NUMBER]"
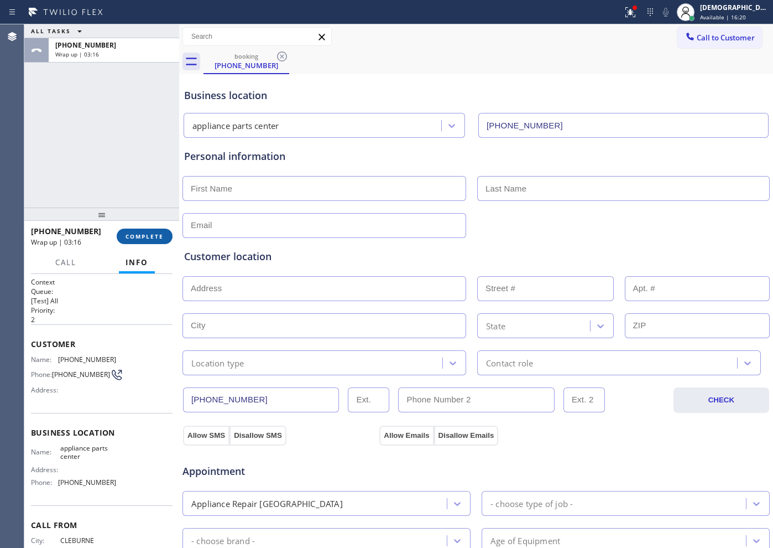
drag, startPoint x: 142, startPoint y: 235, endPoint x: 136, endPoint y: 243, distance: 10.7
click at [136, 243] on button "COMPLETE" at bounding box center [145, 235] width 56 height 15
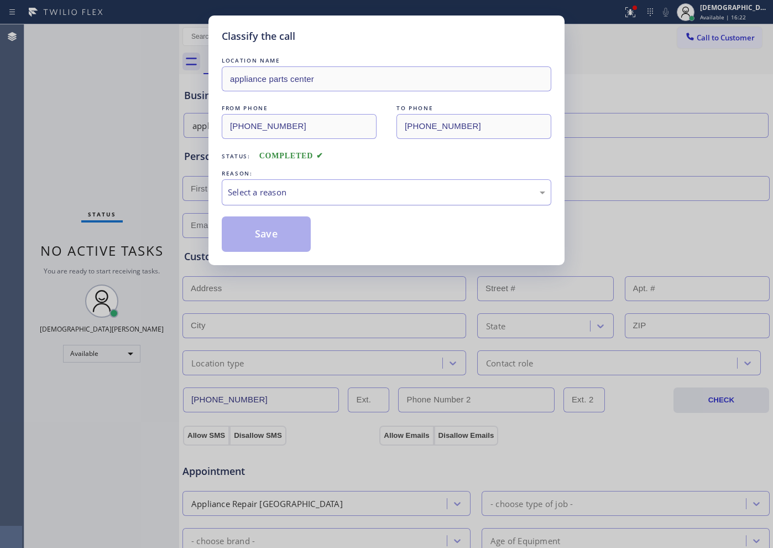
click at [241, 188] on div "Select a reason" at bounding box center [386, 192] width 317 height 13
click at [244, 228] on button "Save" at bounding box center [266, 233] width 89 height 35
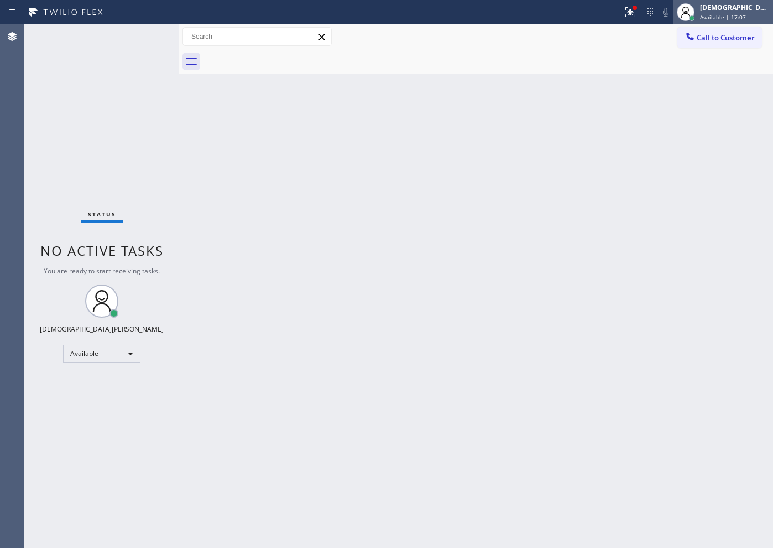
click at [736, 7] on div "[DEMOGRAPHIC_DATA][PERSON_NAME]" at bounding box center [735, 7] width 70 height 9
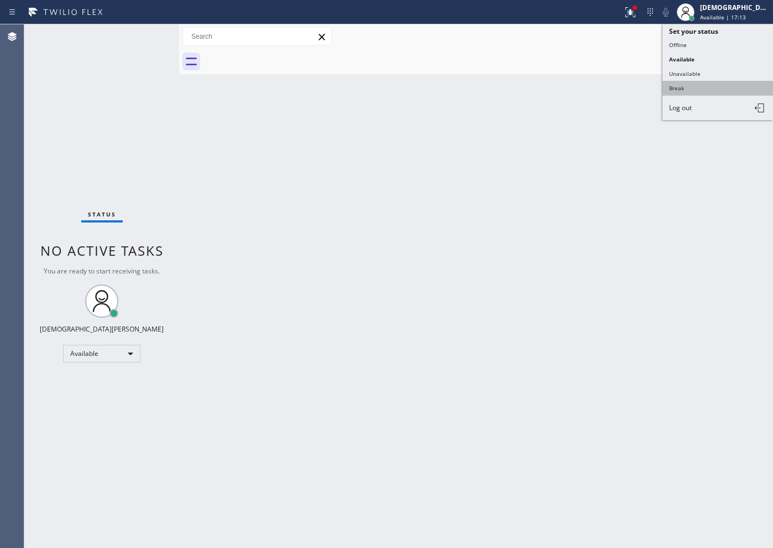
click at [694, 89] on button "Break" at bounding box center [718, 88] width 111 height 14
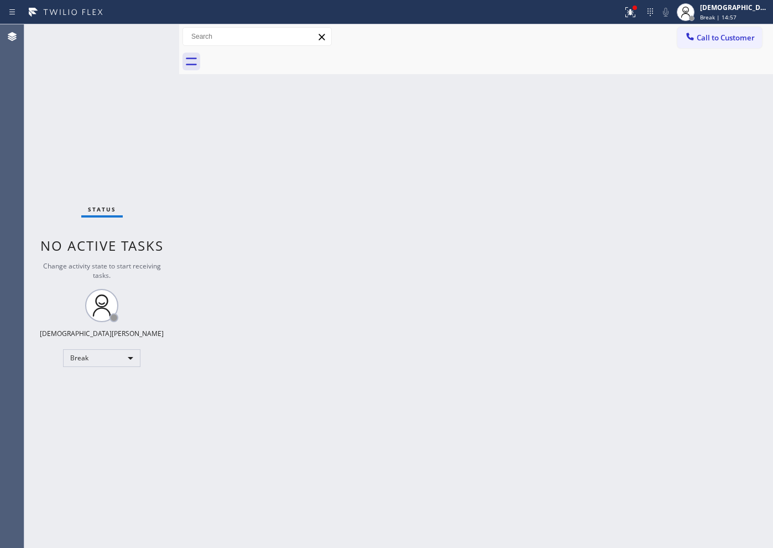
click at [129, 136] on div "Status No active tasks Change activity state to start receiving tasks. Christia…" at bounding box center [101, 285] width 155 height 523
click at [115, 358] on div "Break" at bounding box center [101, 358] width 77 height 18
click at [106, 382] on li "Available" at bounding box center [101, 387] width 75 height 13
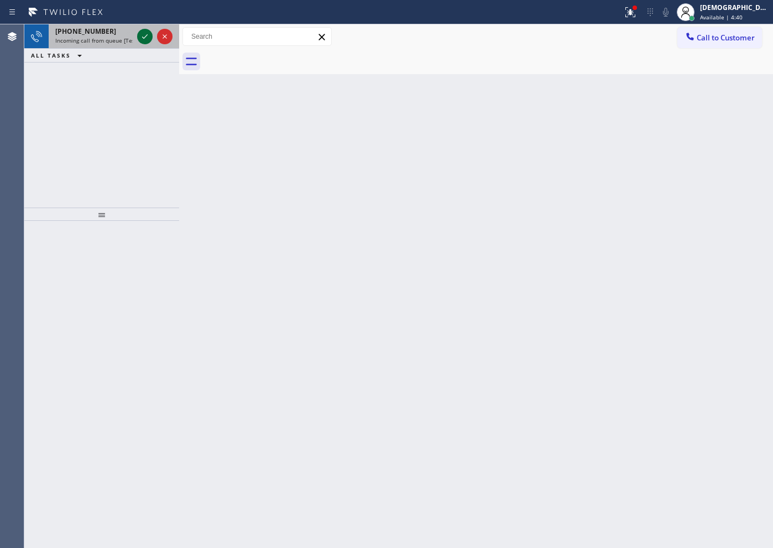
click at [144, 34] on icon at bounding box center [144, 36] width 13 height 13
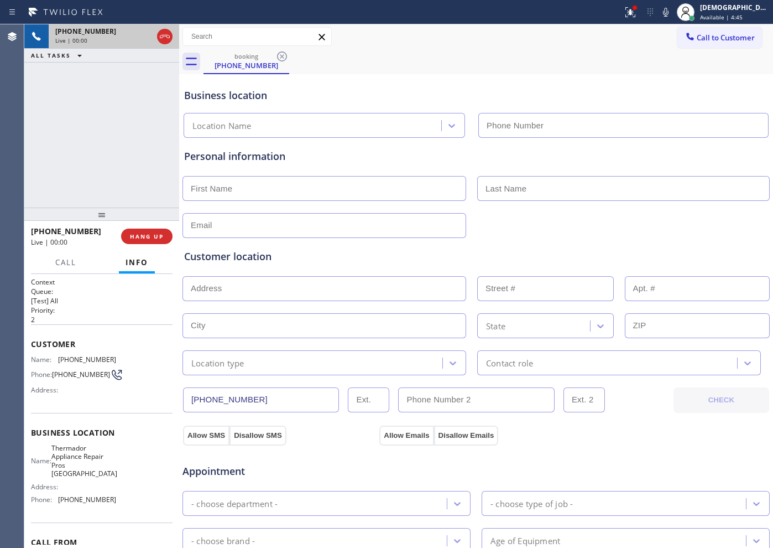
type input "[PHONE_NUMBER]"
drag, startPoint x: 164, startPoint y: 35, endPoint x: 171, endPoint y: 36, distance: 7.2
click at [164, 35] on icon at bounding box center [164, 36] width 13 height 13
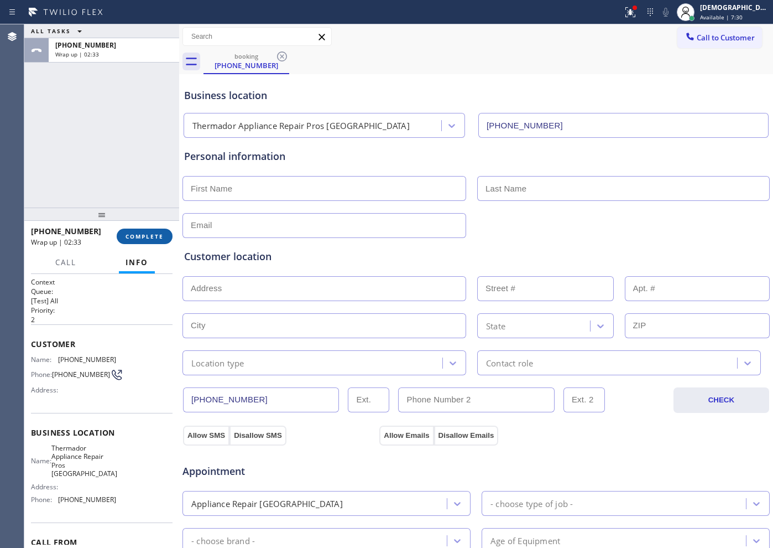
click at [149, 233] on span "COMPLETE" at bounding box center [145, 236] width 38 height 8
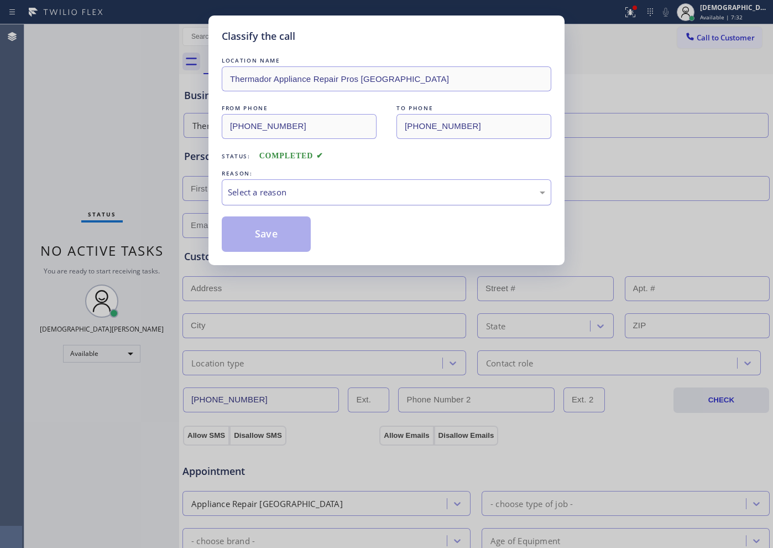
click at [263, 185] on div "Select a reason" at bounding box center [387, 192] width 330 height 26
drag, startPoint x: 258, startPoint y: 222, endPoint x: 272, endPoint y: 199, distance: 27.5
click at [272, 194] on div "New Customer - Booked" at bounding box center [386, 192] width 317 height 13
click at [264, 232] on button "Save" at bounding box center [266, 233] width 89 height 35
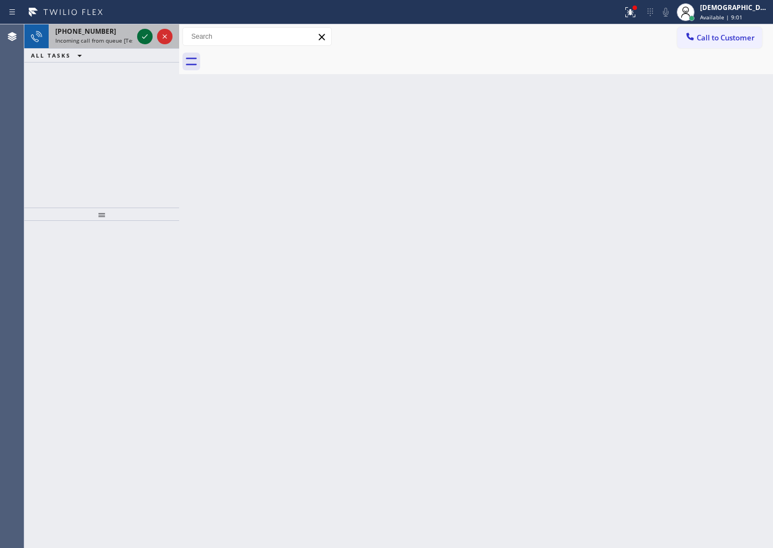
click at [148, 37] on icon at bounding box center [144, 36] width 13 height 13
click at [147, 38] on icon at bounding box center [144, 36] width 13 height 13
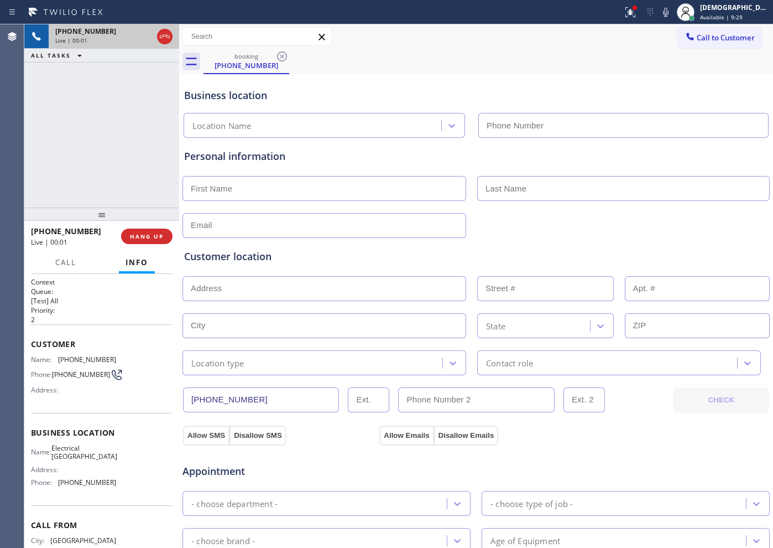
type input "[PHONE_NUMBER]"
click at [170, 28] on div at bounding box center [155, 36] width 40 height 24
click at [167, 32] on icon at bounding box center [164, 36] width 13 height 13
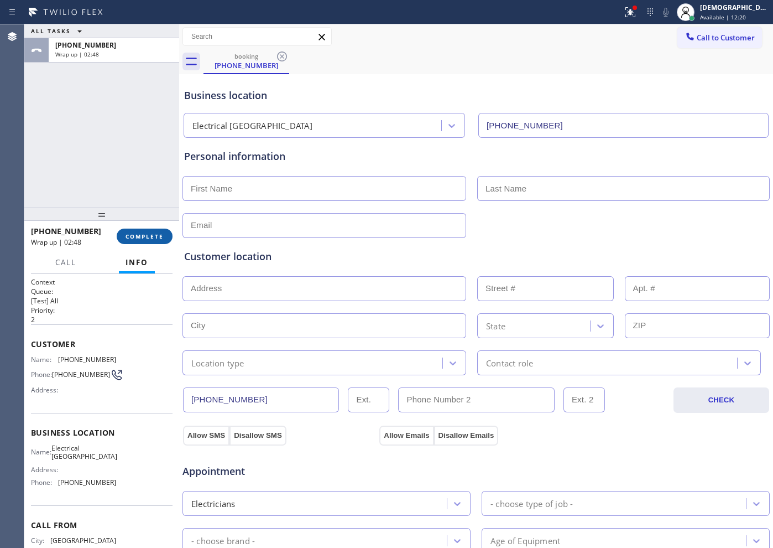
click at [146, 232] on span "COMPLETE" at bounding box center [145, 236] width 38 height 8
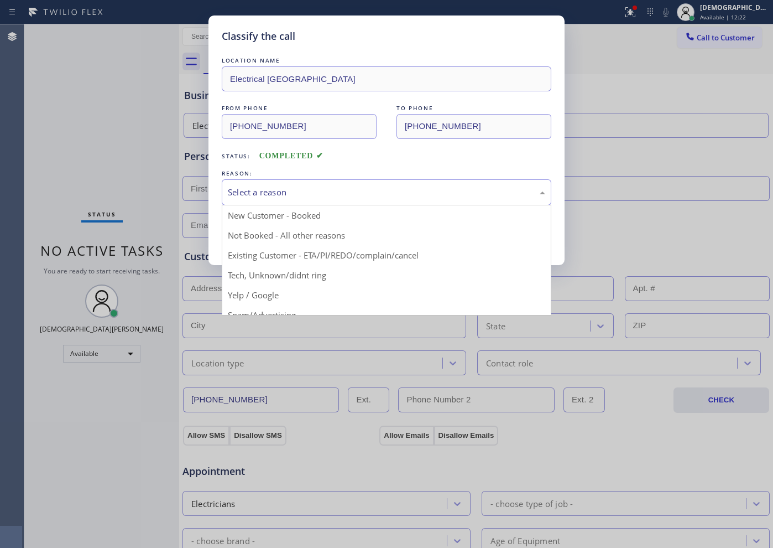
click at [266, 187] on div "Select a reason" at bounding box center [386, 192] width 317 height 13
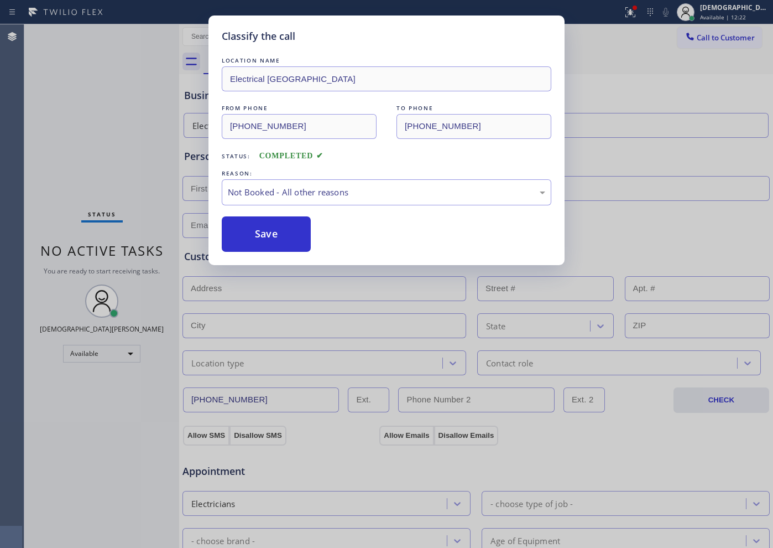
click at [267, 235] on button "Save" at bounding box center [266, 233] width 89 height 35
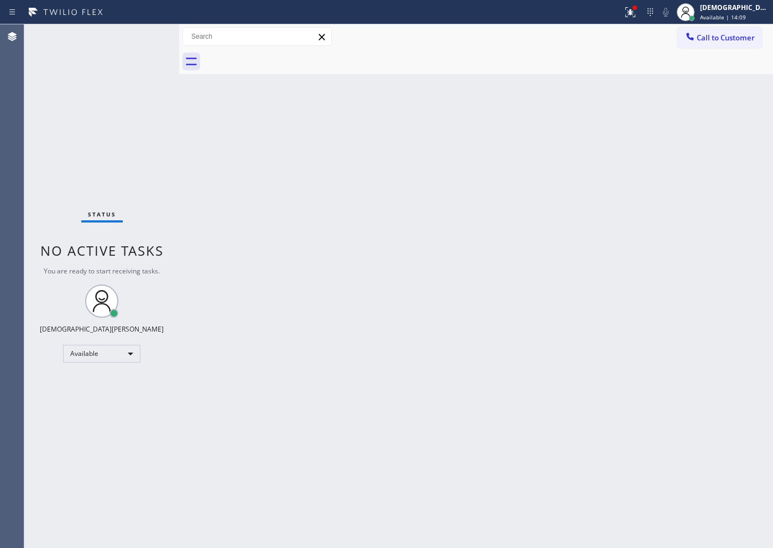
click at [140, 35] on div "Status No active tasks You are ready to start receiving tasks. Christian Cinco …" at bounding box center [101, 285] width 155 height 523
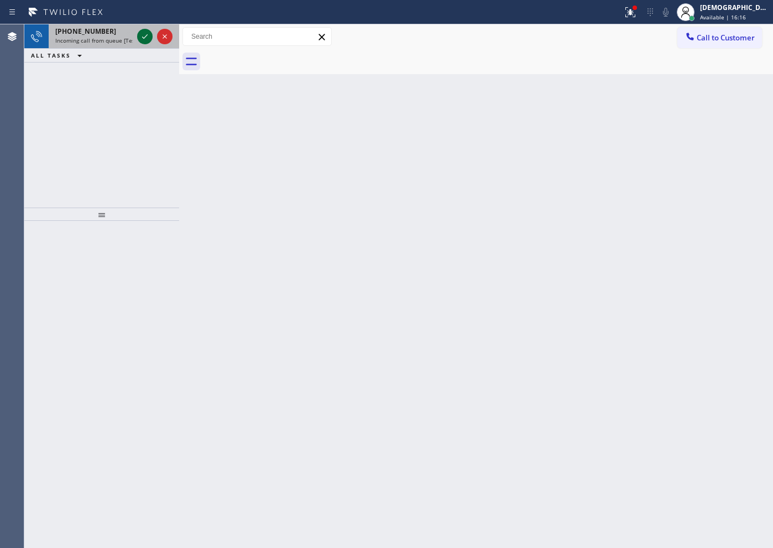
click at [143, 30] on icon at bounding box center [144, 36] width 13 height 13
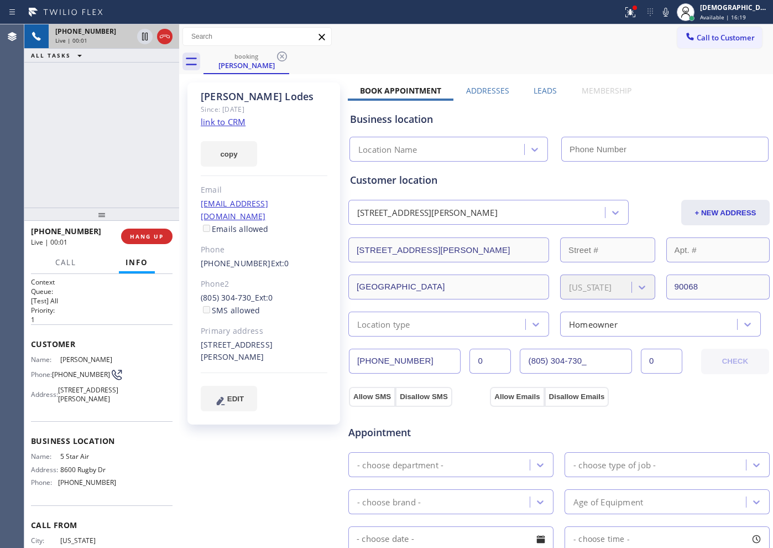
type input "[PHONE_NUMBER]"
click at [226, 118] on link "link to CRM" at bounding box center [223, 121] width 45 height 11
click at [144, 35] on icon at bounding box center [145, 37] width 6 height 8
click at [143, 36] on icon at bounding box center [145, 37] width 8 height 8
click at [166, 30] on icon at bounding box center [164, 36] width 13 height 13
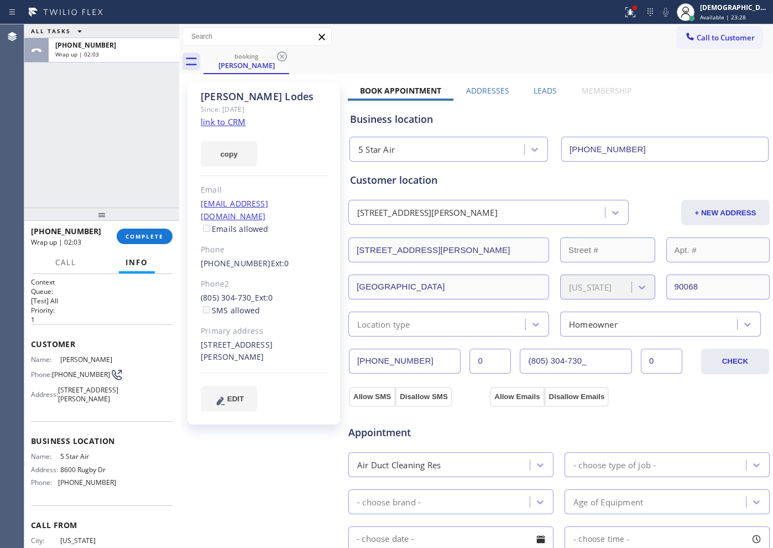
click at [61, 128] on div "ALL TASKS ALL TASKS ACTIVE TASKS TASKS IN WRAP UP [PHONE_NUMBER] Wrap up | 02:03" at bounding box center [101, 115] width 155 height 183
click at [132, 236] on span "COMPLETE" at bounding box center [145, 236] width 38 height 8
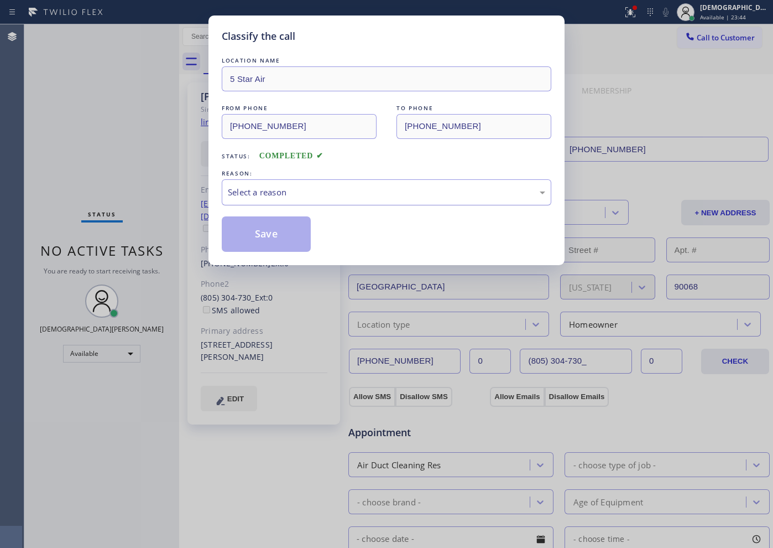
click at [300, 198] on div "Select a reason" at bounding box center [387, 192] width 330 height 26
click at [290, 195] on div "Not Booked - All other reasons" at bounding box center [386, 192] width 317 height 13
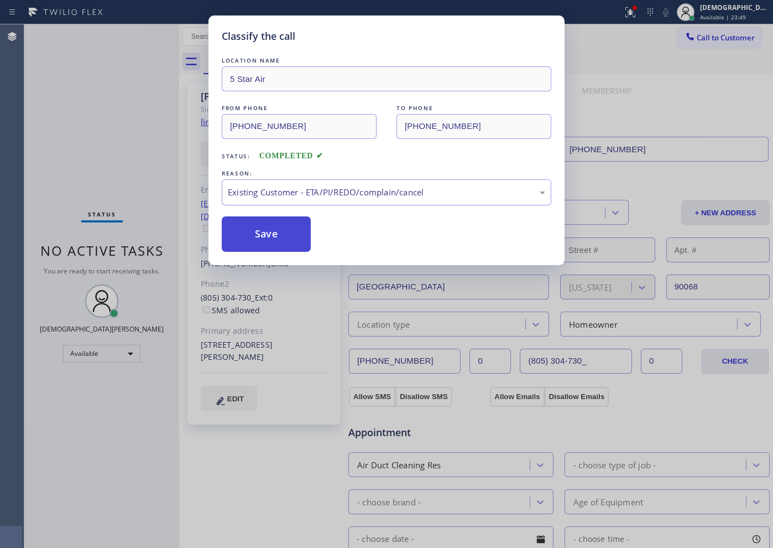
click at [275, 231] on button "Save" at bounding box center [266, 233] width 89 height 35
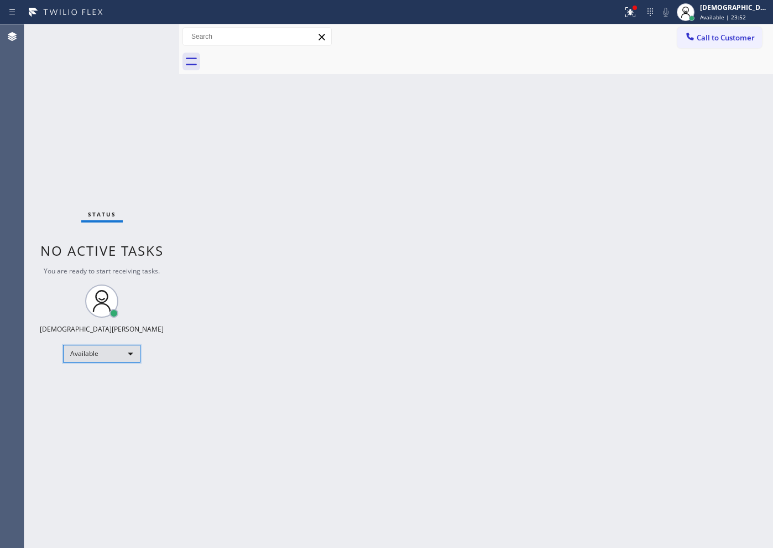
click at [87, 356] on div "Available" at bounding box center [101, 354] width 77 height 18
click at [93, 412] on li "Break" at bounding box center [101, 410] width 75 height 13
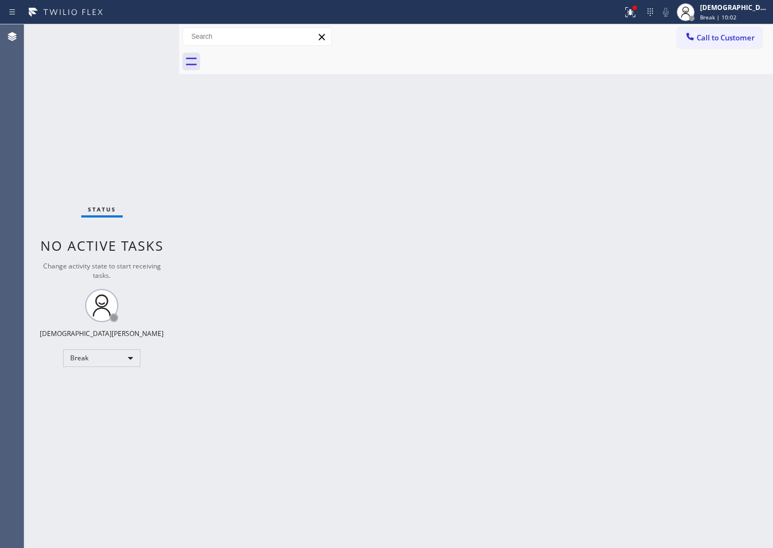
drag, startPoint x: 148, startPoint y: 192, endPoint x: 156, endPoint y: 333, distance: 140.7
click at [148, 192] on div "Status No active tasks Change activity state to start receiving tasks. Christia…" at bounding box center [101, 285] width 155 height 523
click at [123, 353] on div "Break" at bounding box center [101, 358] width 77 height 18
click at [100, 388] on li "Available" at bounding box center [101, 387] width 75 height 13
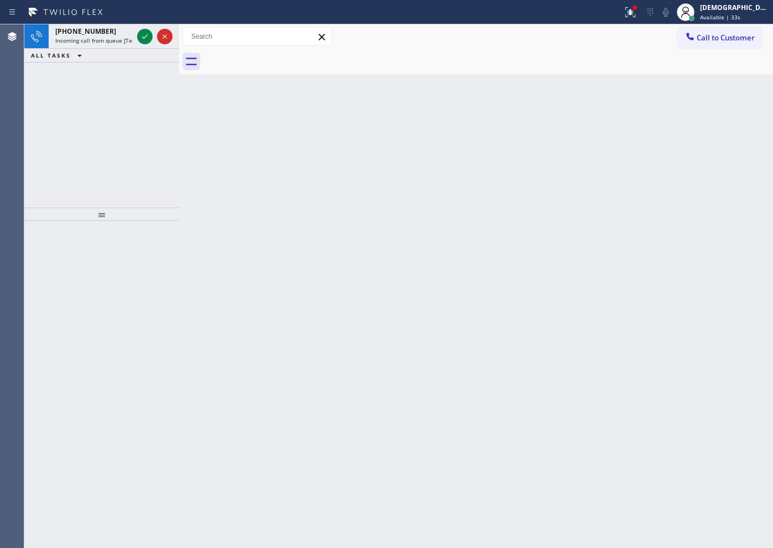
click at [132, 93] on div "[PHONE_NUMBER] Incoming call from queue [Test] All ALL TASKS ALL TASKS ACTIVE T…" at bounding box center [101, 115] width 155 height 183
click at [145, 39] on icon at bounding box center [144, 36] width 13 height 13
click at [170, 153] on div "[PHONE_NUMBER] Incoming call from queue [Test] All ALL TASKS ALL TASKS ACTIVE T…" at bounding box center [101, 115] width 155 height 183
click at [147, 39] on icon at bounding box center [144, 36] width 13 height 13
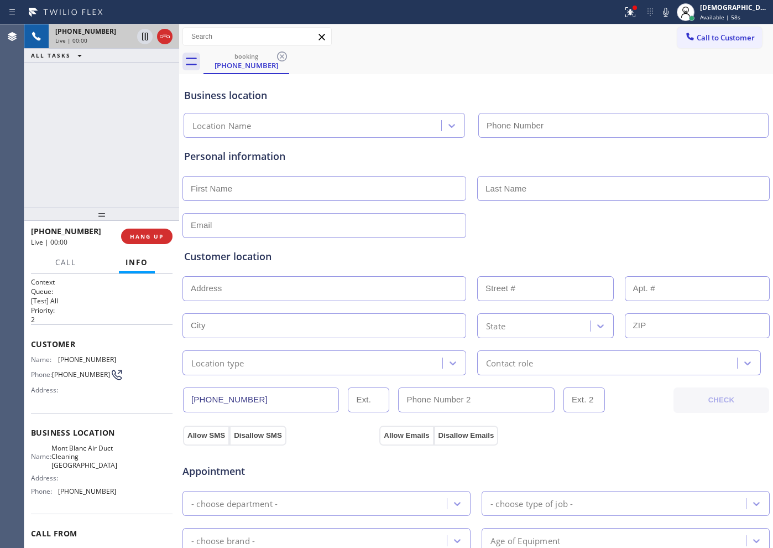
type input "[PHONE_NUMBER]"
click at [169, 38] on icon at bounding box center [165, 36] width 10 height 3
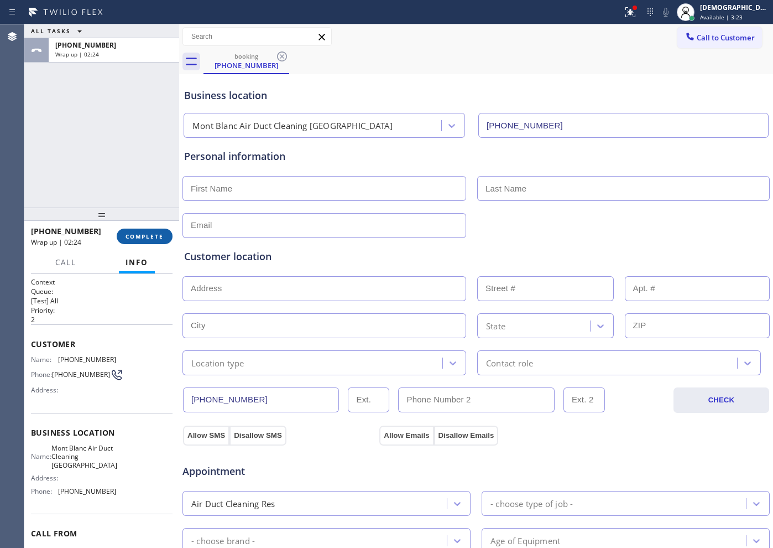
click at [149, 230] on button "COMPLETE" at bounding box center [145, 235] width 56 height 15
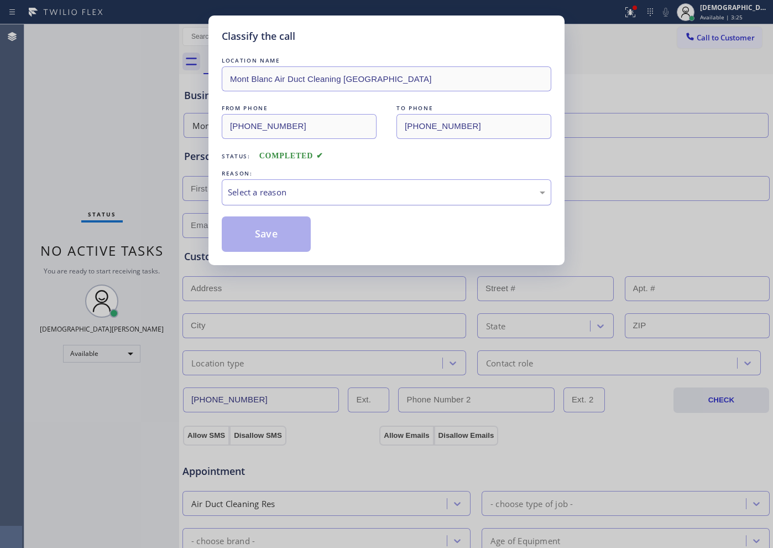
click at [283, 188] on div "Select a reason" at bounding box center [386, 192] width 317 height 13
click at [283, 238] on button "Save" at bounding box center [266, 233] width 89 height 35
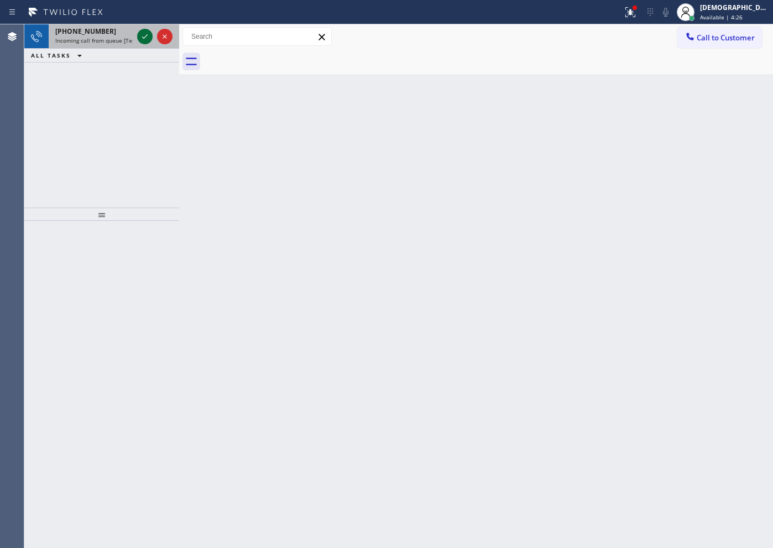
click at [140, 40] on icon at bounding box center [144, 36] width 13 height 13
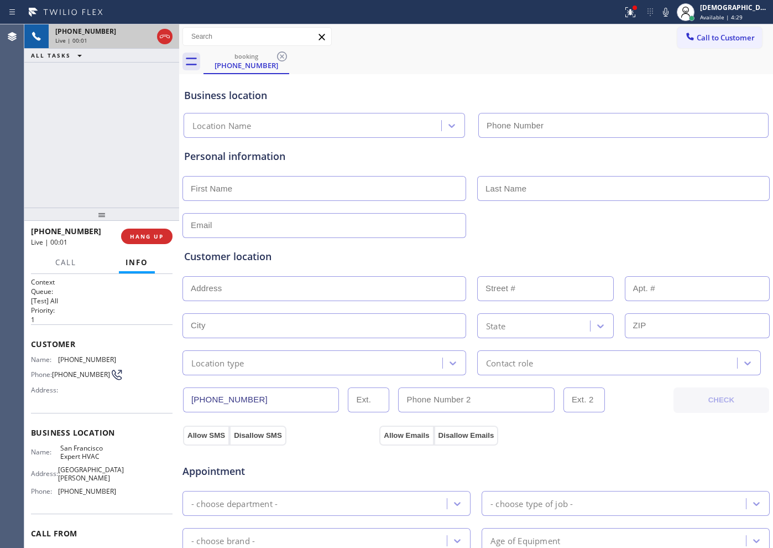
type input "[PHONE_NUMBER]"
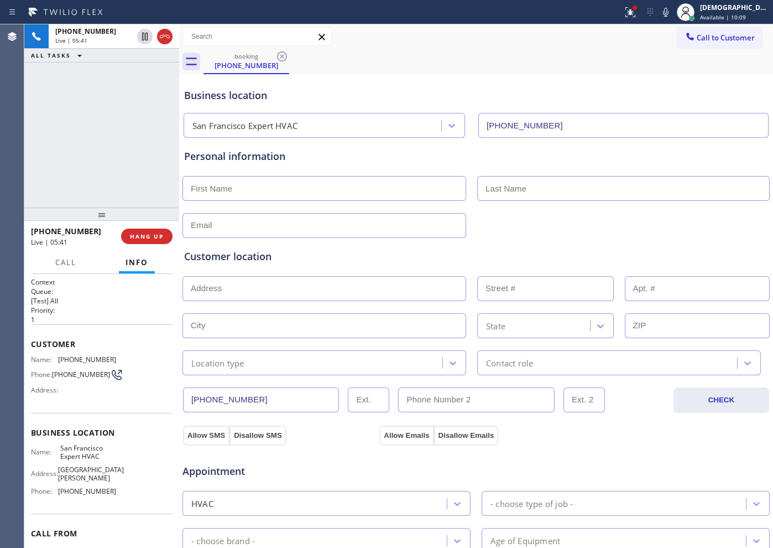
drag, startPoint x: 145, startPoint y: 41, endPoint x: 129, endPoint y: 104, distance: 65.1
click at [129, 104] on div "[PHONE_NUMBER] Live | 05:41 ALL TASKS ALL TASKS ACTIVE TASKS TASKS IN WRAP UP" at bounding box center [101, 115] width 155 height 183
click at [147, 34] on icon at bounding box center [144, 36] width 13 height 13
click at [145, 38] on icon at bounding box center [144, 36] width 13 height 13
click at [138, 38] on icon at bounding box center [144, 36] width 13 height 13
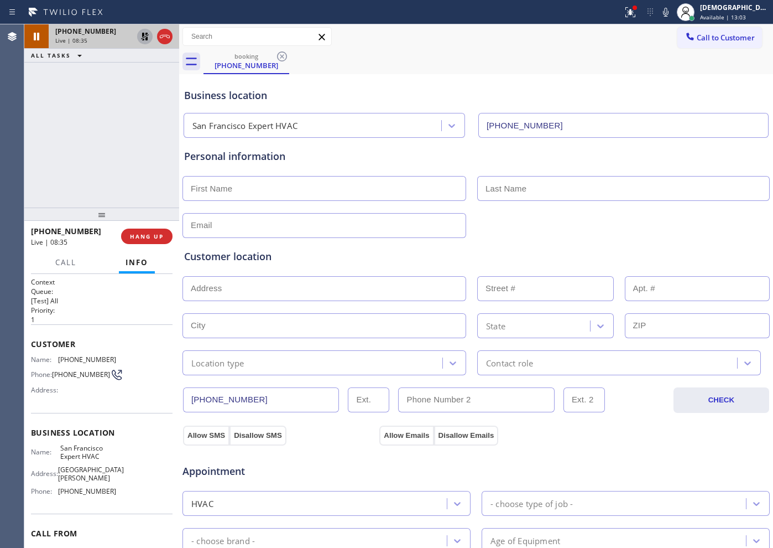
drag, startPoint x: 111, startPoint y: 127, endPoint x: 143, endPoint y: 87, distance: 51.1
click at [113, 124] on div "[PHONE_NUMBER] Live | 08:35 ALL TASKS ALL TASKS ACTIVE TASKS TASKS IN WRAP UP" at bounding box center [101, 115] width 155 height 183
click at [140, 35] on icon at bounding box center [144, 36] width 13 height 13
click at [143, 39] on icon at bounding box center [144, 36] width 13 height 13
click at [143, 37] on icon at bounding box center [145, 37] width 8 height 8
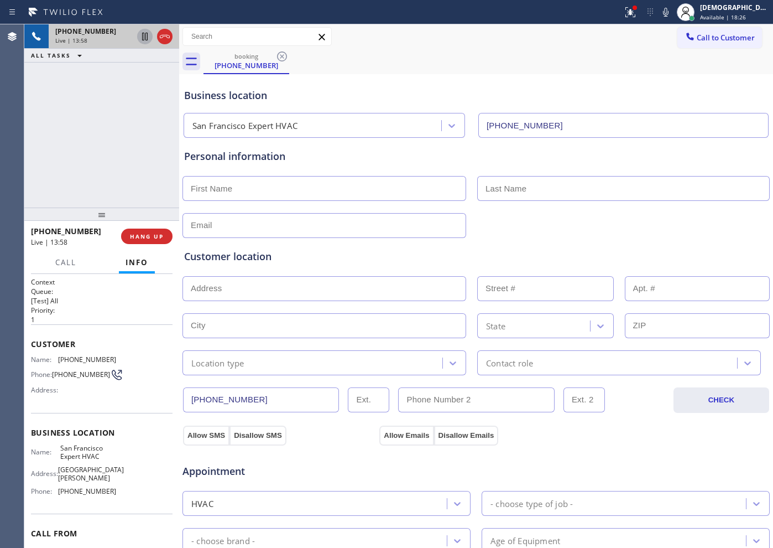
drag, startPoint x: 65, startPoint y: 128, endPoint x: 101, endPoint y: 117, distance: 38.0
click at [66, 128] on div "[PHONE_NUMBER] Live | 13:58 ALL TASKS ALL TASKS ACTIVE TASKS TASKS IN WRAP UP" at bounding box center [101, 115] width 155 height 183
click at [166, 35] on icon at bounding box center [164, 36] width 13 height 13
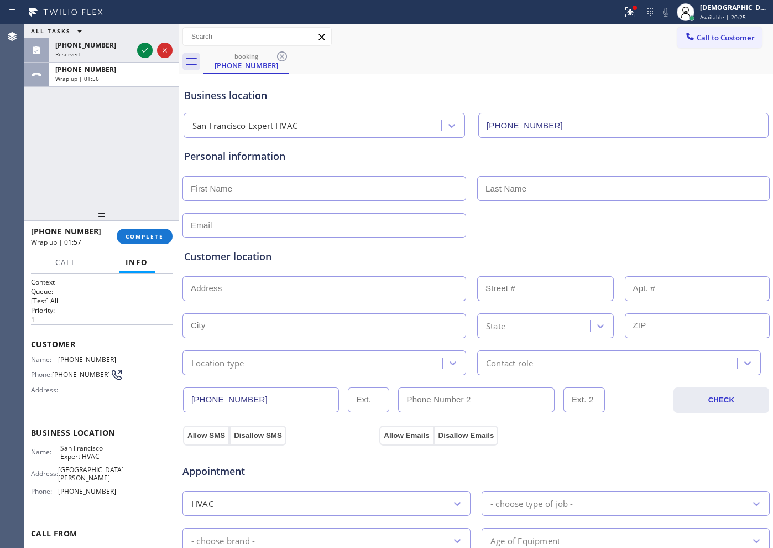
click at [273, 192] on input "text" at bounding box center [325, 188] width 284 height 25
paste input "stella"
click at [194, 191] on input "stella" at bounding box center [325, 188] width 284 height 25
type input "[PERSON_NAME]"
click at [546, 190] on input "text" at bounding box center [623, 188] width 293 height 25
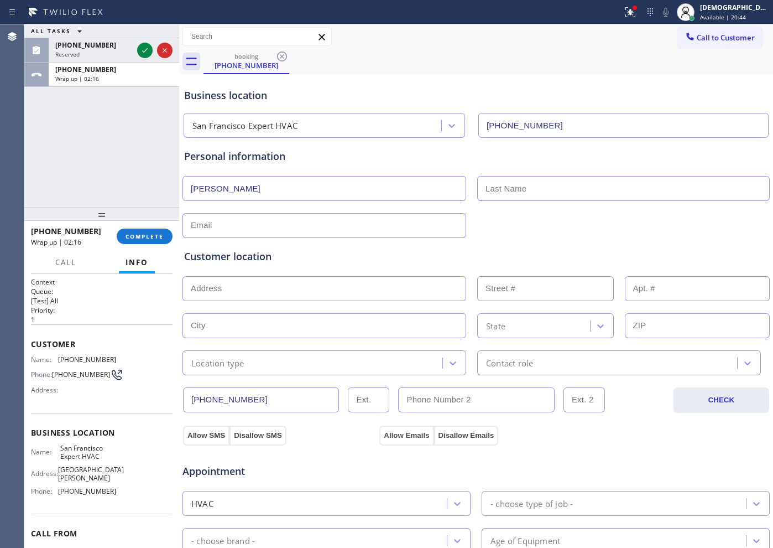
paste input "Polling"
type input "Polling"
click at [295, 222] on input "text" at bounding box center [325, 225] width 284 height 25
paste input "[EMAIL_ADDRESS][DOMAIN_NAME]"
type input "[EMAIL_ADDRESS][DOMAIN_NAME]"
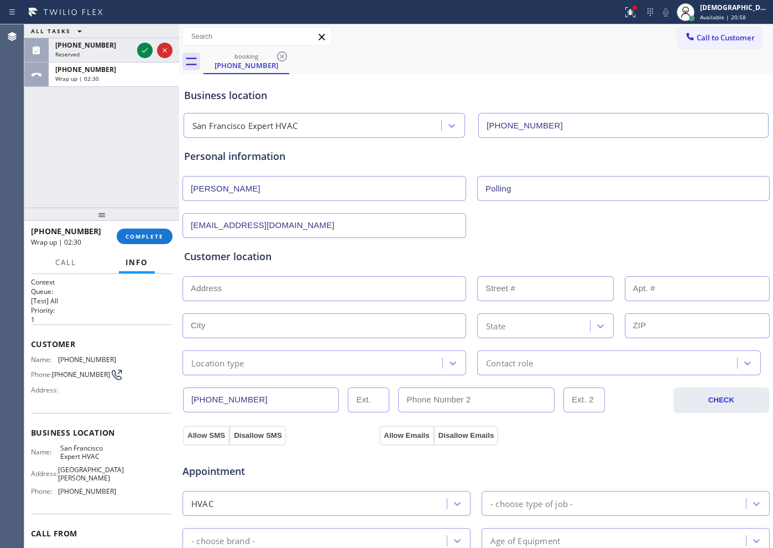
click at [264, 270] on div "Customer location >> ADD NEW ADDRESS << + NEW ADDRESS State Location type Conta…" at bounding box center [476, 312] width 584 height 126
click at [257, 290] on input "text" at bounding box center [325, 288] width 284 height 25
paste input "[STREET_ADDRESS][PERSON_NAME]"
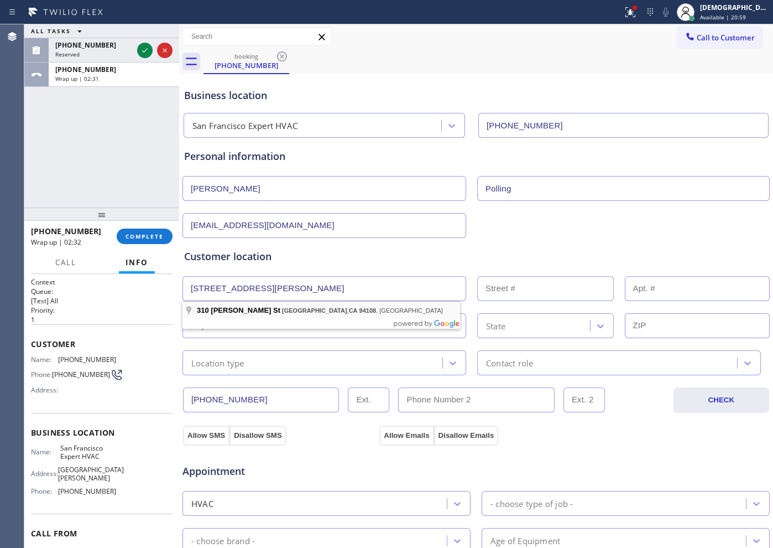
type input "[STREET_ADDRESS][PERSON_NAME]"
type input "310"
type input "[GEOGRAPHIC_DATA]"
type input "94108"
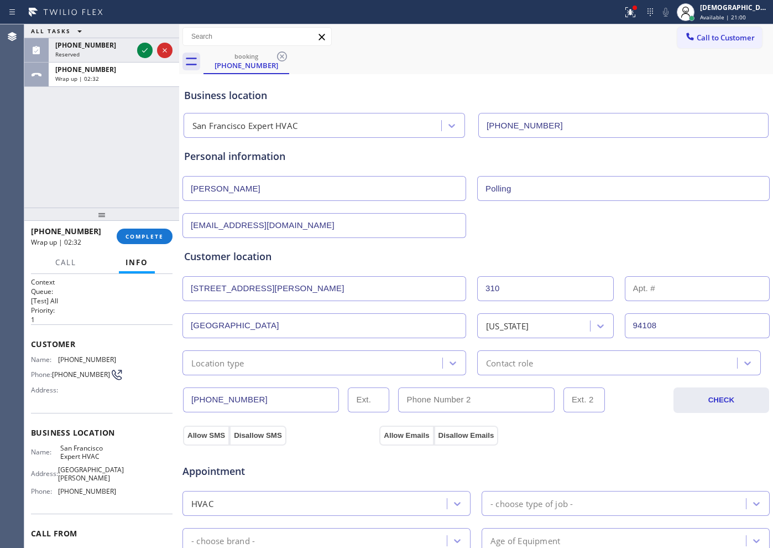
click at [238, 374] on div "Location type" at bounding box center [325, 362] width 284 height 25
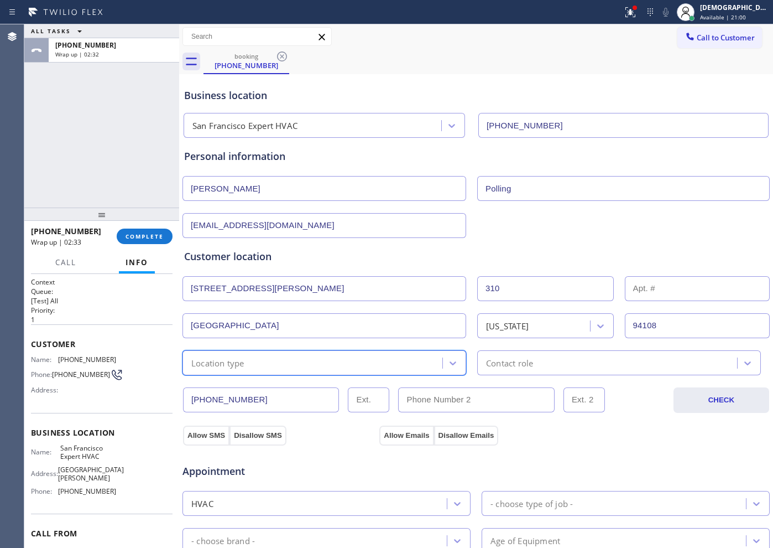
click at [239, 361] on div "Location type" at bounding box center [217, 362] width 53 height 13
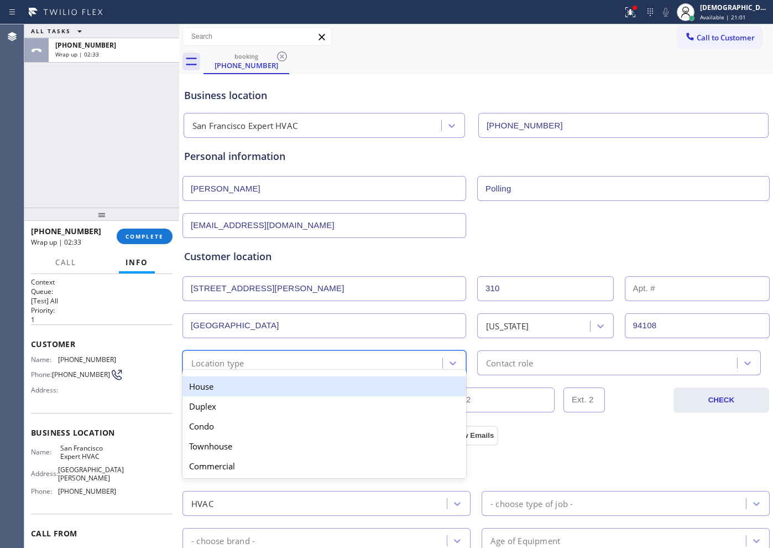
click at [243, 358] on div "Location type" at bounding box center [217, 362] width 53 height 13
drag, startPoint x: 231, startPoint y: 388, endPoint x: 482, endPoint y: 364, distance: 251.7
click at [232, 388] on div "House" at bounding box center [325, 386] width 284 height 20
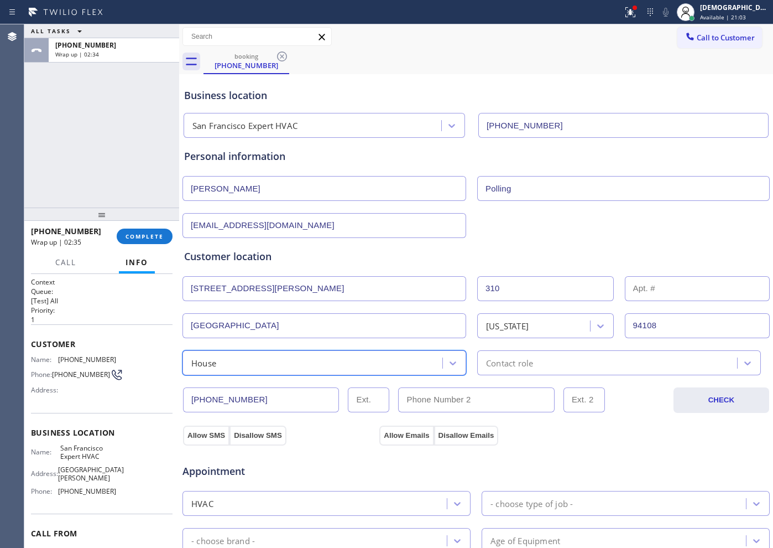
click at [367, 364] on div "House" at bounding box center [314, 362] width 257 height 19
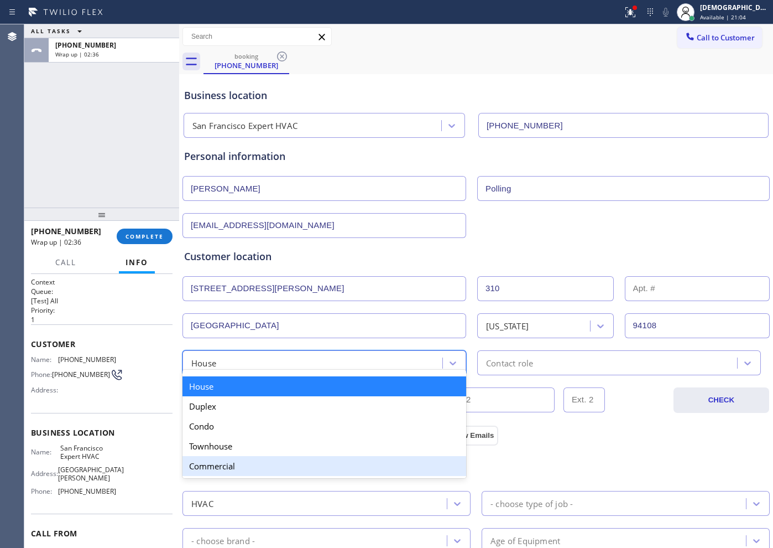
click at [273, 462] on div "Commercial" at bounding box center [325, 466] width 284 height 20
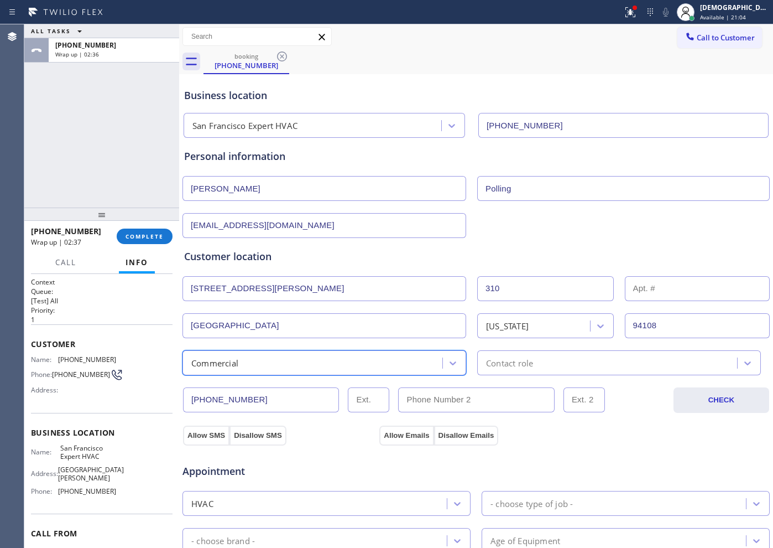
click at [540, 363] on div "Contact role" at bounding box center [609, 362] width 257 height 19
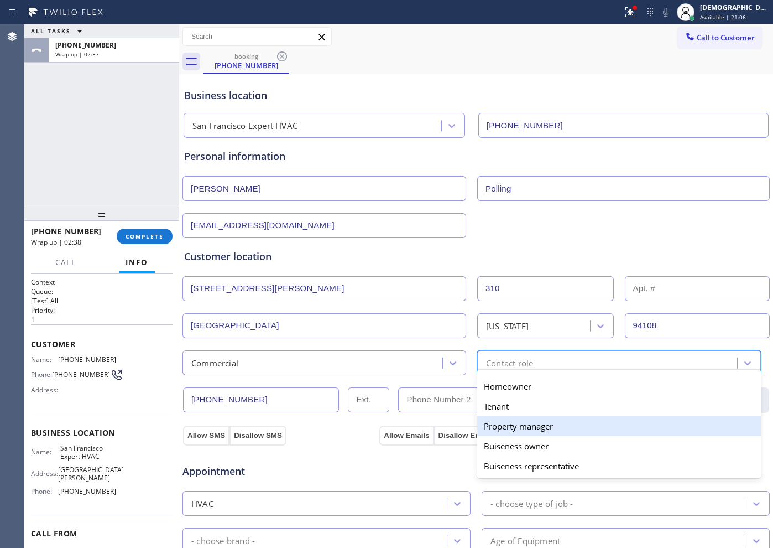
click at [519, 430] on div "Property manager" at bounding box center [619, 426] width 284 height 20
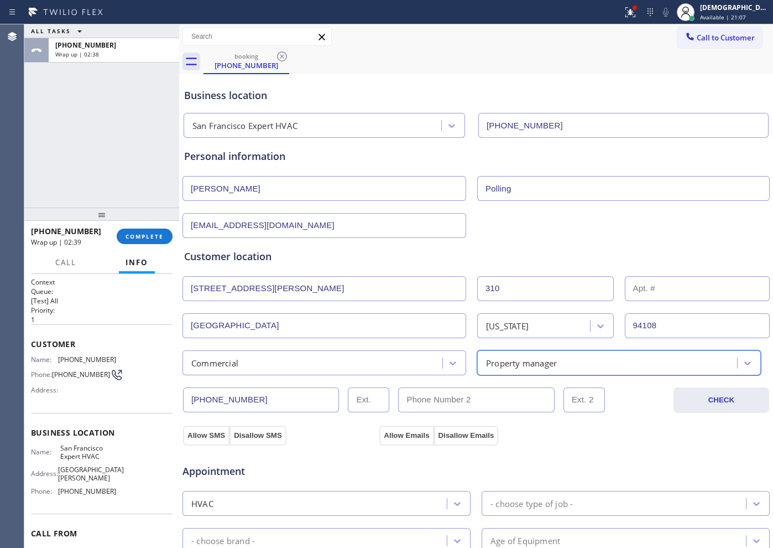
click at [536, 360] on div "Property manager" at bounding box center [521, 362] width 71 height 13
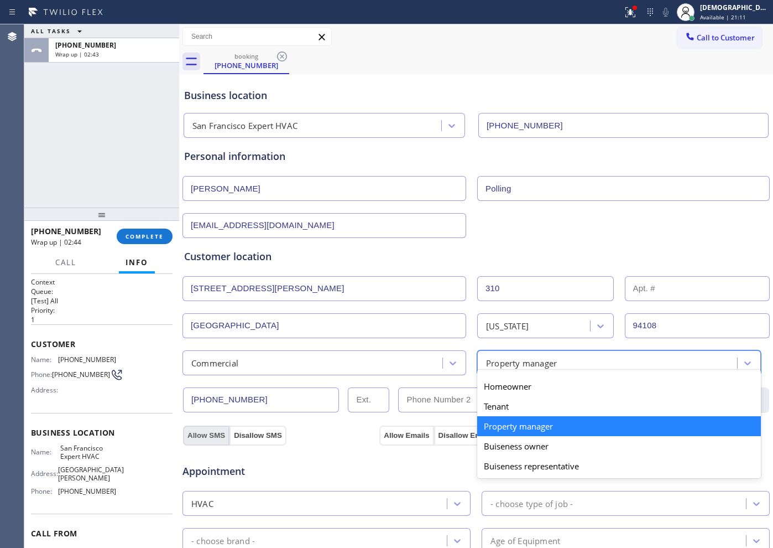
drag, startPoint x: 191, startPoint y: 441, endPoint x: 229, endPoint y: 439, distance: 38.2
click at [192, 440] on div "Appointment HVAC - choose type of job - - choose brand - Age of Equipment - cho…" at bounding box center [476, 548] width 588 height 217
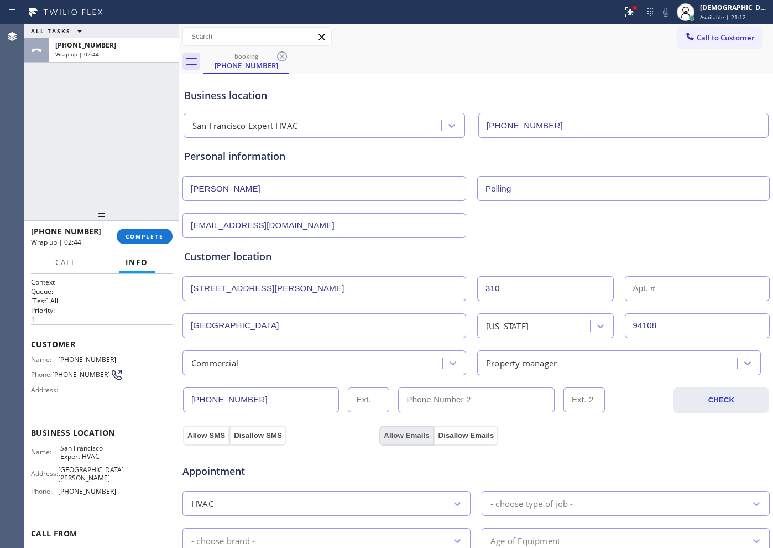
click at [406, 434] on button "Allow Emails" at bounding box center [406, 435] width 54 height 20
click at [199, 434] on button "Allow SMS" at bounding box center [206, 435] width 46 height 20
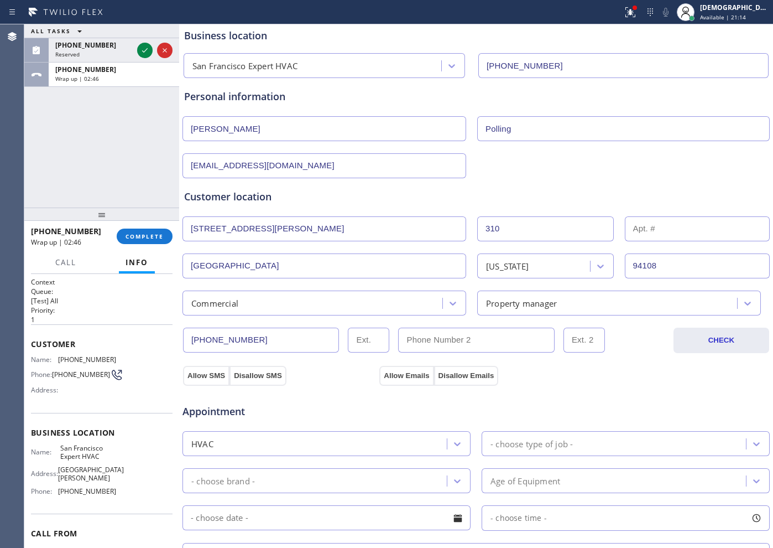
scroll to position [138, 0]
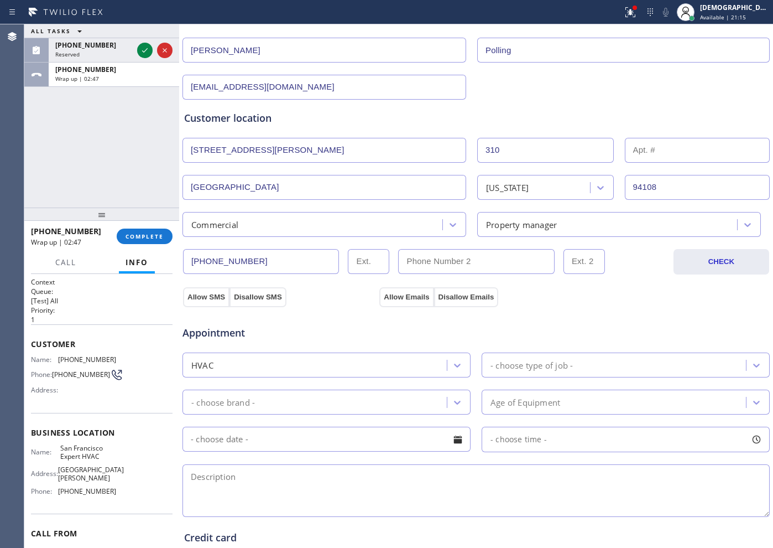
click at [524, 371] on div "- choose type of job -" at bounding box center [532, 364] width 82 height 13
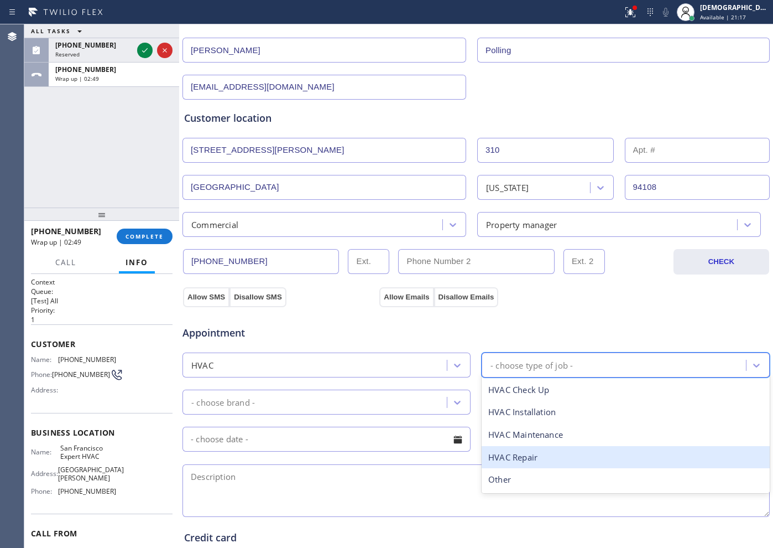
click at [522, 451] on div "HVAC Repair" at bounding box center [626, 457] width 288 height 23
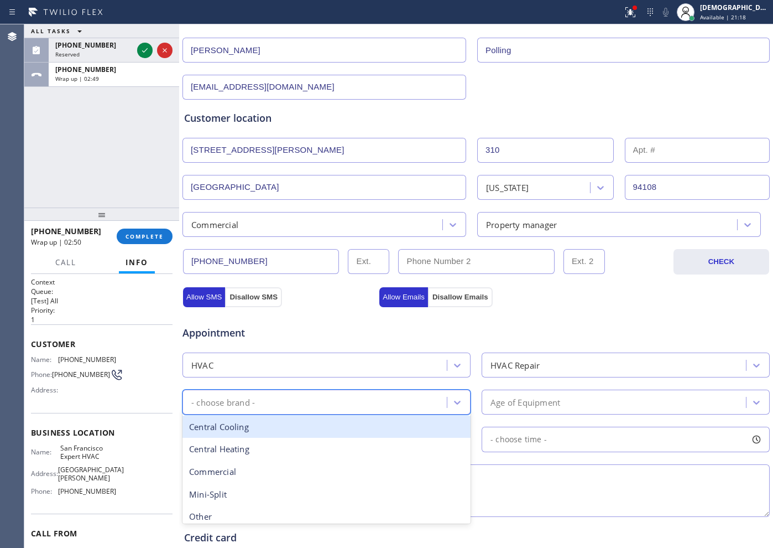
click at [326, 402] on div "- choose brand -" at bounding box center [316, 401] width 261 height 19
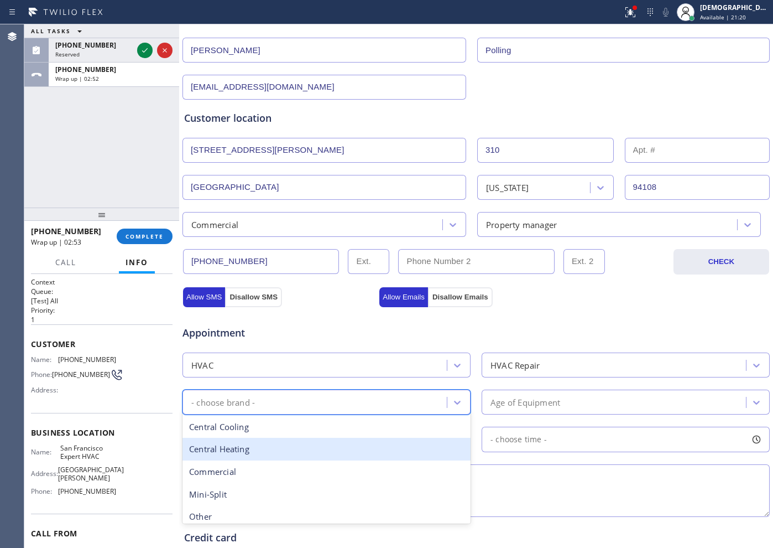
click at [308, 452] on div "Central Heating" at bounding box center [327, 449] width 288 height 23
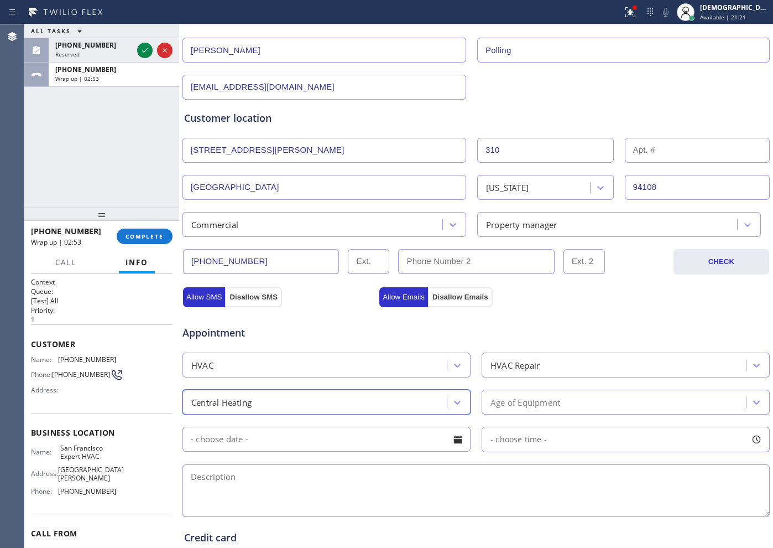
click at [305, 403] on div "Central Heating" at bounding box center [316, 401] width 261 height 19
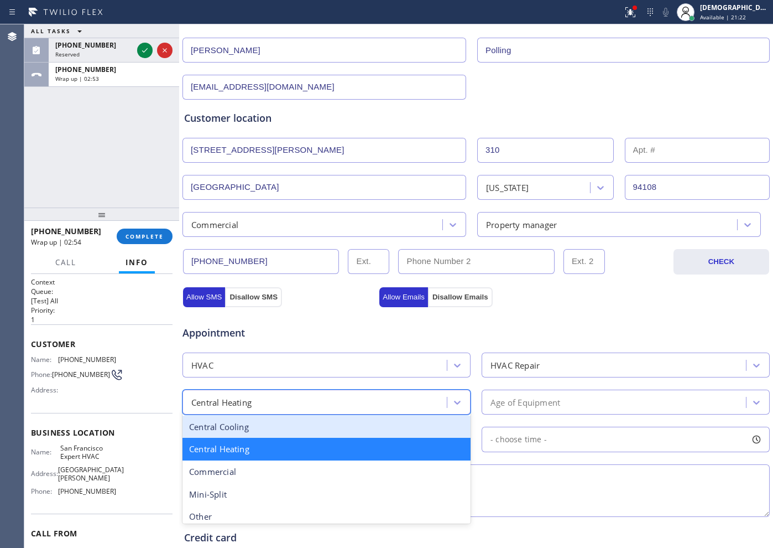
click at [289, 434] on div "Central Cooling" at bounding box center [327, 426] width 288 height 23
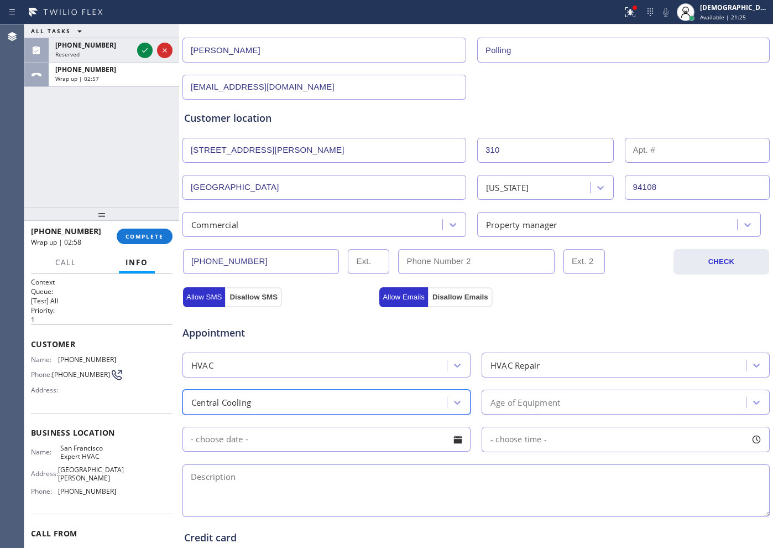
click at [553, 401] on div "Age of Equipment" at bounding box center [526, 401] width 70 height 13
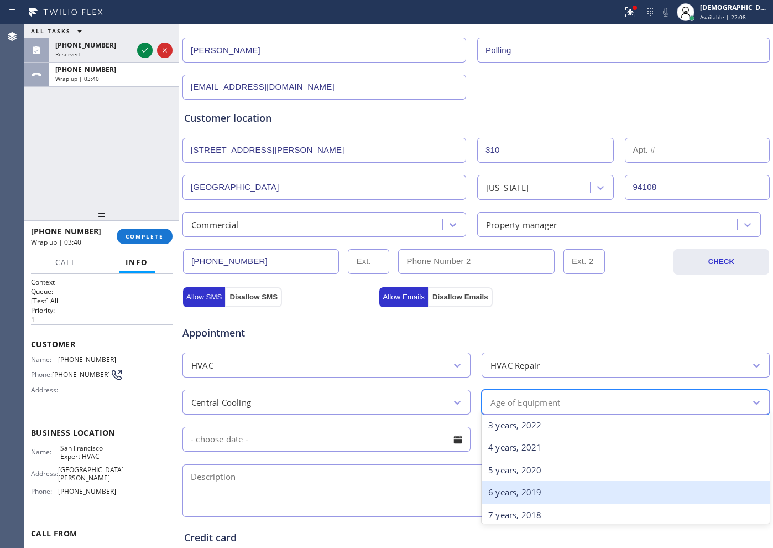
scroll to position [207, 0]
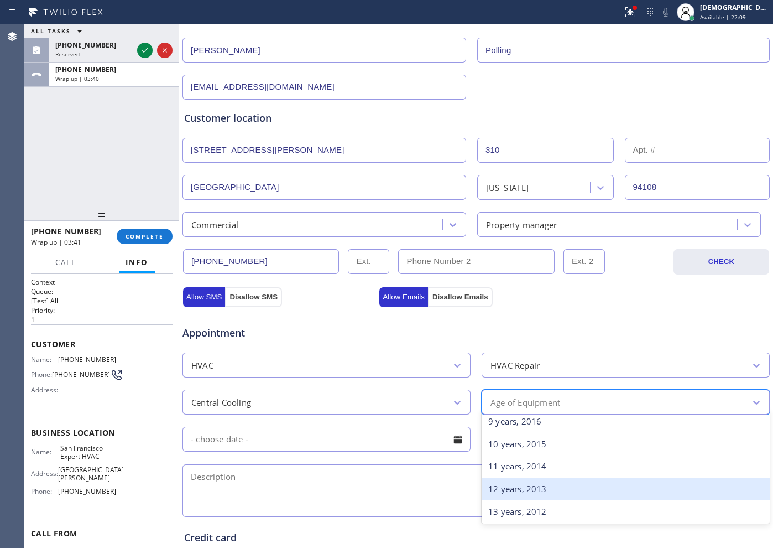
click at [586, 485] on div "12 years, 2013" at bounding box center [626, 488] width 288 height 23
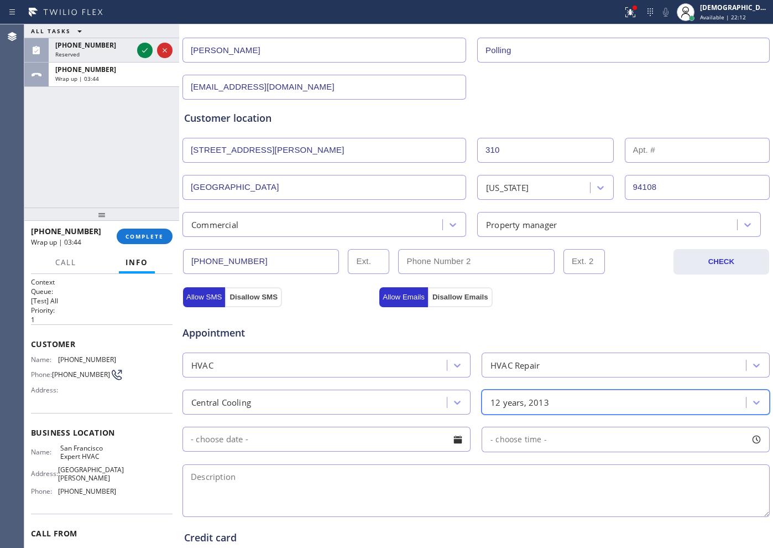
click at [386, 441] on input "text" at bounding box center [327, 438] width 288 height 25
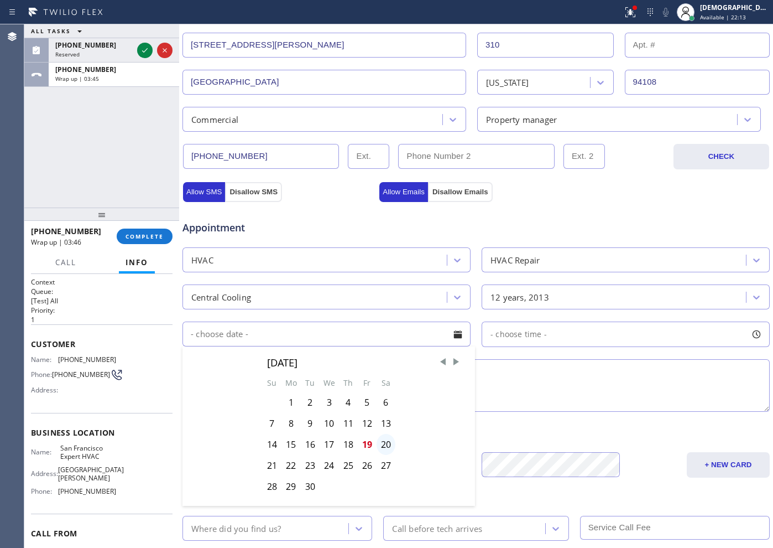
scroll to position [277, 0]
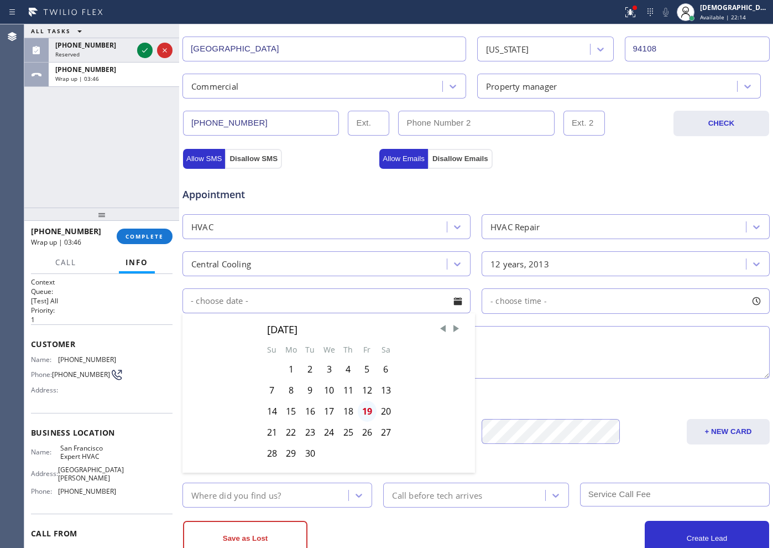
click at [369, 416] on div "19" at bounding box center [367, 410] width 19 height 21
type input "[DATE]"
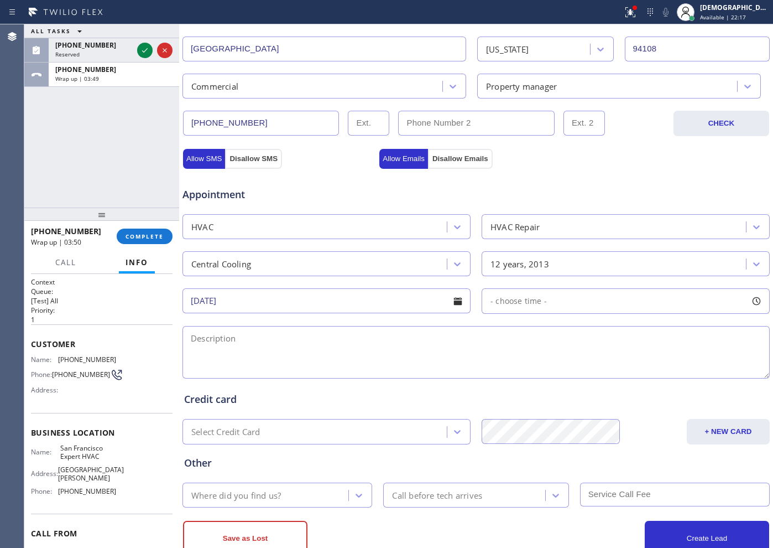
click at [419, 299] on input "[DATE]" at bounding box center [327, 300] width 288 height 25
click at [285, 197] on span "Appointment" at bounding box center [280, 194] width 194 height 15
click at [268, 346] on textarea at bounding box center [476, 352] width 587 height 53
paste textarea "Commercial / Central AIr / Condenser located outside need 12 ft ladder / not co…"
click at [624, 331] on textarea "Commercial / Central AIr / Condenser located outside need 12 ft ladder / not co…" at bounding box center [476, 352] width 587 height 53
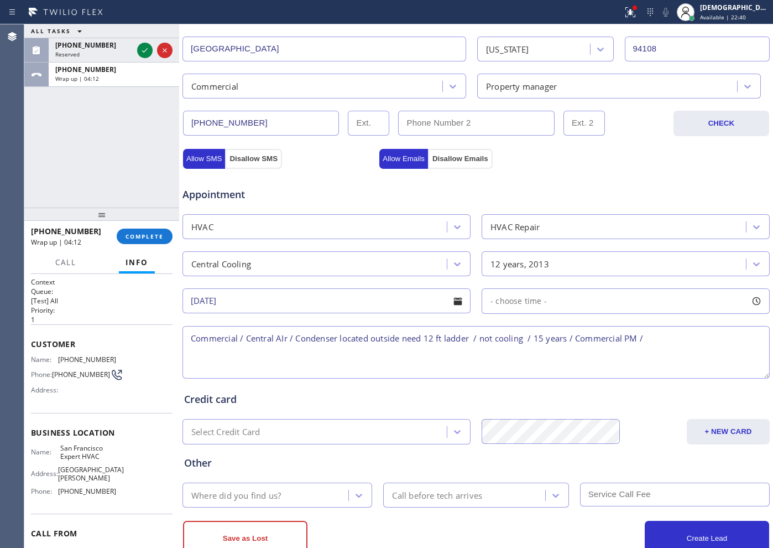
paste textarea "[STREET_ADDRESS][PERSON_NAME]"
drag, startPoint x: 110, startPoint y: 494, endPoint x: 87, endPoint y: 468, distance: 34.1
click at [56, 476] on div "Name: [GEOGRAPHIC_DATA] Expert HVAC Address: [STREET_ADDRESS][PERSON_NAME] Phon…" at bounding box center [102, 472] width 142 height 56
drag, startPoint x: 110, startPoint y: 459, endPoint x: 99, endPoint y: 412, distance: 48.2
click at [109, 451] on span "San Francisco Expert HVAC" at bounding box center [87, 452] width 55 height 17
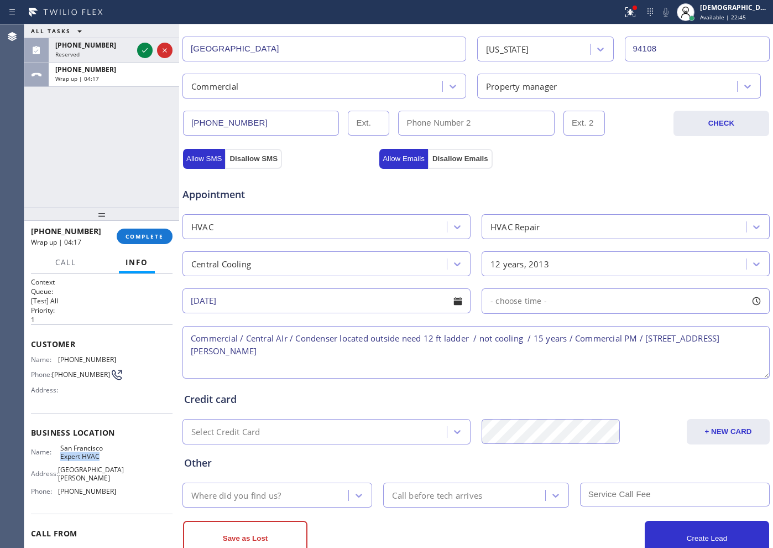
click at [98, 461] on span "San Francisco Expert HVAC" at bounding box center [87, 452] width 55 height 17
drag, startPoint x: 102, startPoint y: 461, endPoint x: 59, endPoint y: 452, distance: 43.4
click at [60, 452] on span "San Francisco Expert HVAC" at bounding box center [87, 452] width 55 height 17
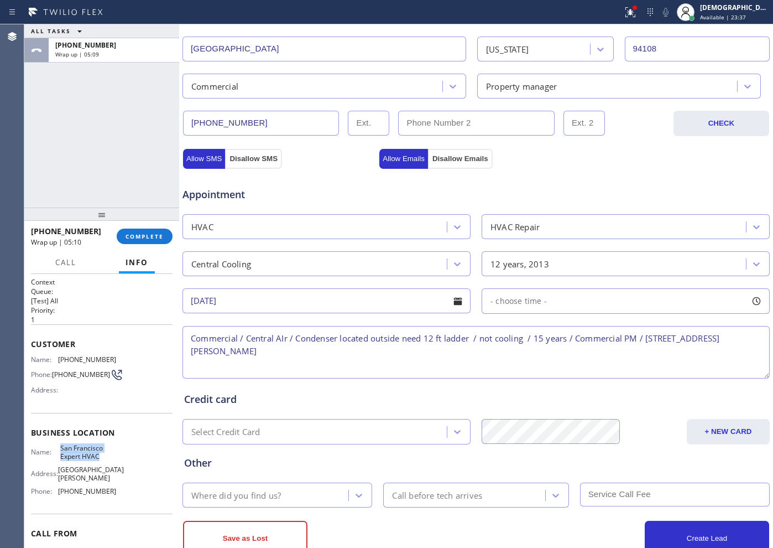
copy span "San Francisco Expert HVAC"
click at [286, 354] on textarea "Commercial / Central AIr / Condenser located outside need 12 ft ladder / not co…" at bounding box center [476, 352] width 587 height 53
paste textarea "San Francisco Expert HVAC"
type textarea "Commercial / Central AIr / Condenser located outside need 12 ft ladder / not co…"
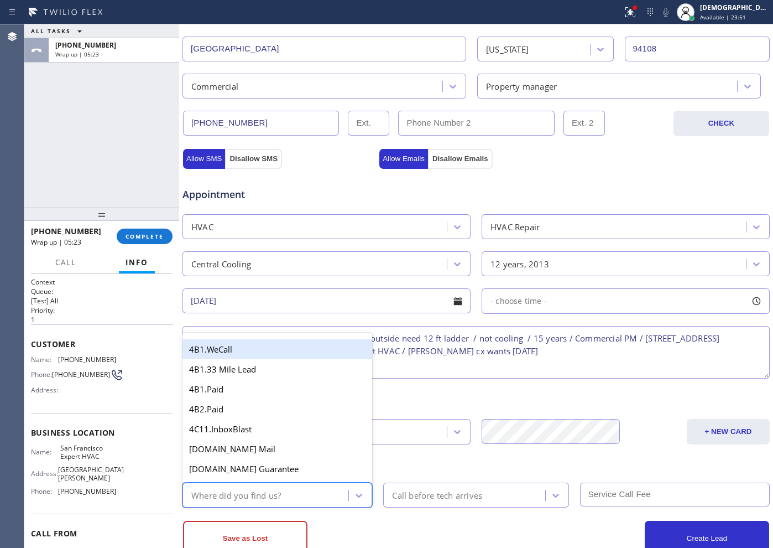
click at [288, 491] on div "Where did you find us?" at bounding box center [267, 494] width 163 height 19
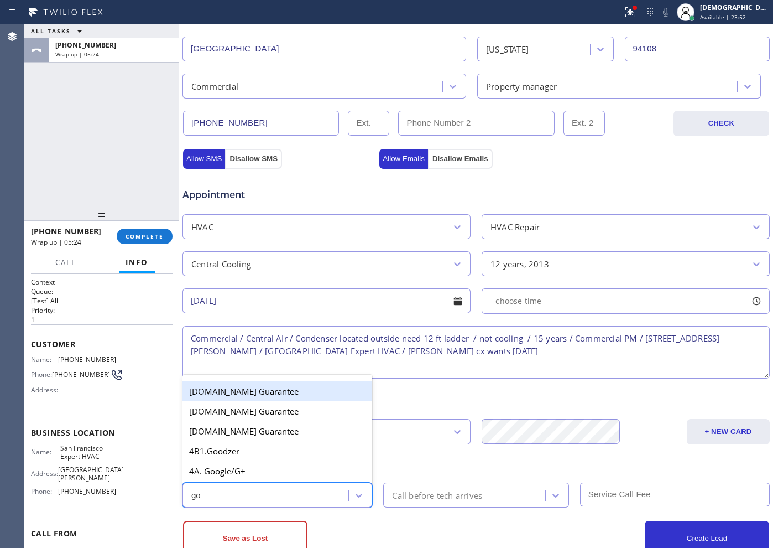
type input "goo"
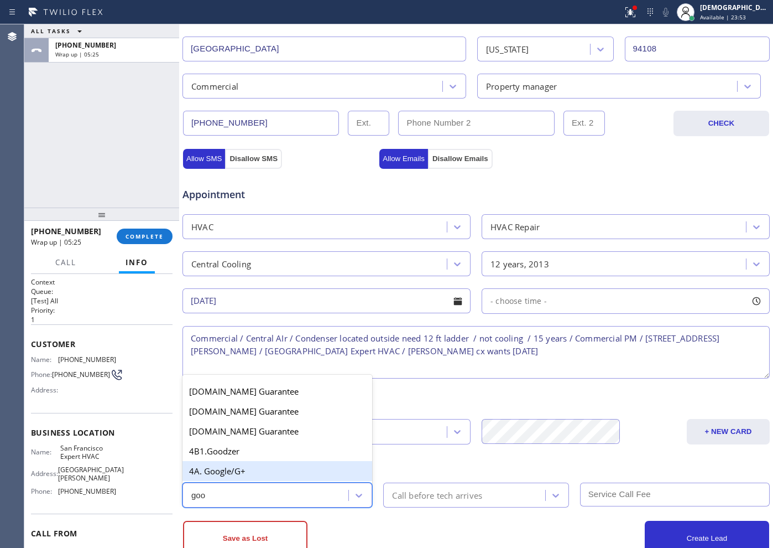
drag, startPoint x: 269, startPoint y: 477, endPoint x: 347, endPoint y: 479, distance: 78.0
click at [268, 477] on div "4A. Google/G+" at bounding box center [278, 471] width 190 height 20
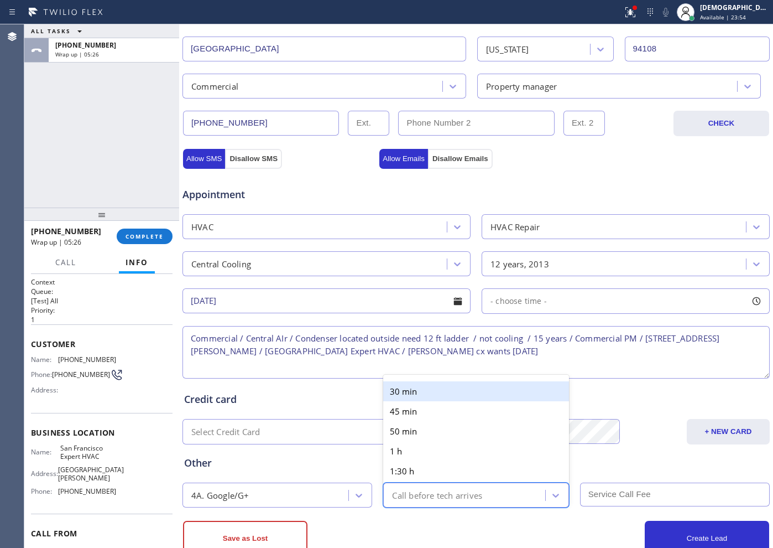
click at [444, 499] on div "Call before tech arrives" at bounding box center [437, 494] width 90 height 13
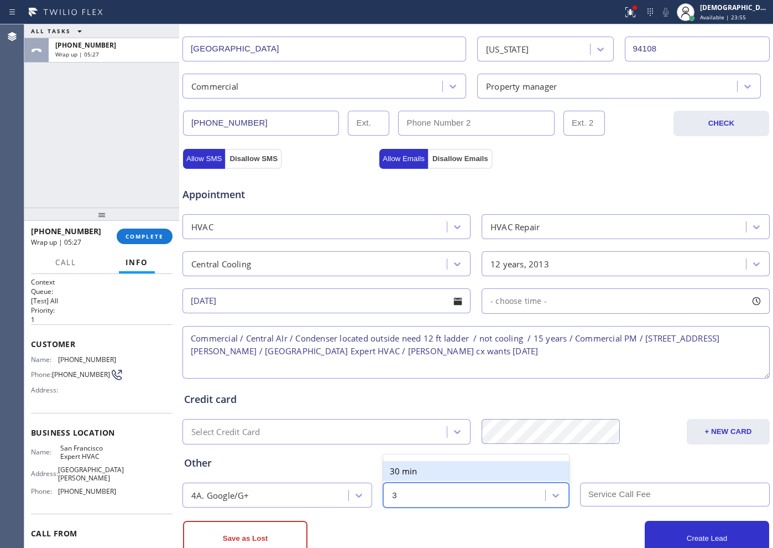
type input "30"
click at [447, 472] on div "30 min" at bounding box center [475, 471] width 185 height 20
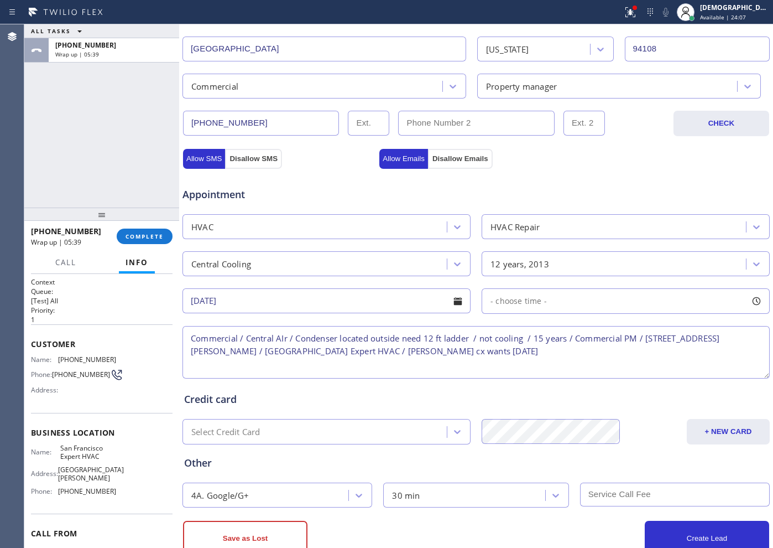
click at [320, 350] on textarea "Commercial / Central AIr / Condenser located outside need 12 ft ladder / not co…" at bounding box center [476, 352] width 587 height 53
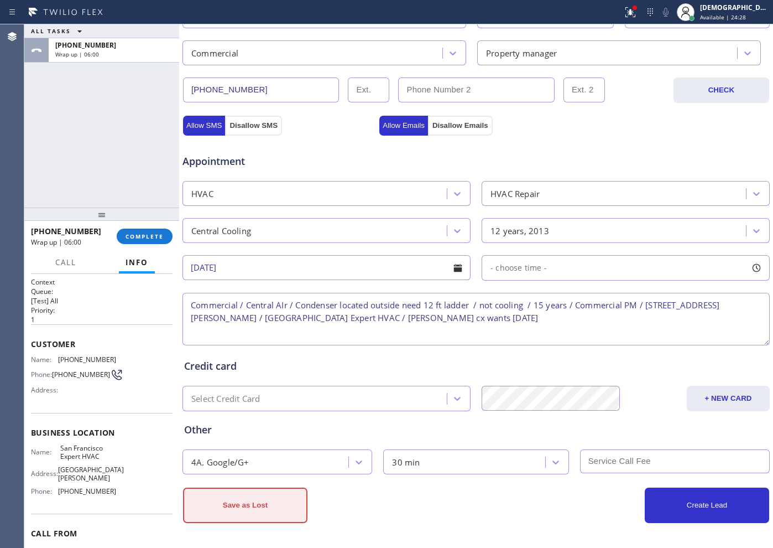
click at [268, 503] on button "Save as Lost" at bounding box center [245, 504] width 124 height 35
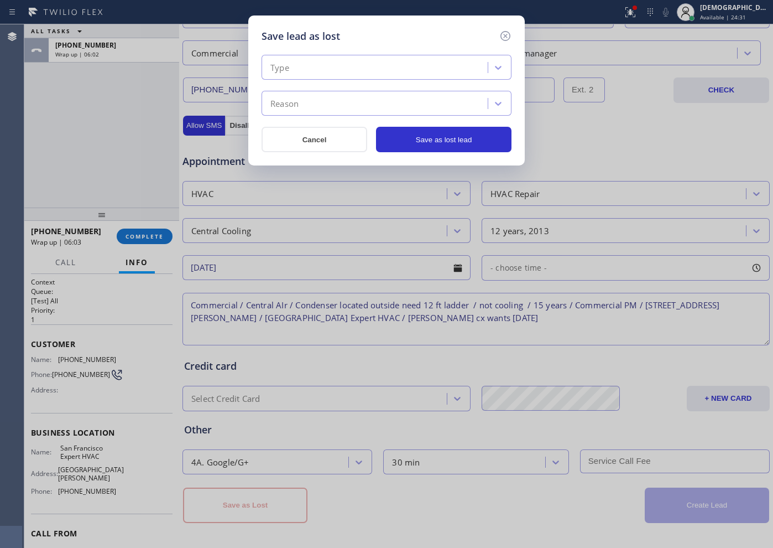
click at [342, 66] on div "Type" at bounding box center [376, 67] width 223 height 19
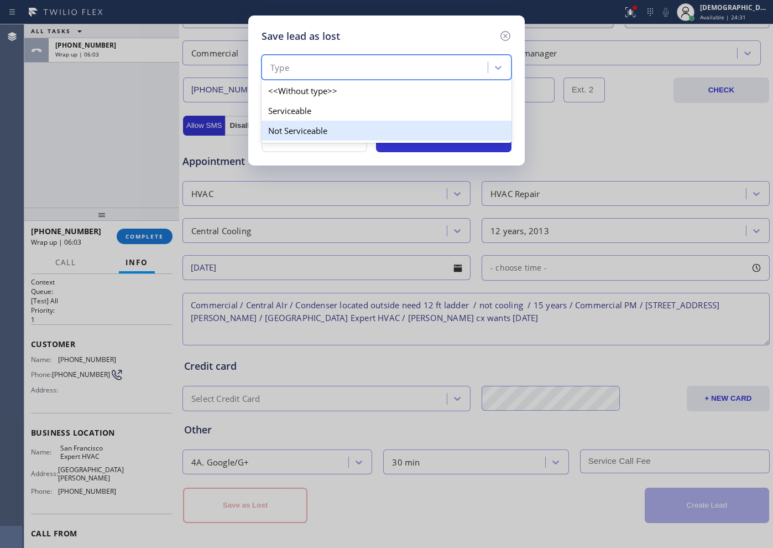
click at [335, 125] on div "Not Serviceable" at bounding box center [387, 131] width 250 height 20
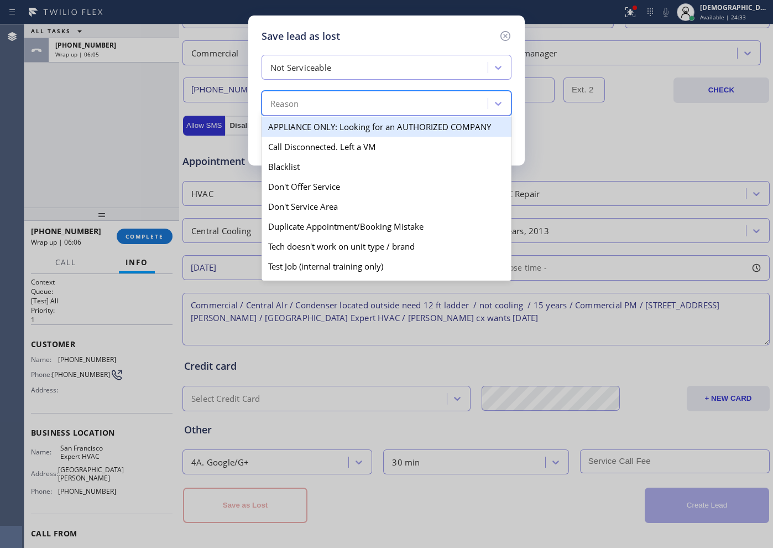
click at [336, 105] on div "Reason" at bounding box center [376, 103] width 223 height 19
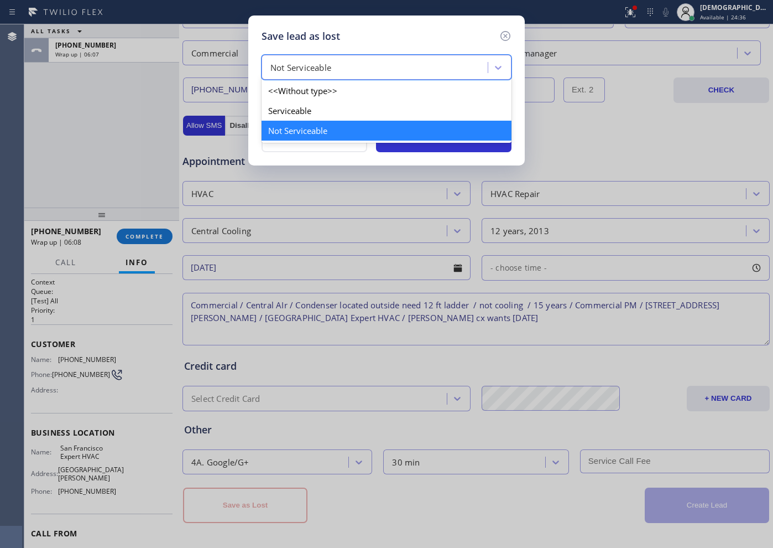
click at [339, 76] on div "Not Serviceable" at bounding box center [376, 67] width 223 height 19
click at [320, 113] on div "Serviceable" at bounding box center [387, 111] width 250 height 20
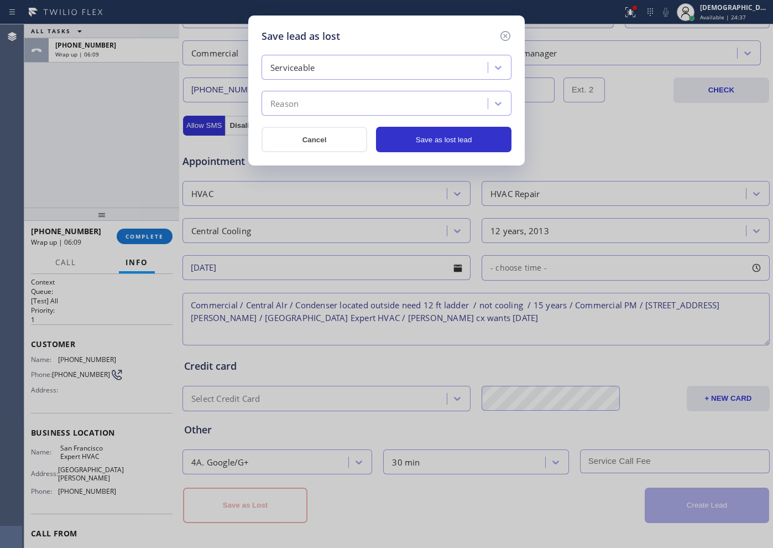
click at [322, 104] on div "Reason" at bounding box center [376, 103] width 223 height 19
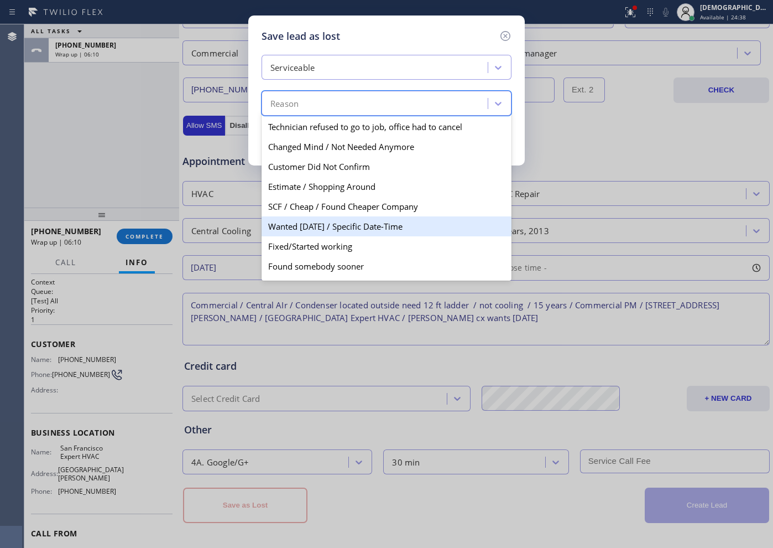
click at [342, 227] on div "Wanted [DATE] / Specific Date-Time" at bounding box center [387, 226] width 250 height 20
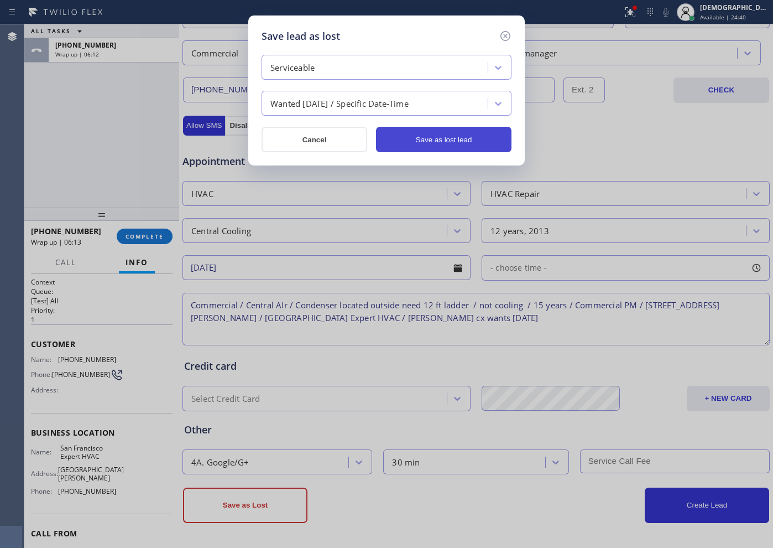
click at [420, 138] on button "Save as lost lead" at bounding box center [444, 139] width 136 height 25
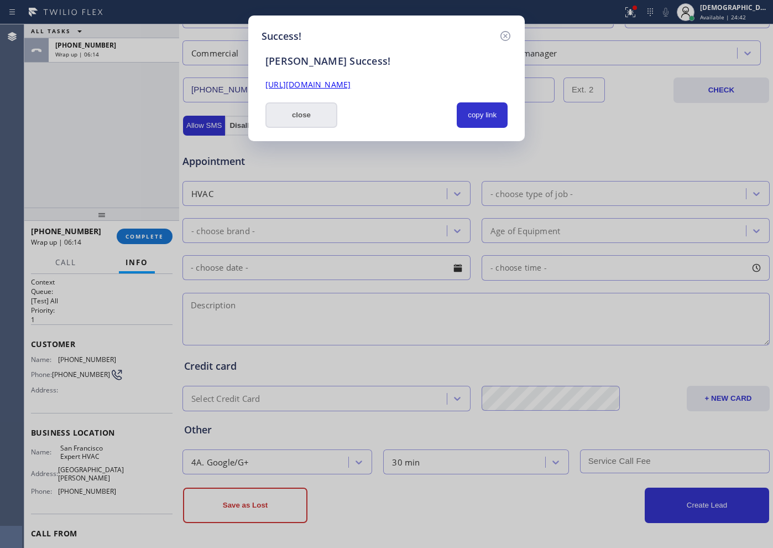
click at [310, 116] on button "close" at bounding box center [301, 114] width 72 height 25
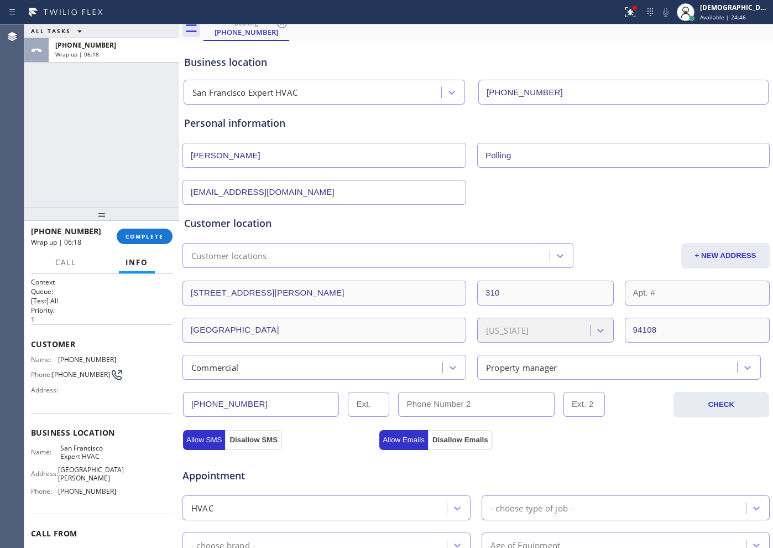
scroll to position [0, 0]
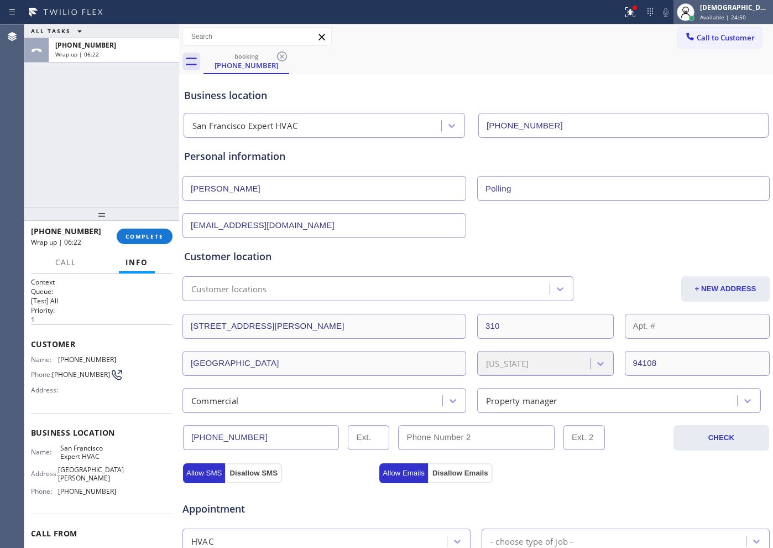
click at [735, 18] on span "Available | 24:50" at bounding box center [723, 17] width 46 height 8
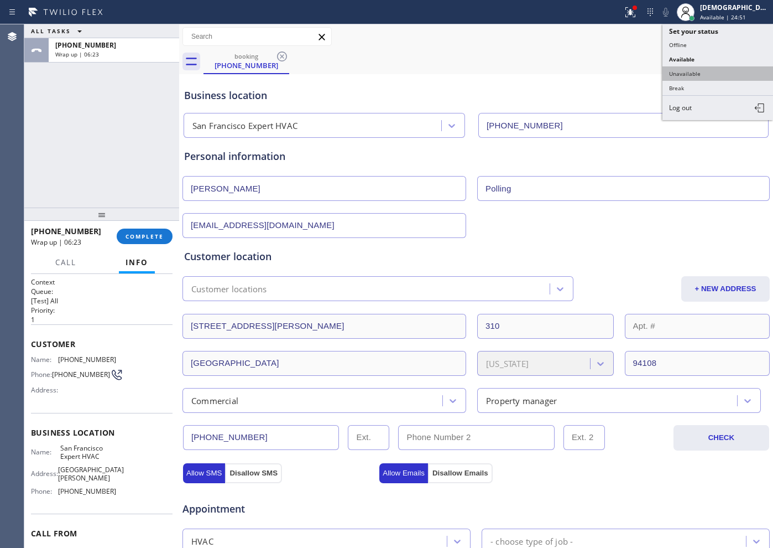
click at [702, 79] on button "Unavailable" at bounding box center [718, 73] width 111 height 14
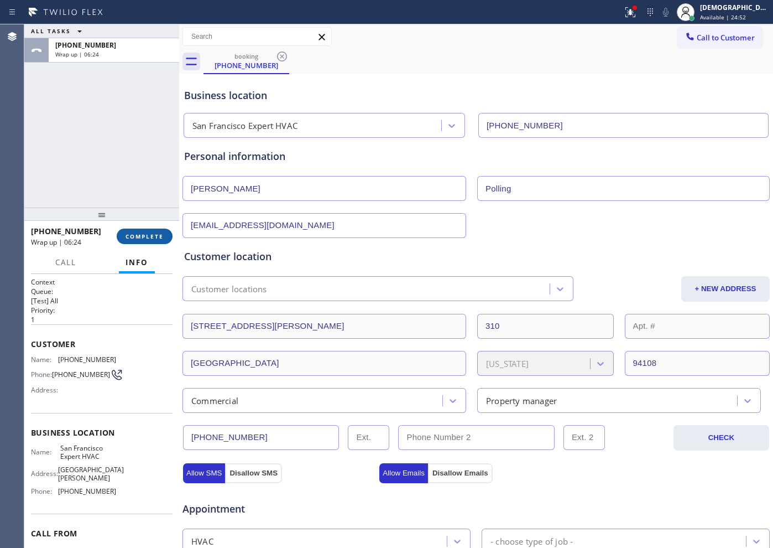
click at [148, 243] on button "COMPLETE" at bounding box center [145, 235] width 56 height 15
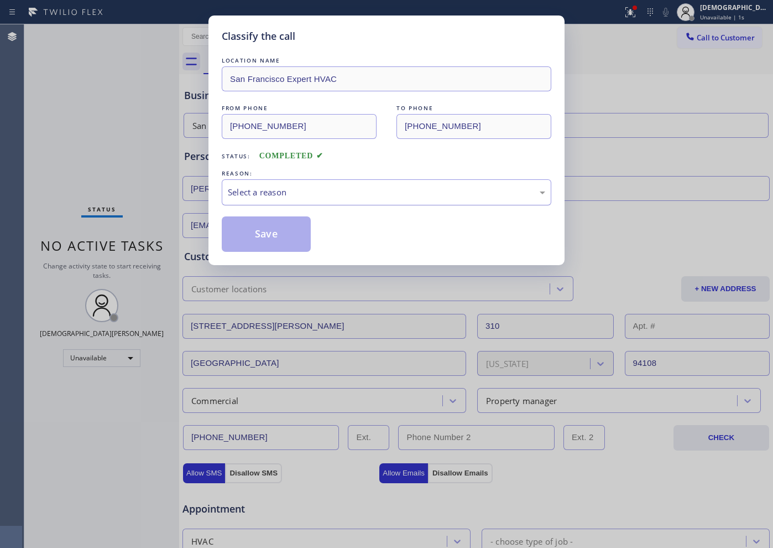
click at [259, 197] on div "Select a reason" at bounding box center [386, 192] width 317 height 13
click at [246, 239] on button "Save" at bounding box center [266, 233] width 89 height 35
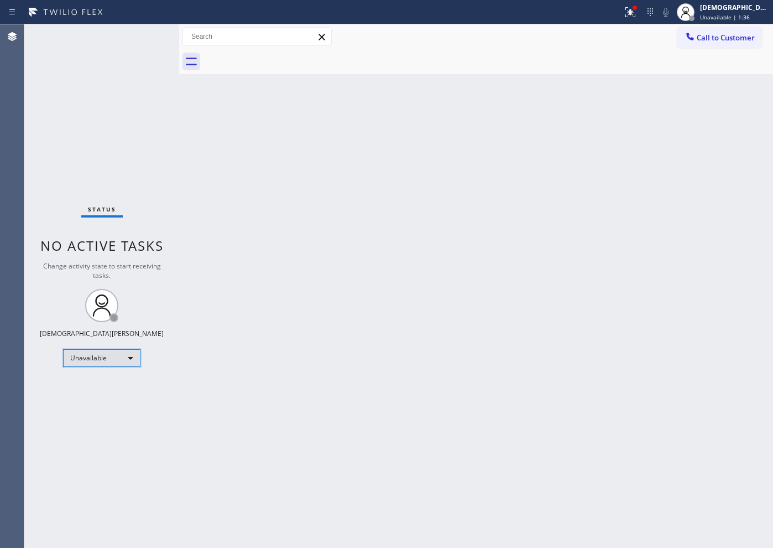
click at [118, 357] on div "Unavailable" at bounding box center [101, 358] width 77 height 18
click at [119, 388] on li "Available" at bounding box center [101, 387] width 75 height 13
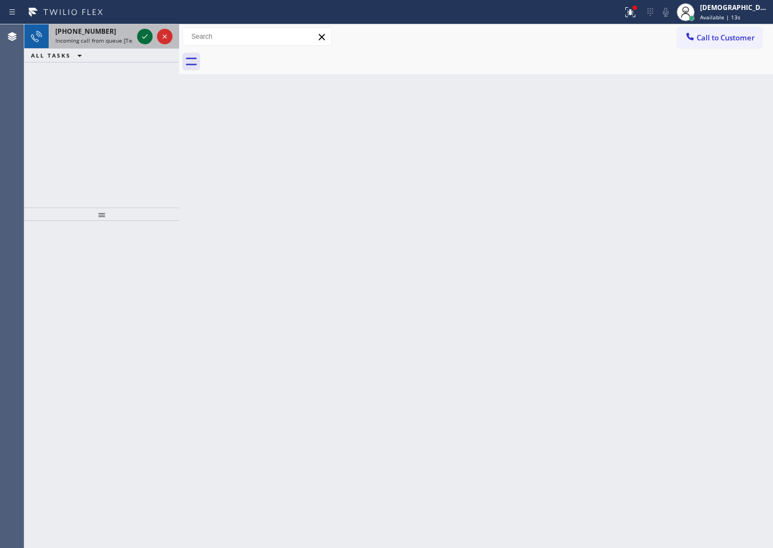
click at [143, 37] on icon at bounding box center [145, 36] width 6 height 4
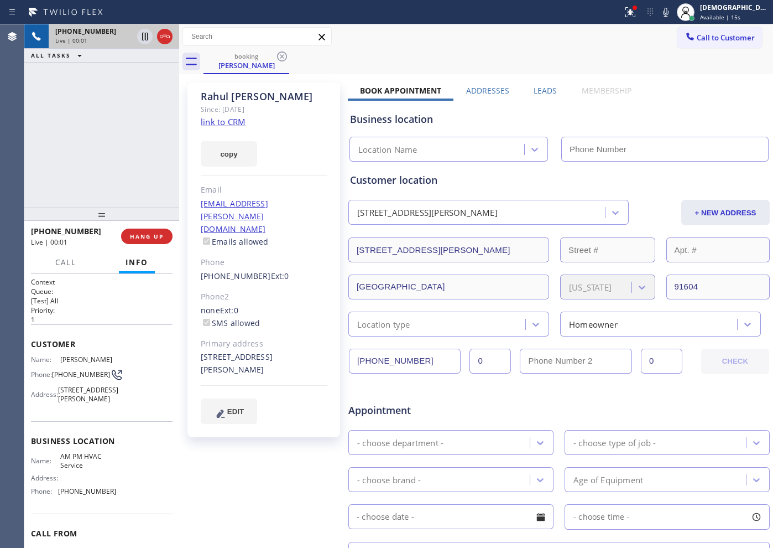
type input "[PHONE_NUMBER]"
click at [232, 124] on link "link to CRM" at bounding box center [223, 121] width 45 height 11
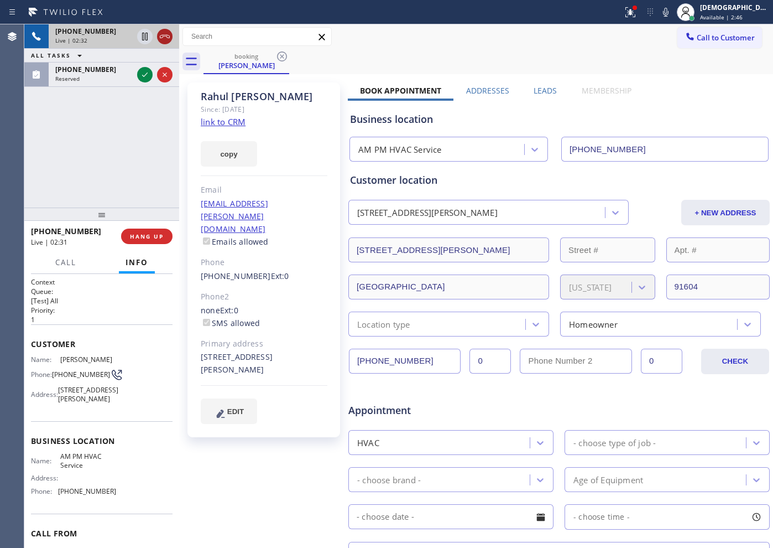
click at [164, 35] on icon at bounding box center [165, 36] width 10 height 3
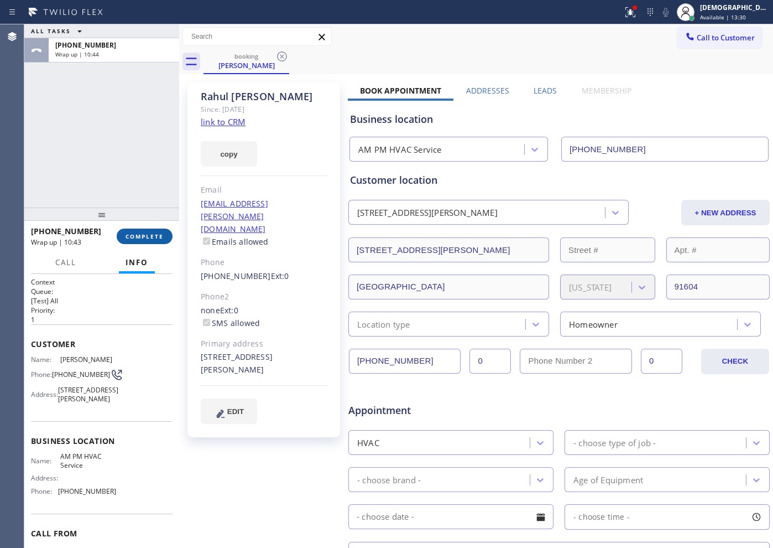
click at [159, 237] on span "COMPLETE" at bounding box center [145, 236] width 38 height 8
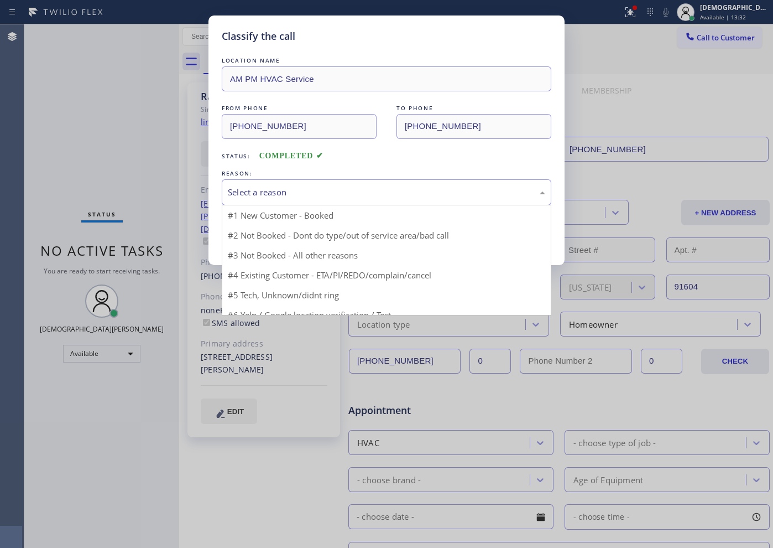
click at [308, 190] on div "Select a reason" at bounding box center [386, 192] width 317 height 13
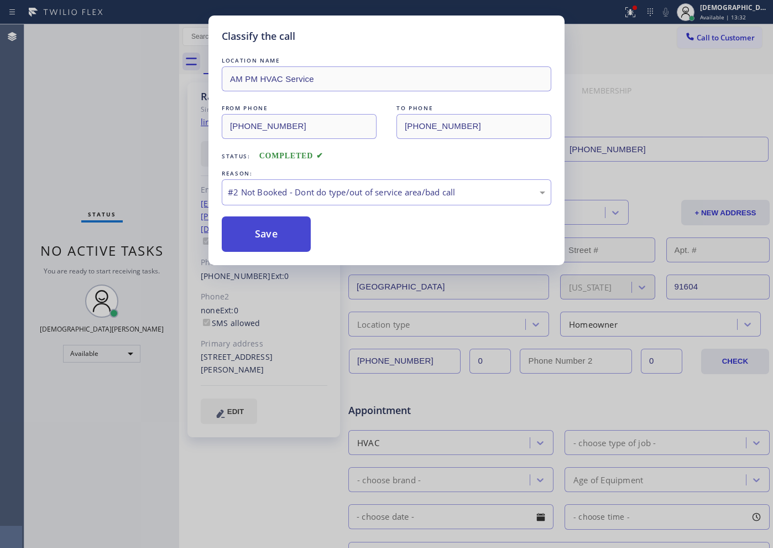
click at [275, 233] on button "Save" at bounding box center [266, 233] width 89 height 35
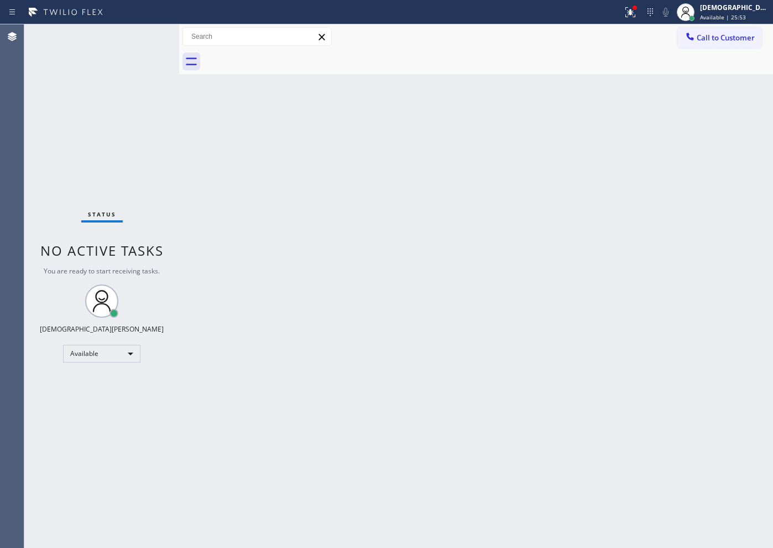
drag, startPoint x: 204, startPoint y: 166, endPoint x: 216, endPoint y: 122, distance: 45.9
click at [204, 165] on div "Back to Dashboard Change Sender ID Customers Technicians Select a contact Outbo…" at bounding box center [476, 285] width 594 height 523
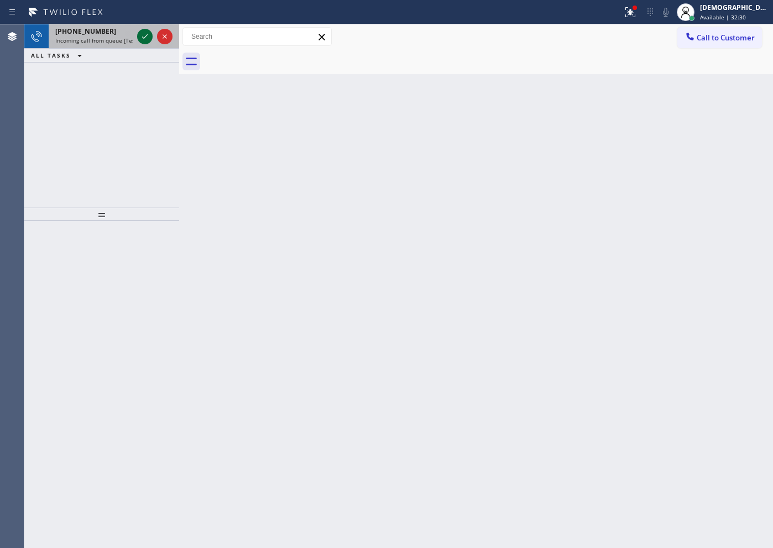
click at [149, 33] on icon at bounding box center [144, 36] width 13 height 13
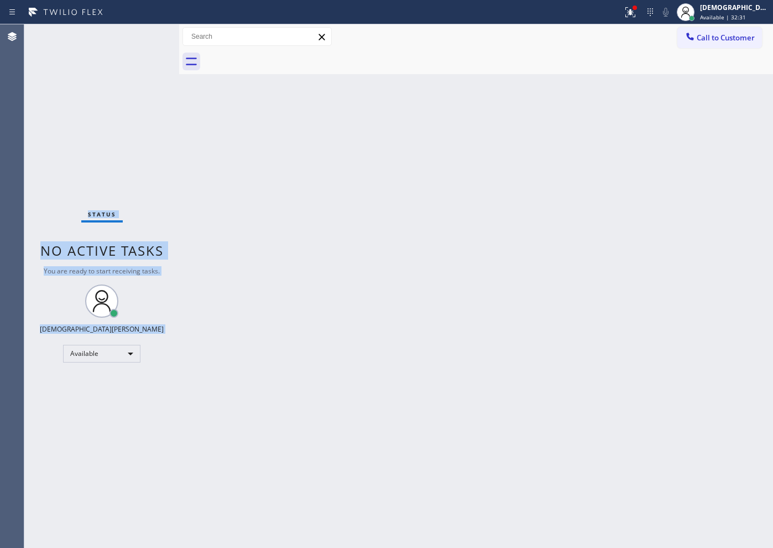
click at [149, 33] on div "Status No active tasks You are ready to start receiving tasks. Christian Cinco …" at bounding box center [101, 285] width 155 height 523
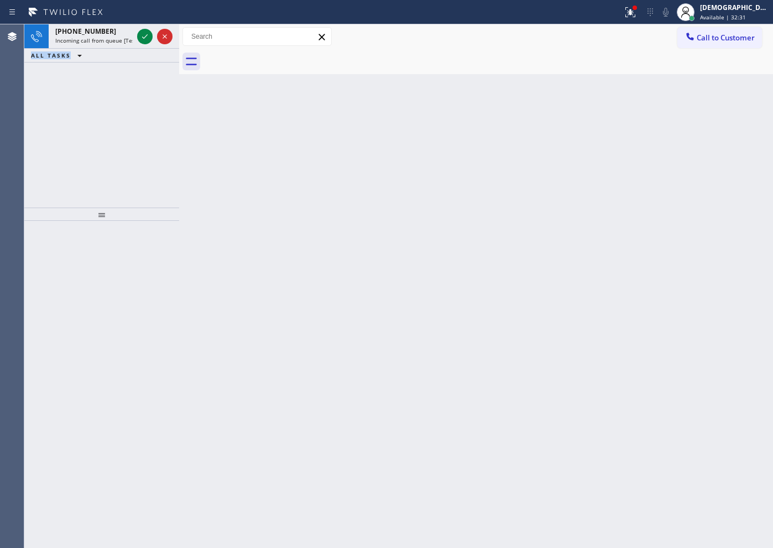
click at [149, 32] on icon at bounding box center [144, 36] width 13 height 13
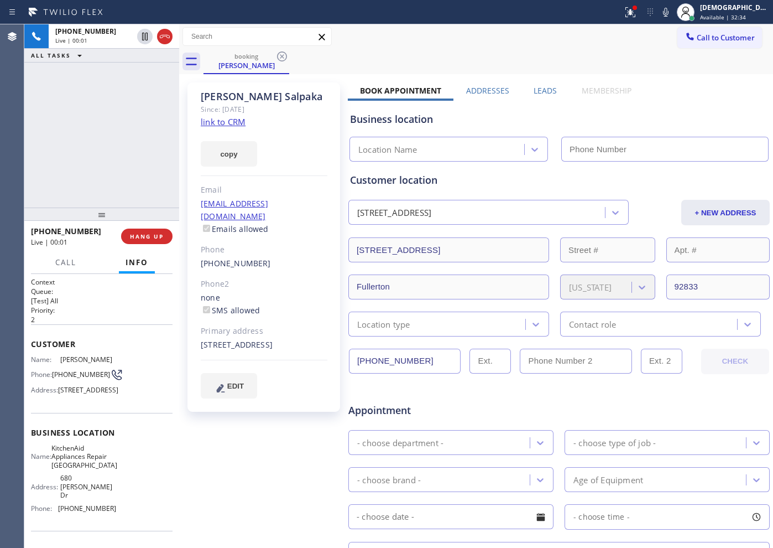
type input "[PHONE_NUMBER]"
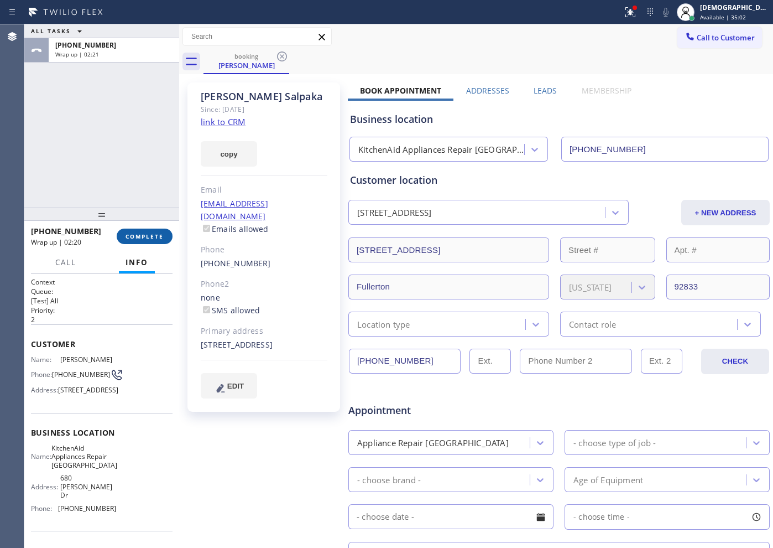
click at [128, 235] on span "COMPLETE" at bounding box center [145, 236] width 38 height 8
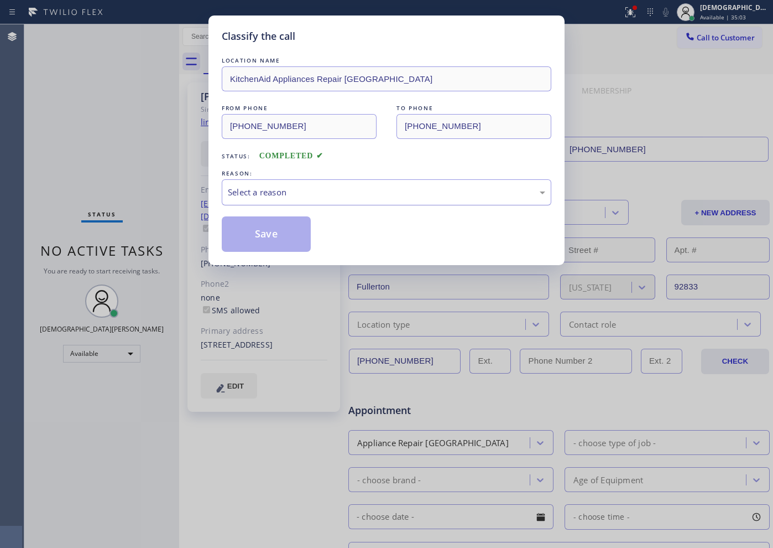
click at [366, 189] on div "Select a reason" at bounding box center [386, 192] width 317 height 13
click at [283, 235] on button "Save" at bounding box center [266, 233] width 89 height 35
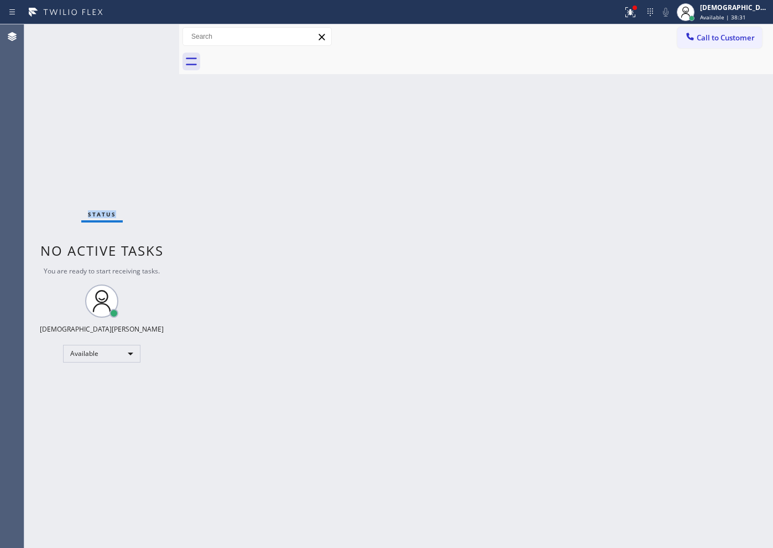
click at [76, 84] on div "Status No active tasks You are ready to start receiving tasks. Christian Cinco …" at bounding box center [101, 285] width 155 height 523
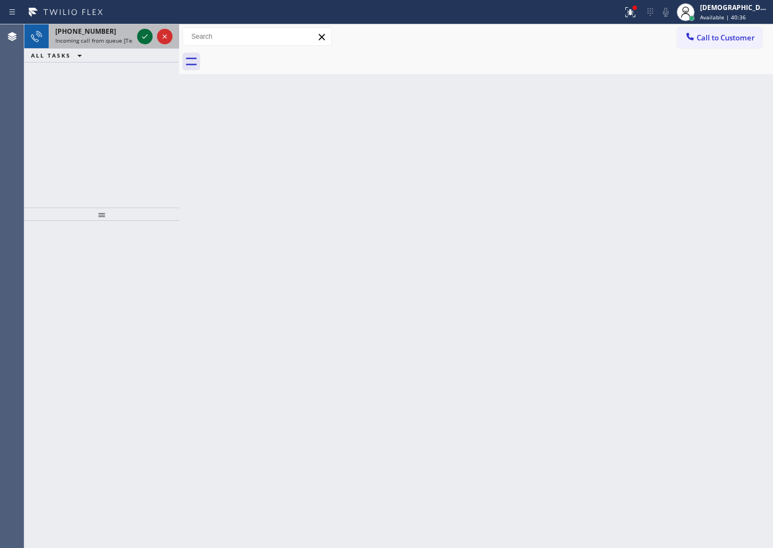
click at [147, 37] on icon at bounding box center [144, 36] width 13 height 13
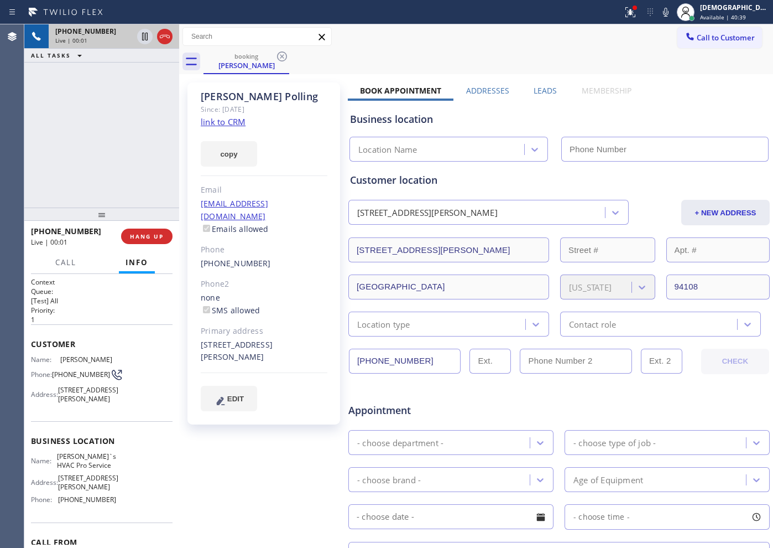
type input "[PHONE_NUMBER]"
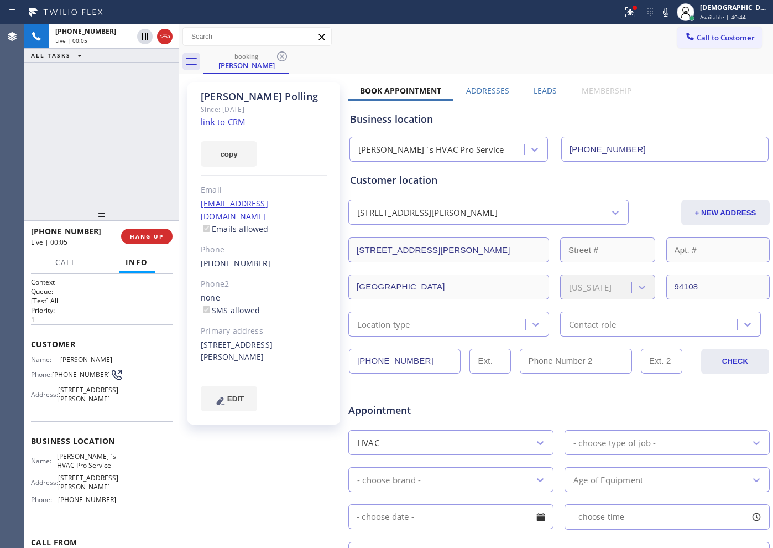
click at [238, 122] on link "link to CRM" at bounding box center [223, 121] width 45 height 11
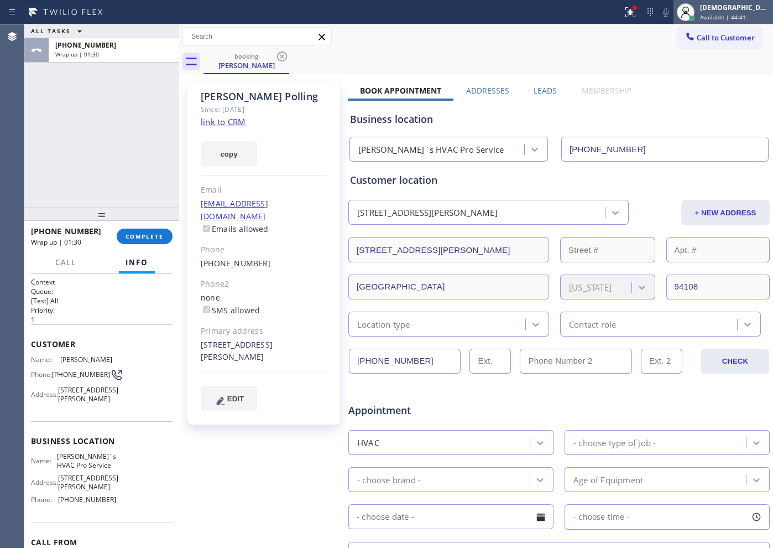
click at [732, 9] on div "[DEMOGRAPHIC_DATA][PERSON_NAME]" at bounding box center [735, 7] width 70 height 9
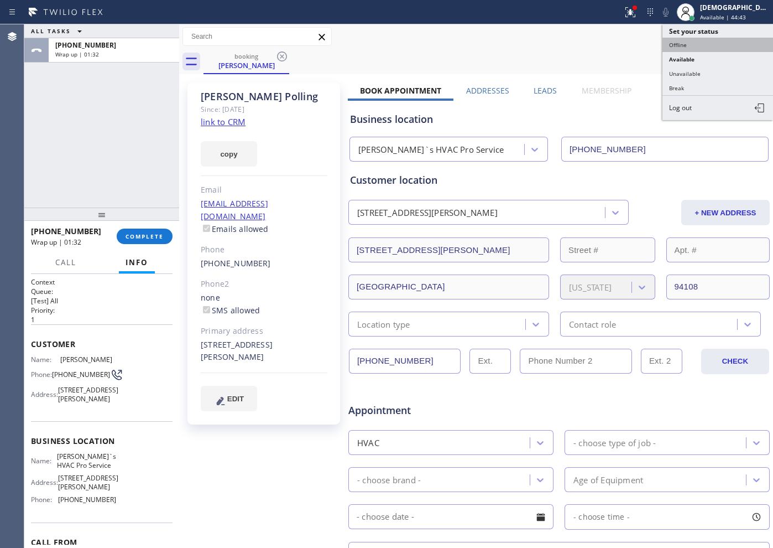
click at [706, 45] on button "Offline" at bounding box center [718, 45] width 111 height 14
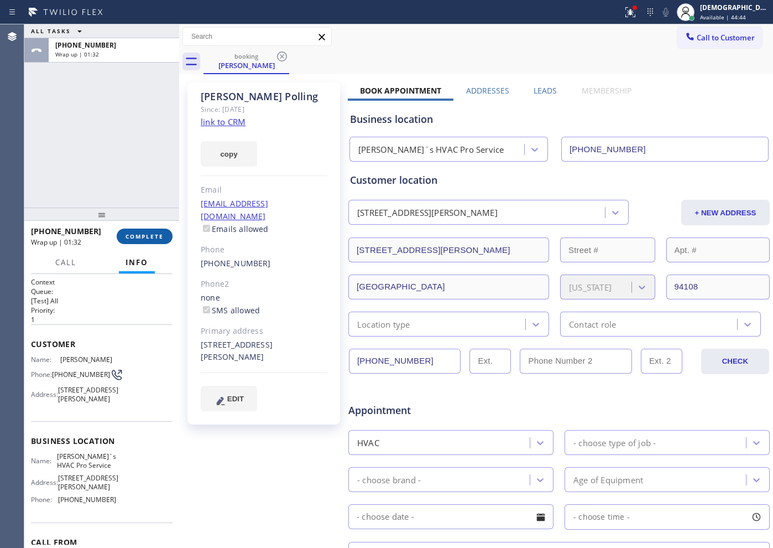
click at [151, 236] on span "COMPLETE" at bounding box center [145, 236] width 38 height 8
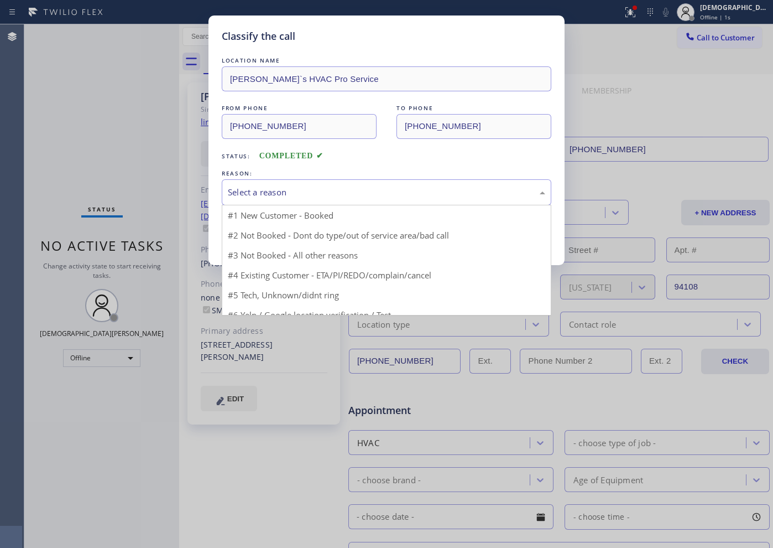
click at [287, 190] on div "Select a reason" at bounding box center [386, 192] width 317 height 13
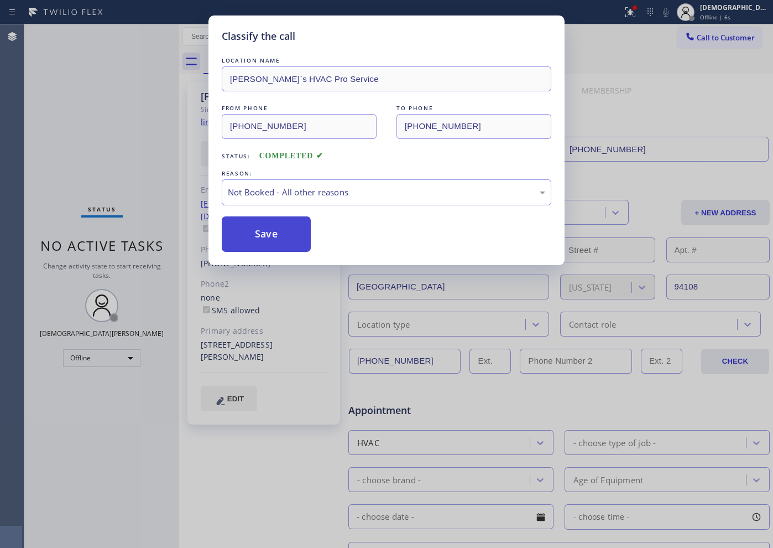
click at [293, 238] on button "Save" at bounding box center [266, 233] width 89 height 35
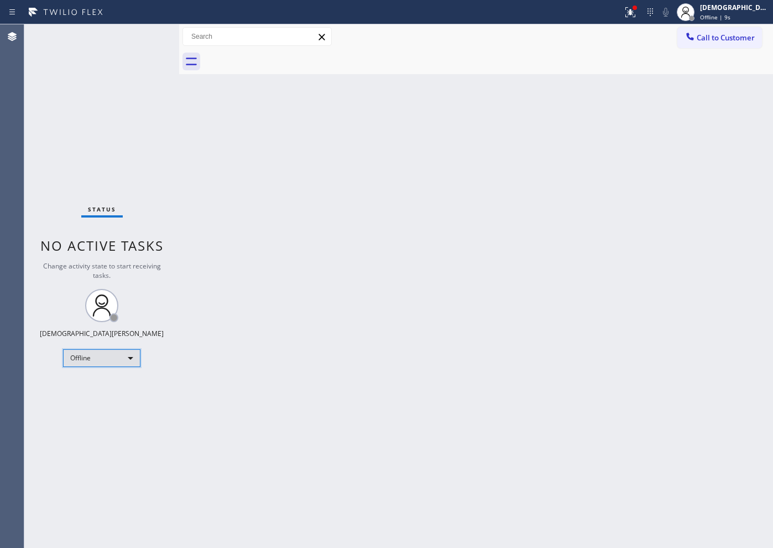
click at [127, 360] on div "Offline" at bounding box center [101, 358] width 77 height 18
click at [317, 304] on div at bounding box center [386, 274] width 773 height 548
click at [131, 172] on div "Status No active tasks Change activity state to start receiving tasks. Christia…" at bounding box center [101, 285] width 155 height 523
click at [721, 18] on span "Offline | 15s" at bounding box center [717, 17] width 34 height 8
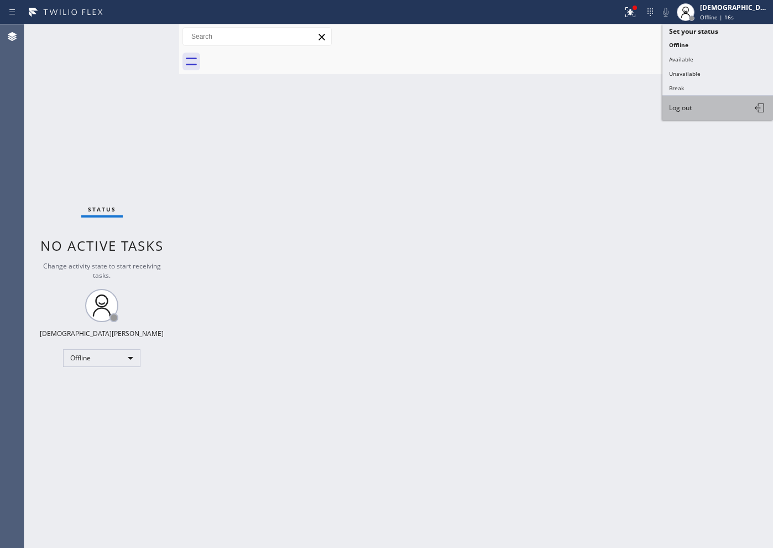
click at [698, 113] on button "Log out" at bounding box center [718, 108] width 111 height 24
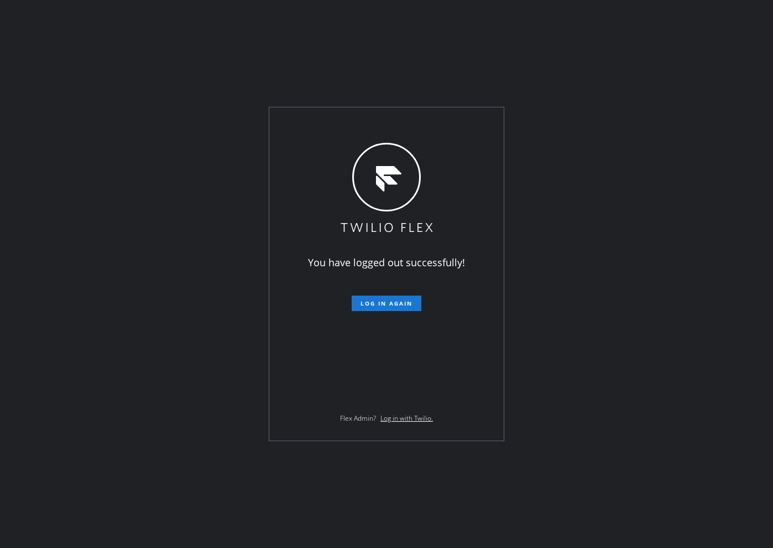
click at [90, 157] on div "You have logged out successfully! Log in again Flex Admin? Log in with Twilio." at bounding box center [386, 274] width 773 height 548
